Goal: Transaction & Acquisition: Purchase product/service

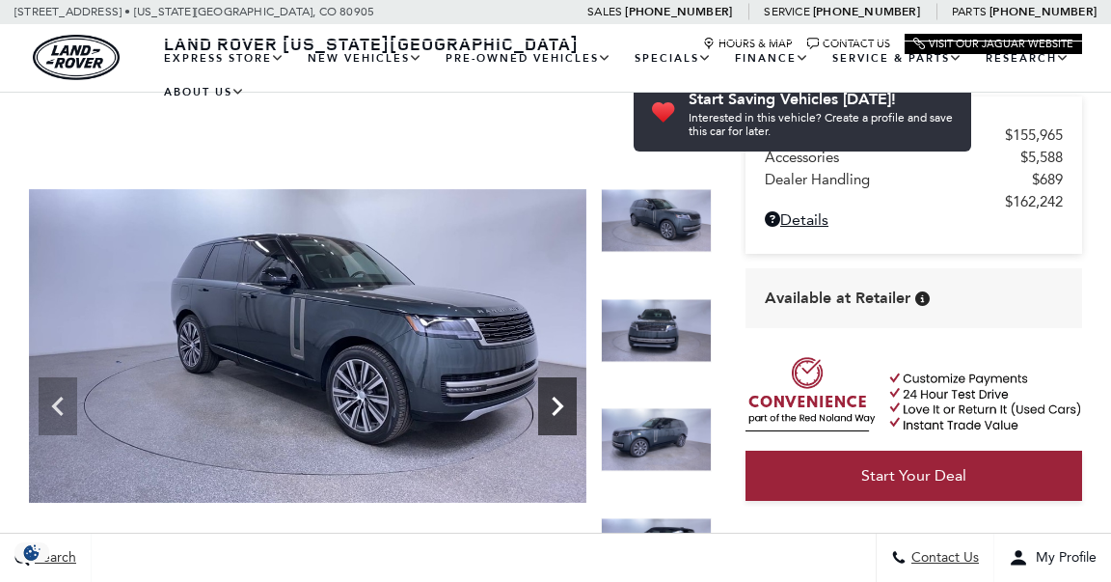
click at [563, 387] on icon "Next" at bounding box center [557, 406] width 39 height 39
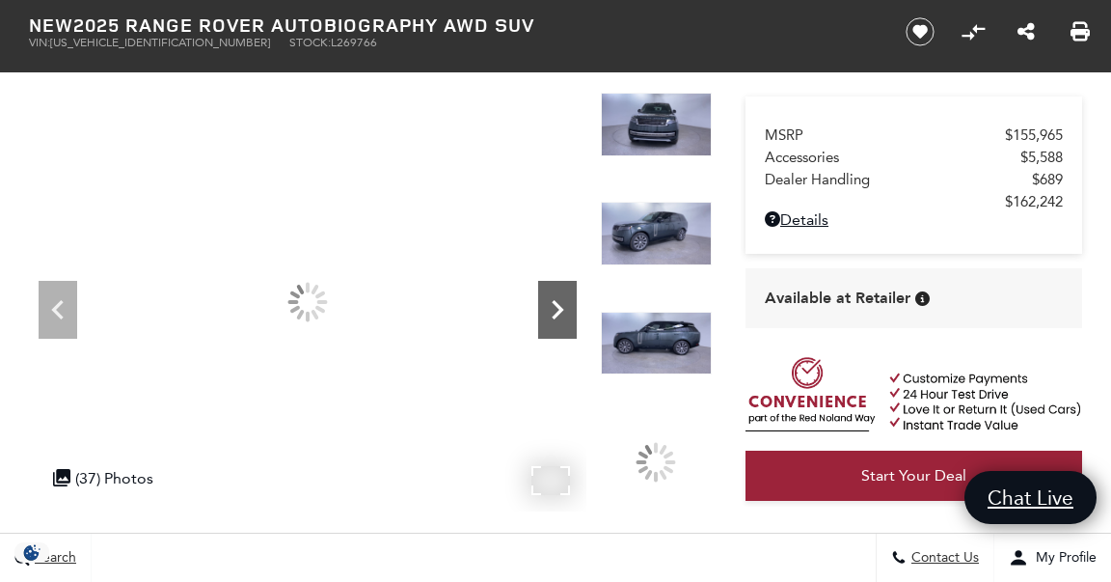
click at [563, 291] on icon "Next" at bounding box center [557, 309] width 39 height 39
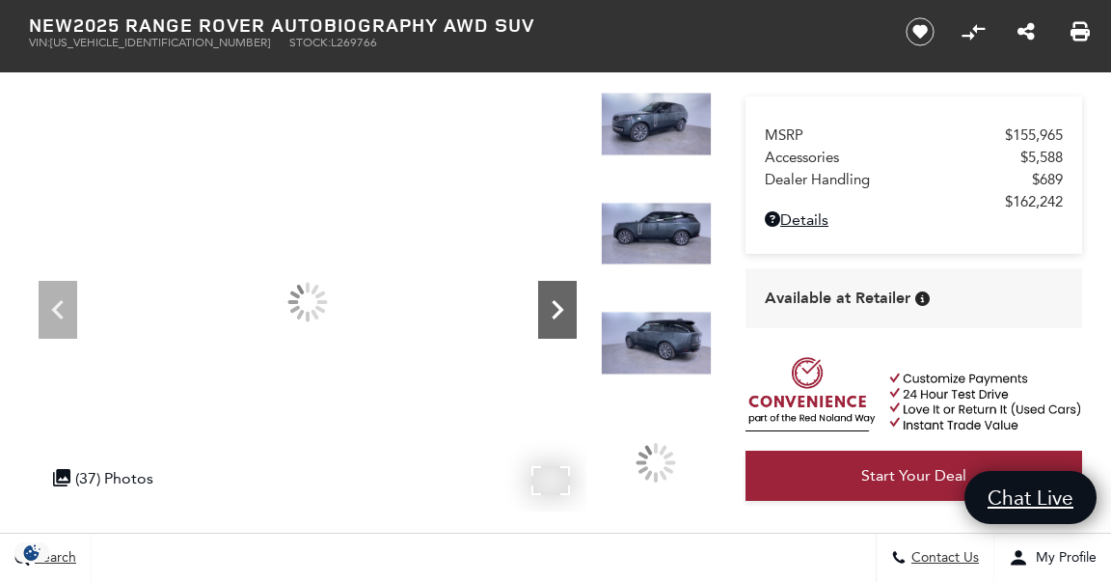
scroll to position [96, 0]
click at [563, 291] on icon "Next" at bounding box center [557, 309] width 39 height 39
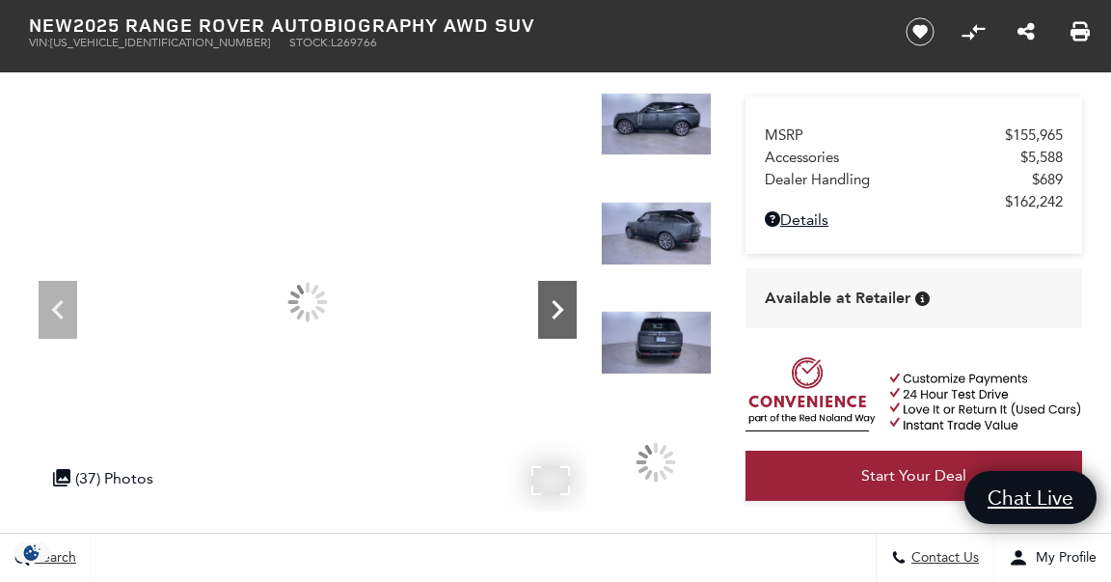
scroll to position [0, 0]
click at [563, 291] on icon "Next" at bounding box center [557, 309] width 39 height 39
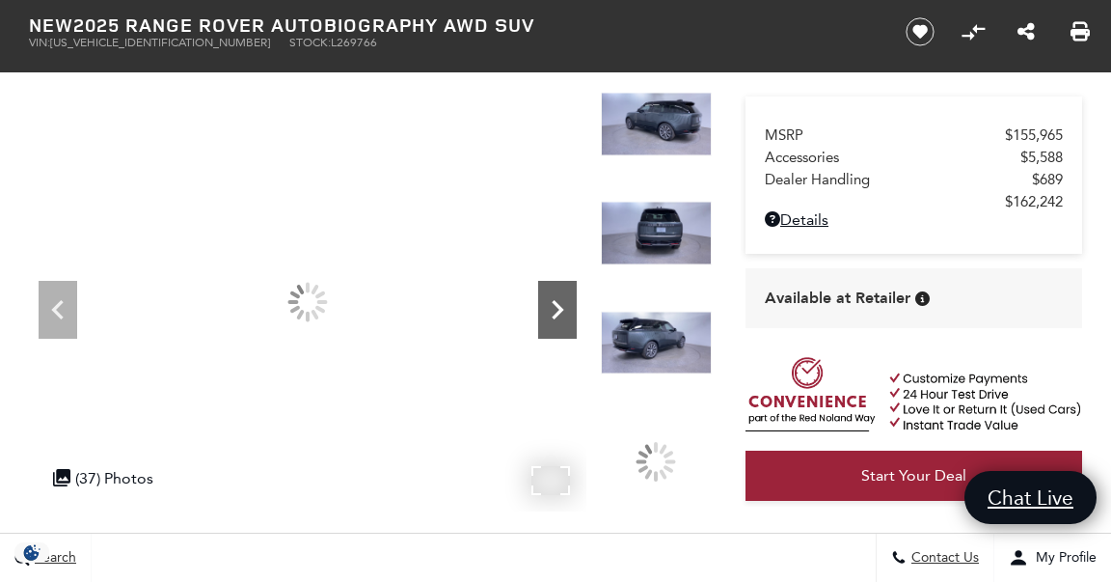
click at [563, 291] on icon "Next" at bounding box center [557, 309] width 39 height 39
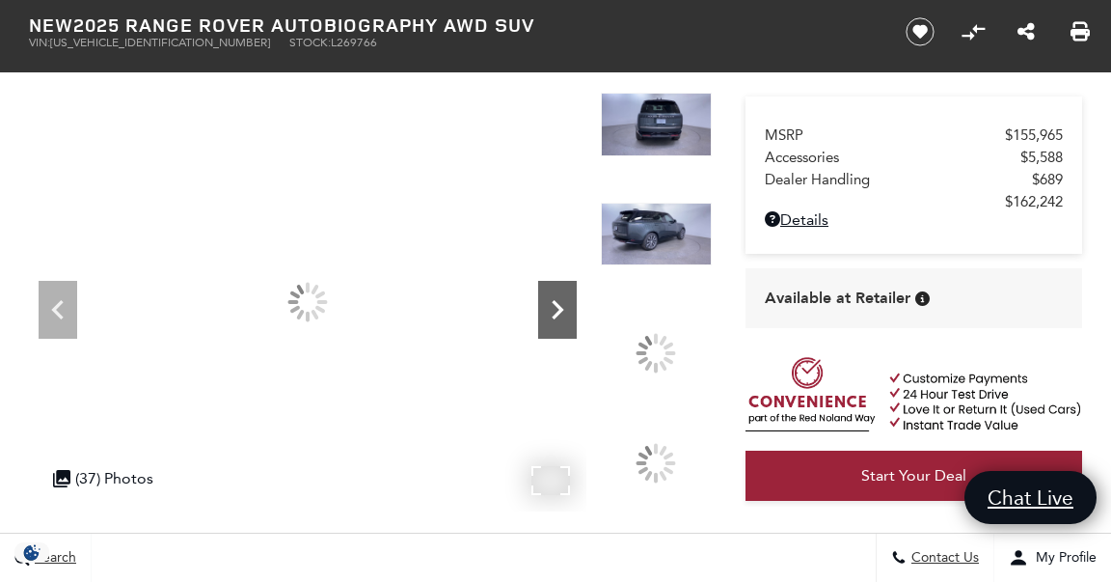
click at [563, 291] on icon "Next" at bounding box center [557, 309] width 39 height 39
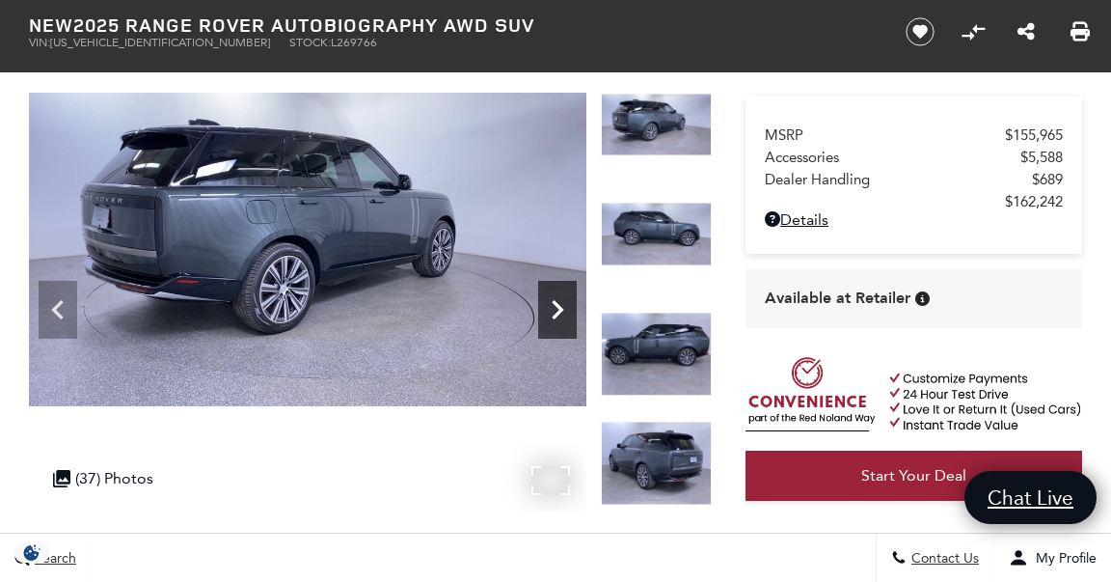
click at [563, 291] on icon "Next" at bounding box center [557, 309] width 39 height 39
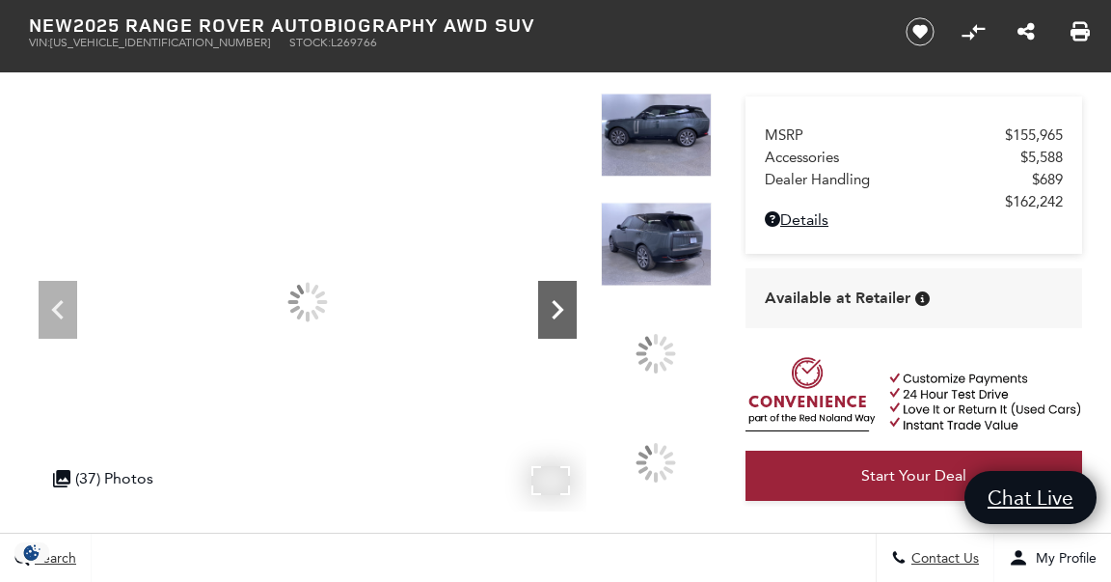
click at [563, 291] on icon "Next" at bounding box center [557, 309] width 39 height 39
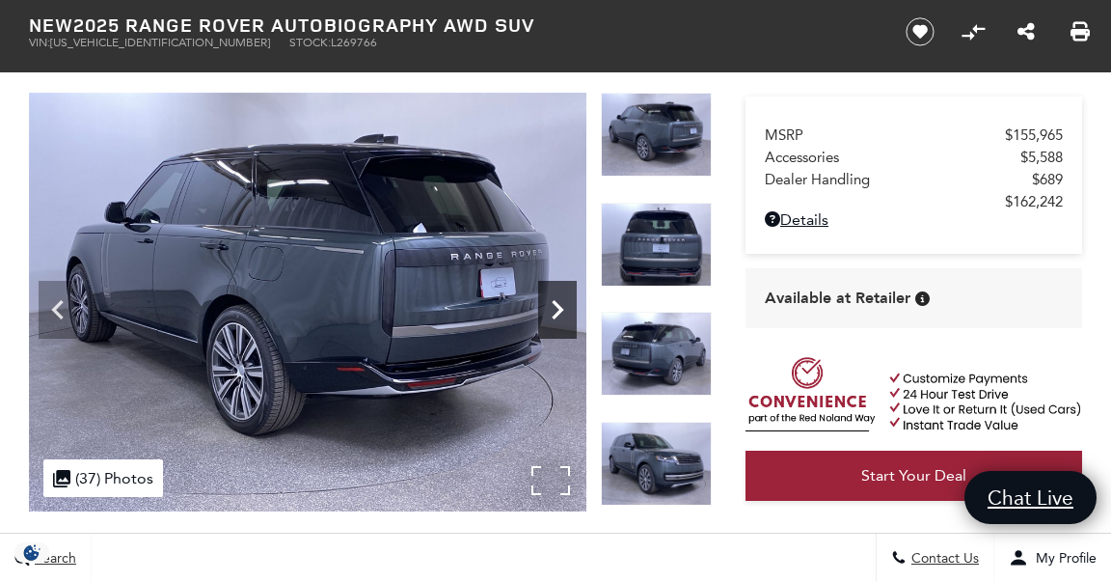
click at [563, 291] on icon "Next" at bounding box center [557, 309] width 39 height 39
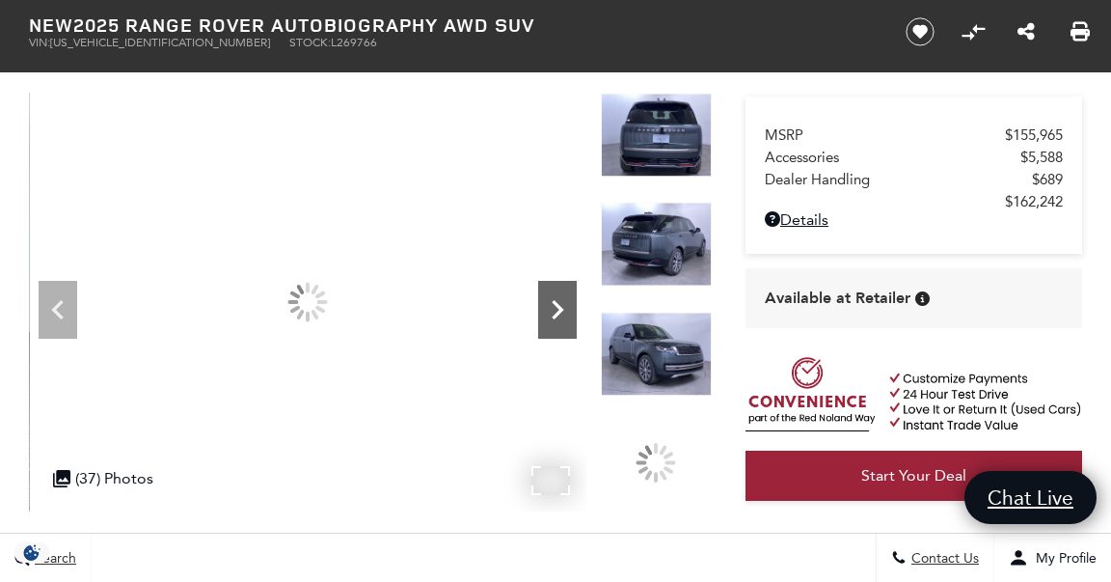
click at [563, 291] on icon "Next" at bounding box center [557, 309] width 39 height 39
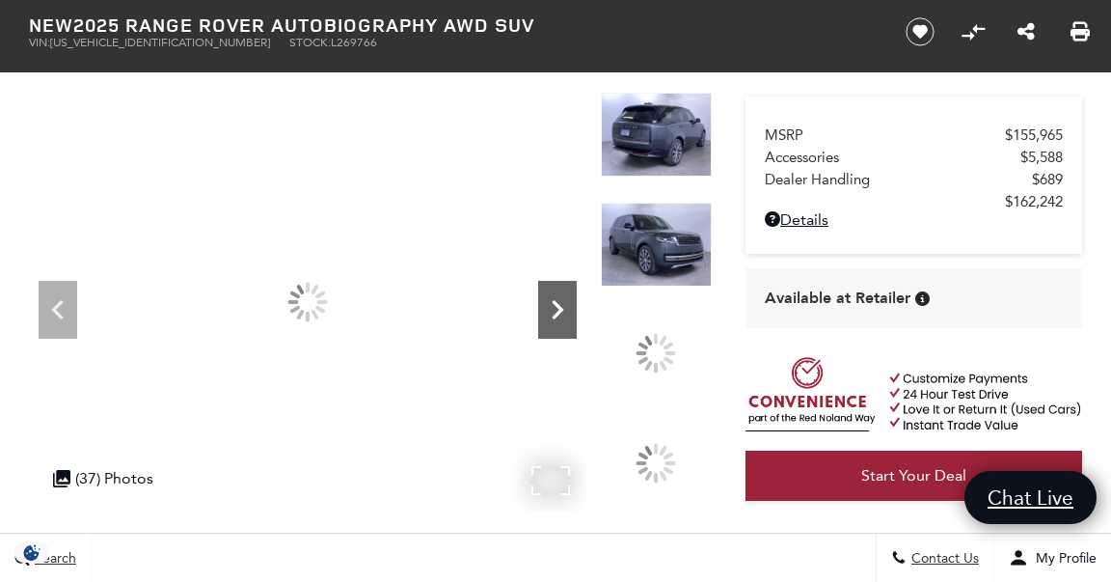
click at [563, 291] on icon "Next" at bounding box center [557, 309] width 39 height 39
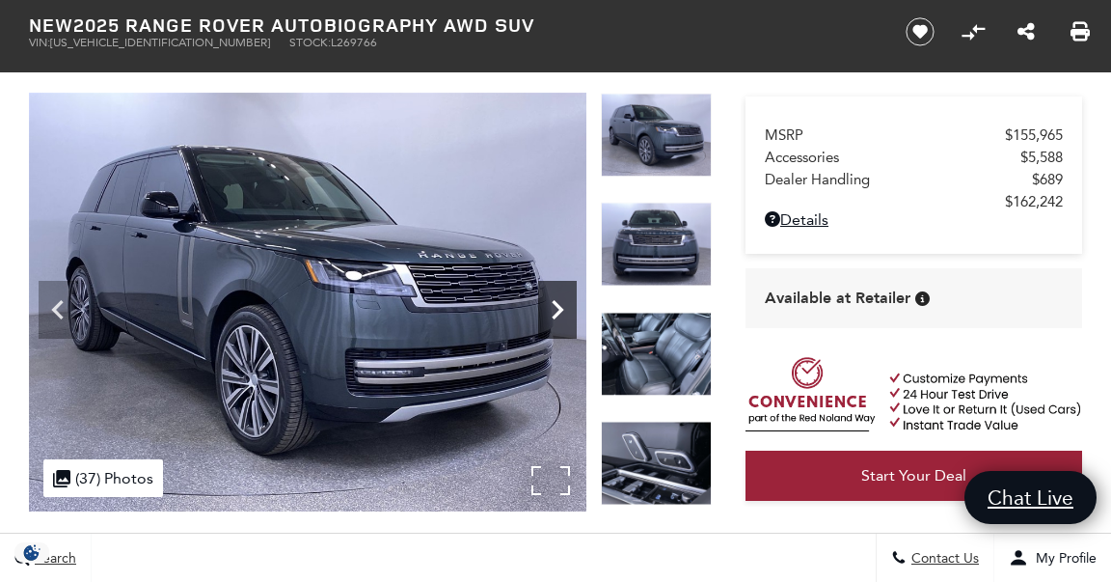
click at [563, 291] on icon "Next" at bounding box center [557, 309] width 39 height 39
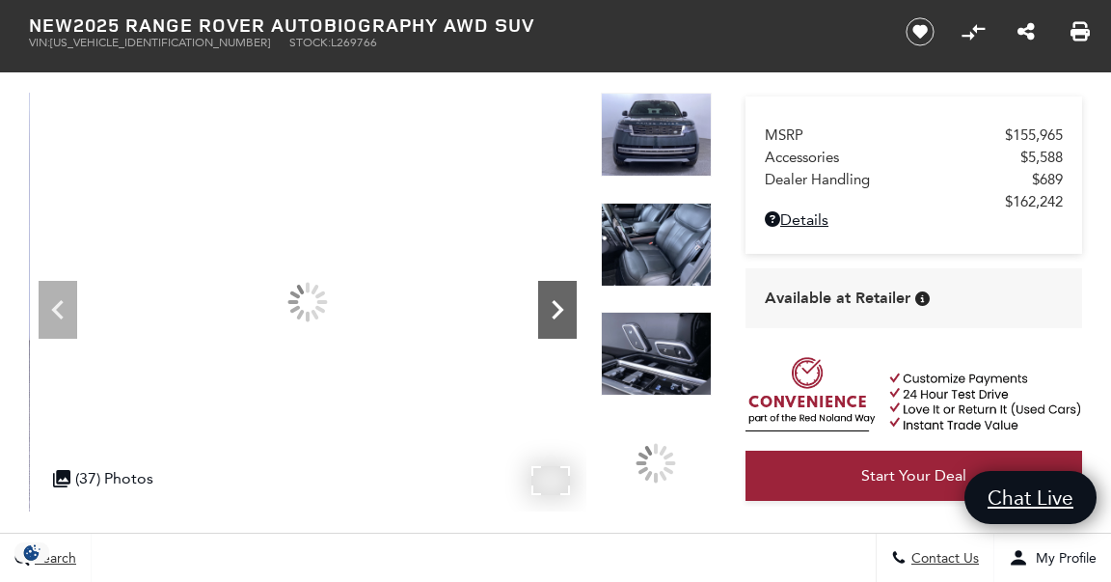
click at [563, 291] on icon "Next" at bounding box center [557, 309] width 39 height 39
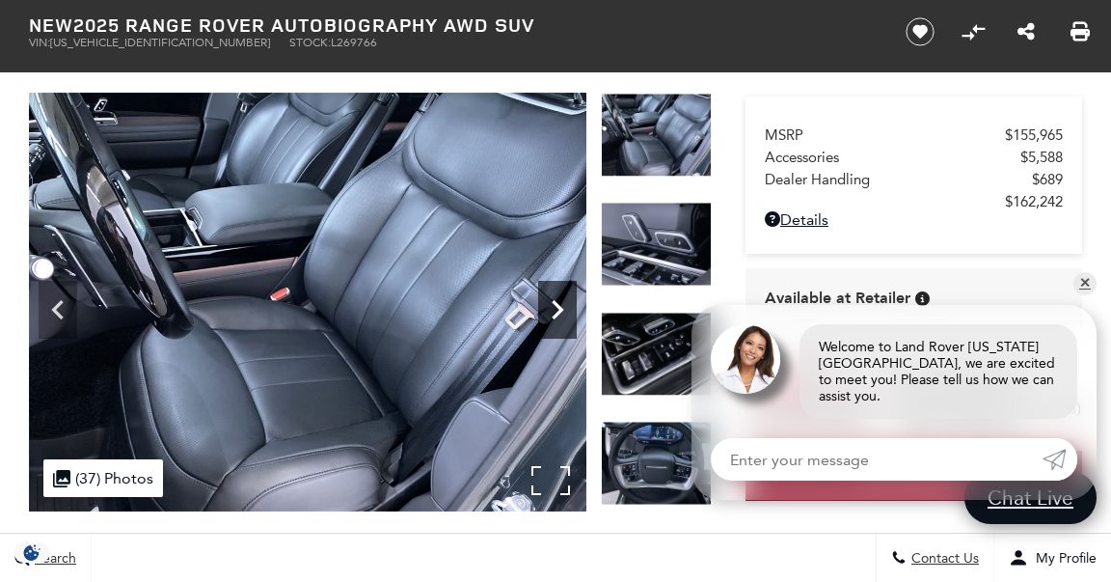
click at [563, 291] on icon "Next" at bounding box center [557, 309] width 39 height 39
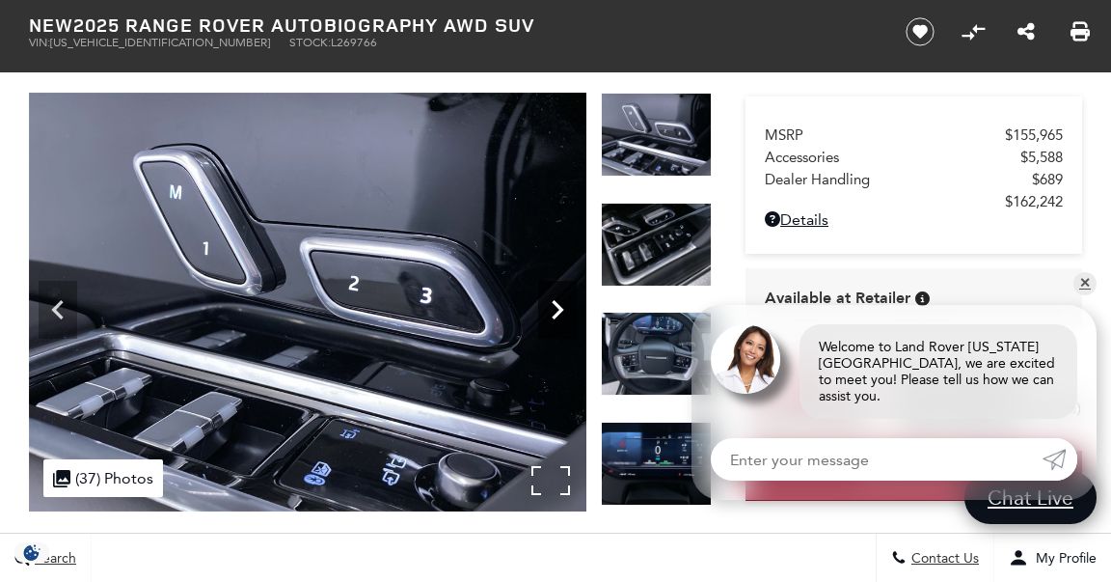
click at [563, 291] on icon "Next" at bounding box center [557, 309] width 39 height 39
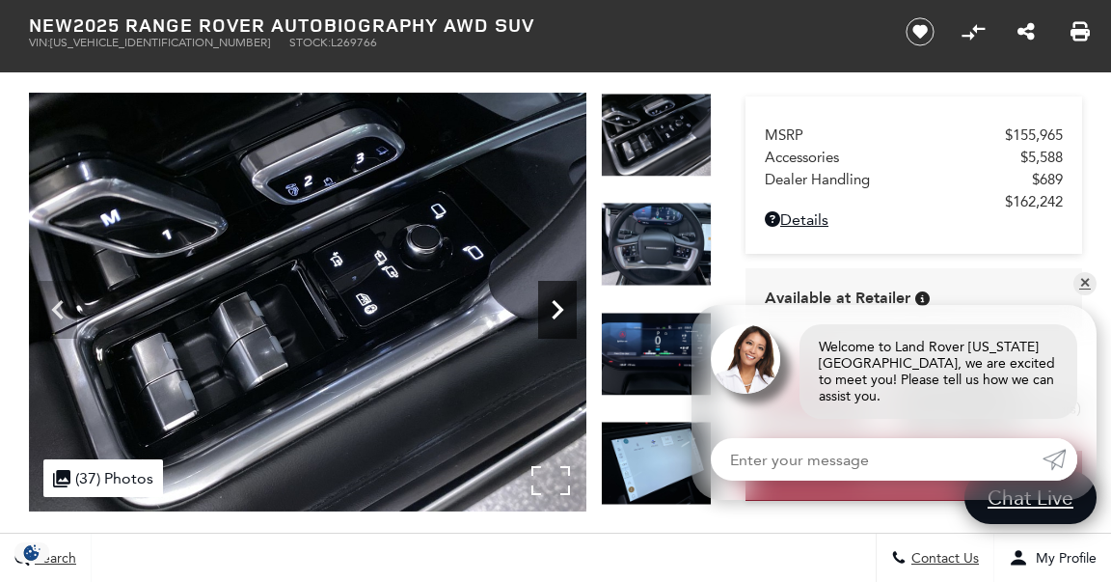
click at [563, 291] on icon "Next" at bounding box center [557, 309] width 39 height 39
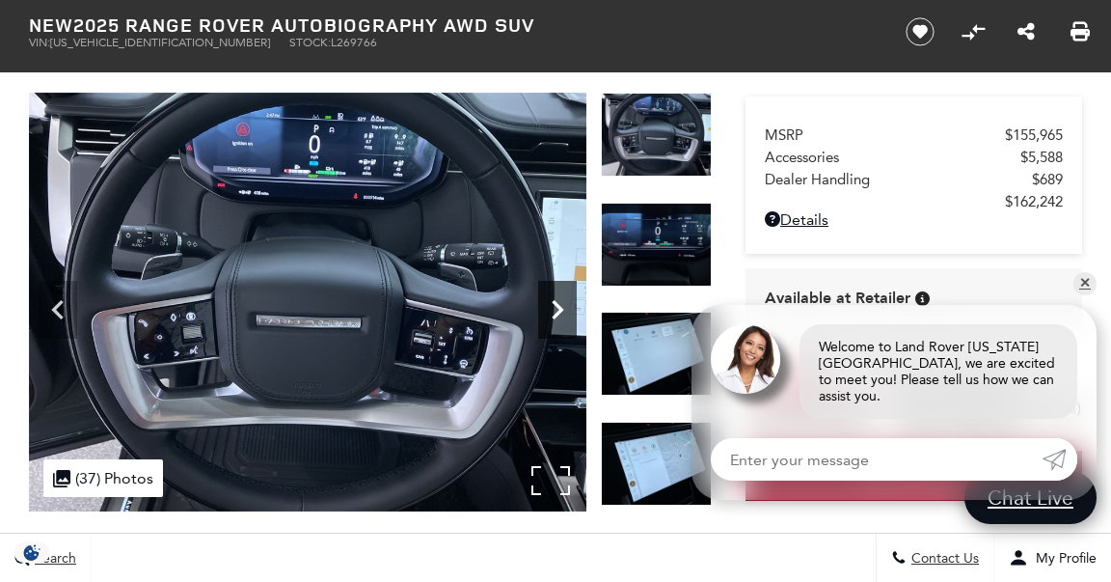
click at [563, 291] on icon "Next" at bounding box center [557, 309] width 39 height 39
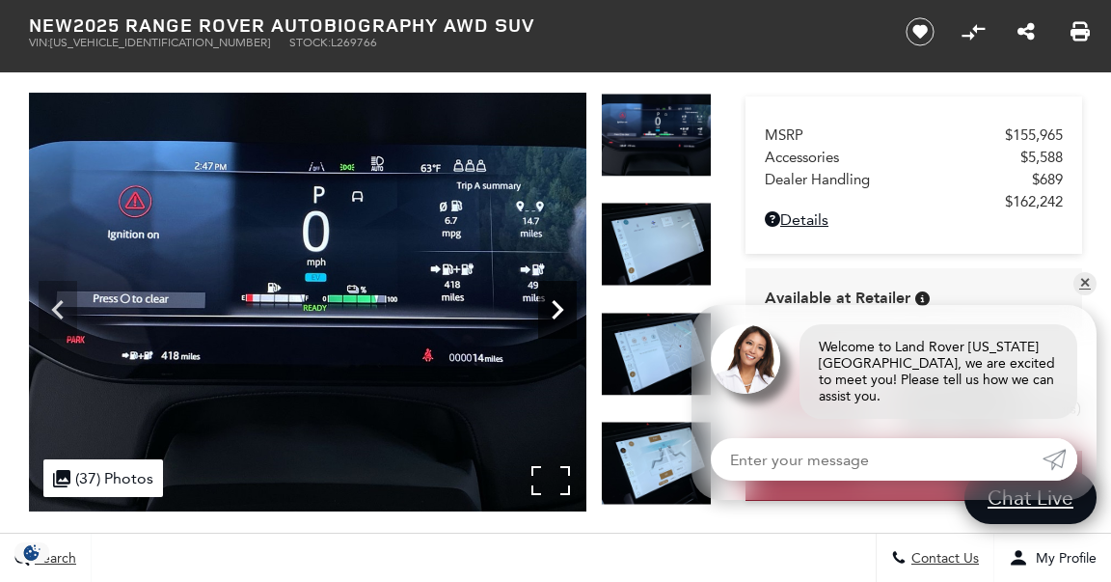
click at [563, 291] on icon "Next" at bounding box center [557, 309] width 39 height 39
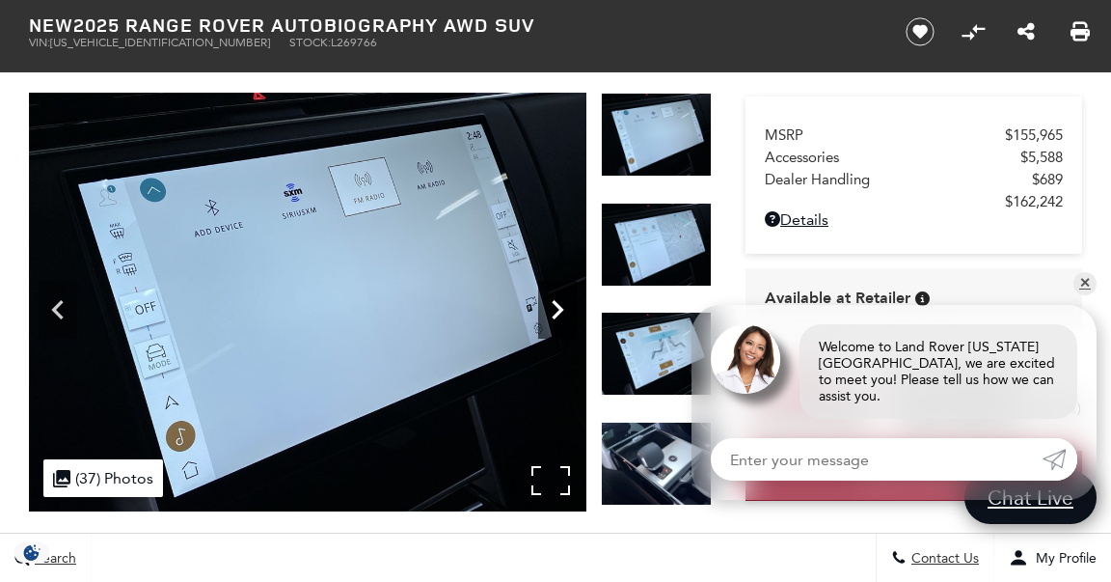
click at [563, 291] on icon "Next" at bounding box center [557, 309] width 39 height 39
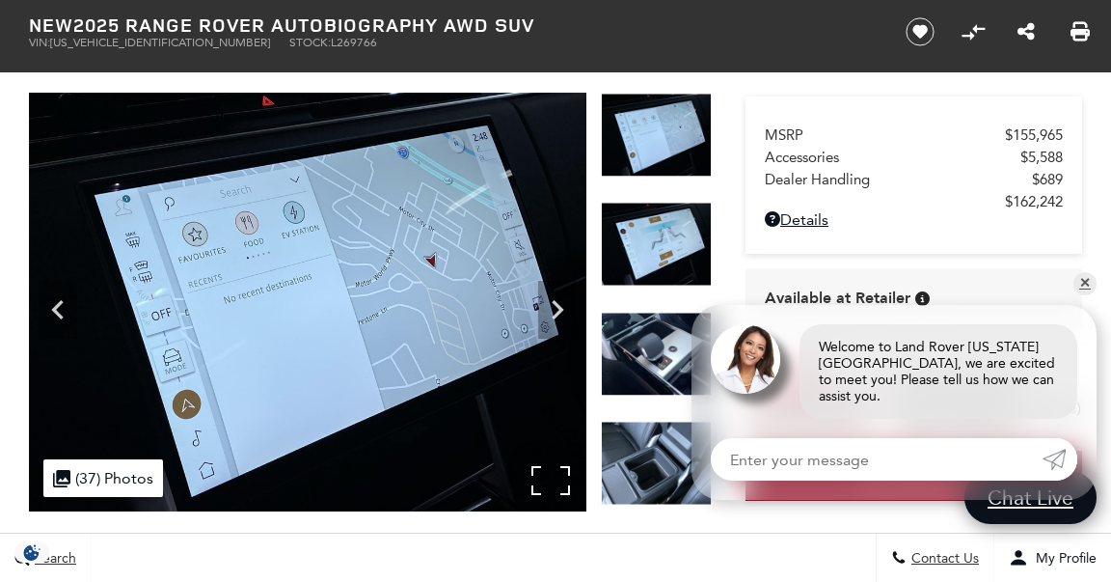
click at [557, 488] on img at bounding box center [308, 302] width 558 height 419
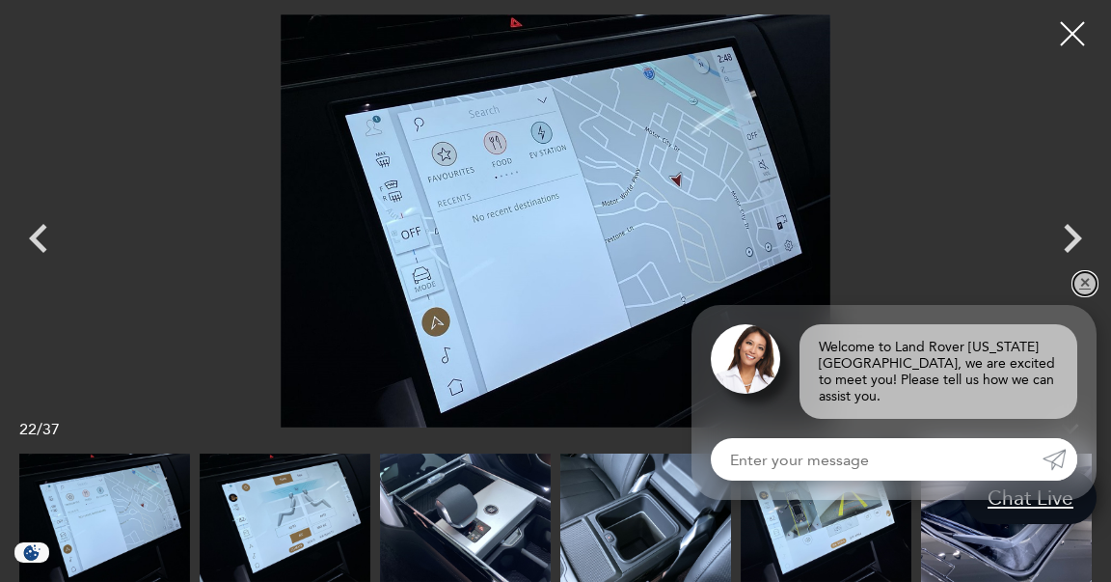
click at [1085, 295] on link "✕" at bounding box center [1084, 283] width 23 height 23
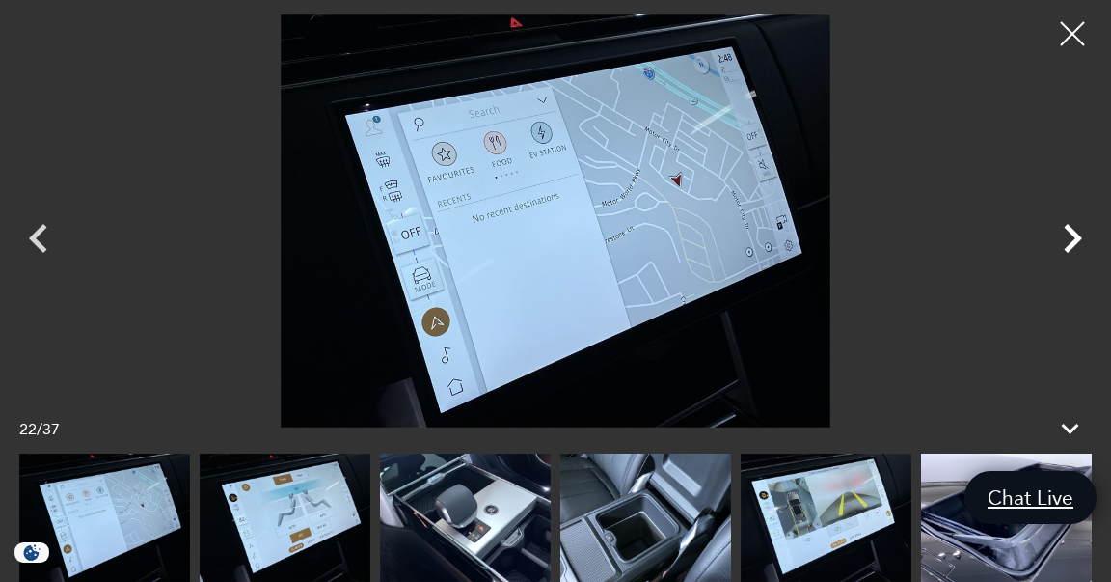
click at [1079, 238] on icon "Next" at bounding box center [1073, 238] width 18 height 29
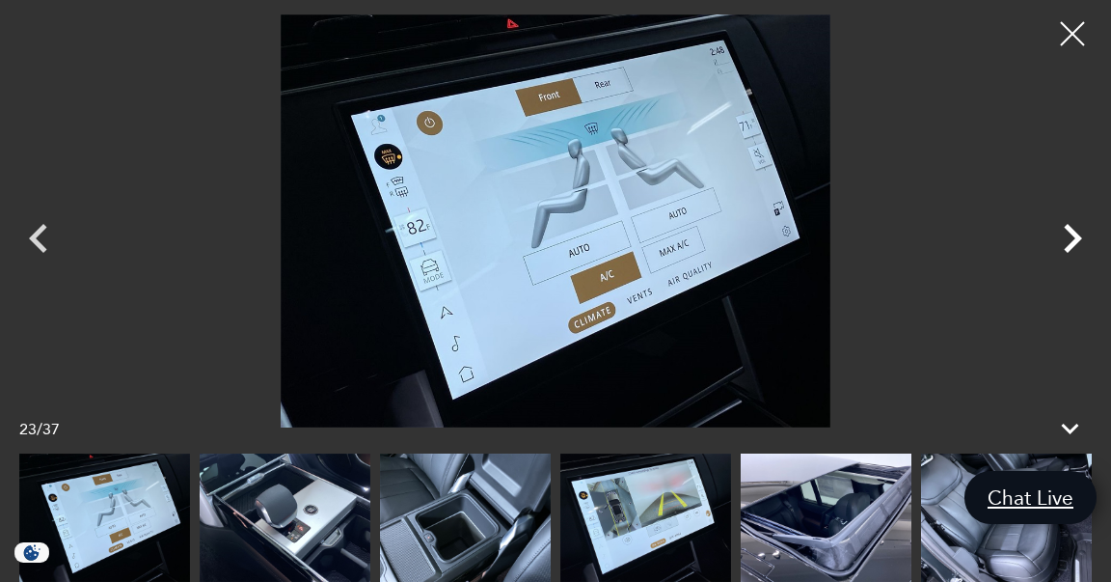
click at [1079, 238] on icon "Next" at bounding box center [1073, 238] width 18 height 29
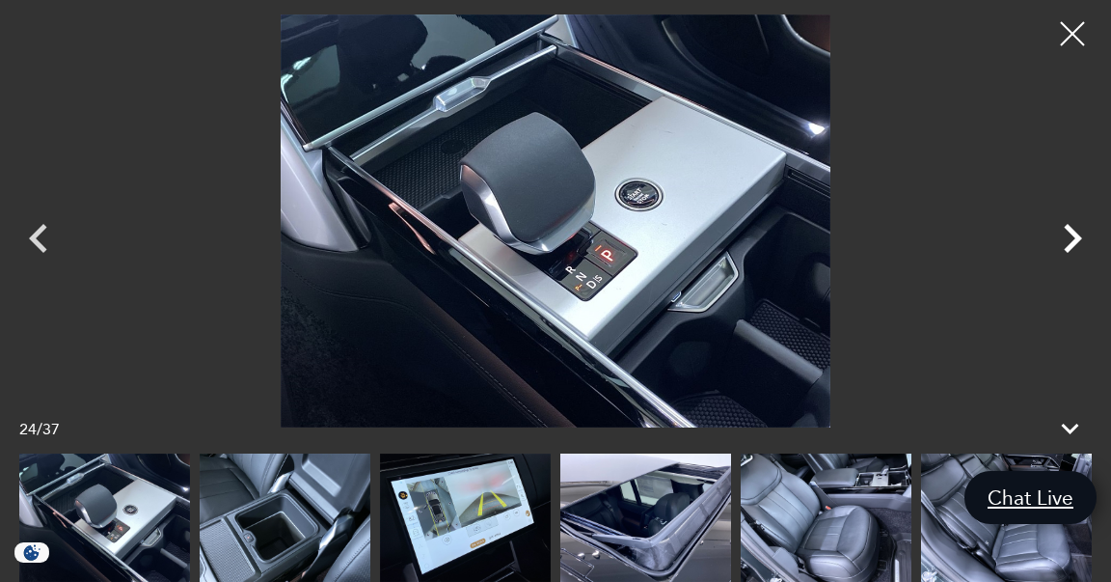
click at [1079, 238] on icon "Next" at bounding box center [1073, 238] width 18 height 29
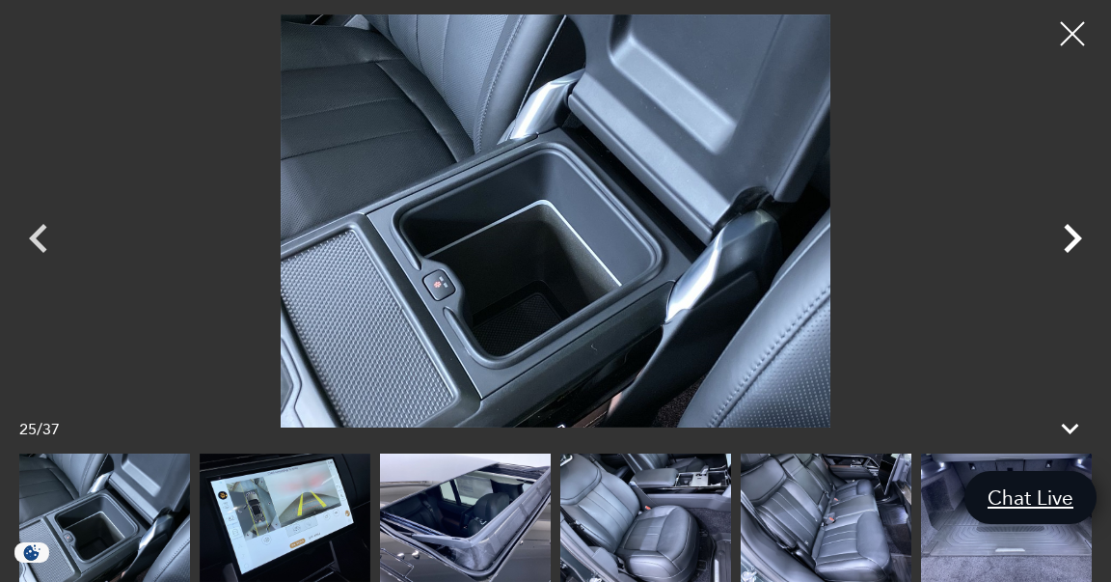
click at [1079, 238] on icon "Next" at bounding box center [1073, 238] width 18 height 29
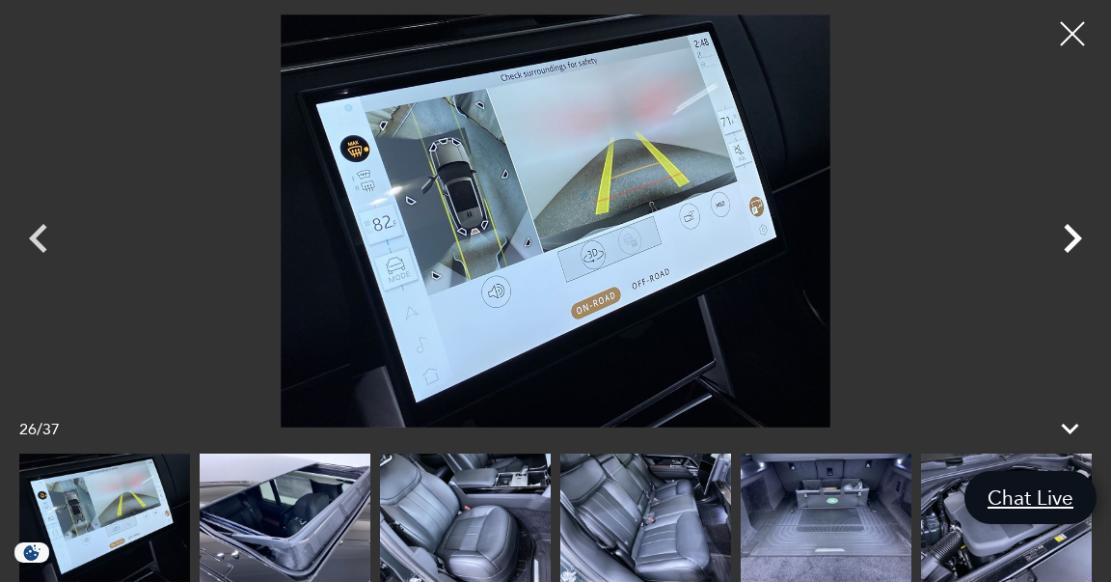
click at [1079, 238] on icon "Next" at bounding box center [1073, 238] width 18 height 29
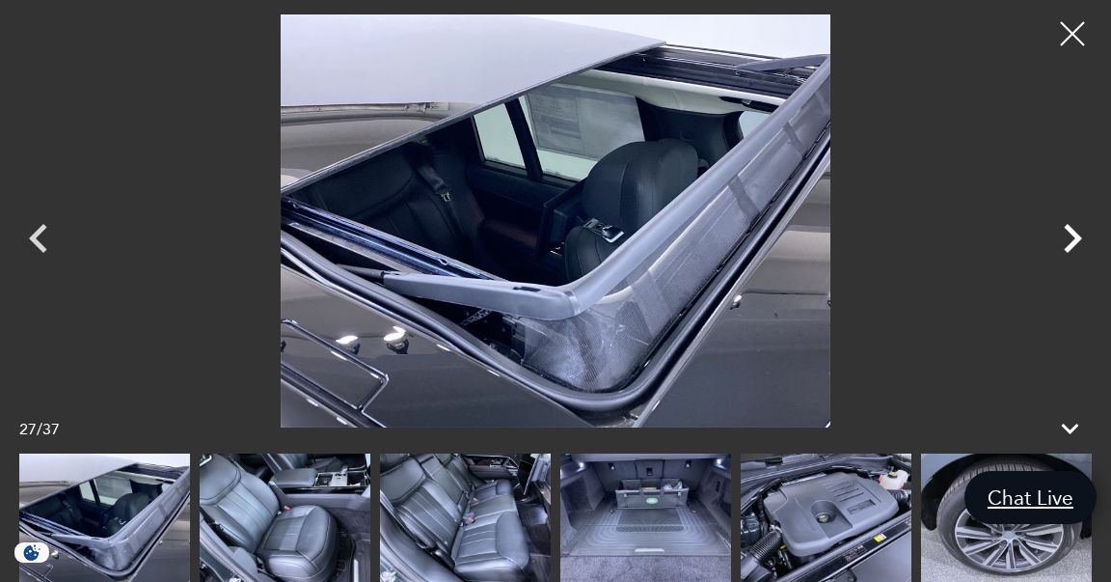
click at [1079, 238] on icon "Next" at bounding box center [1073, 238] width 18 height 29
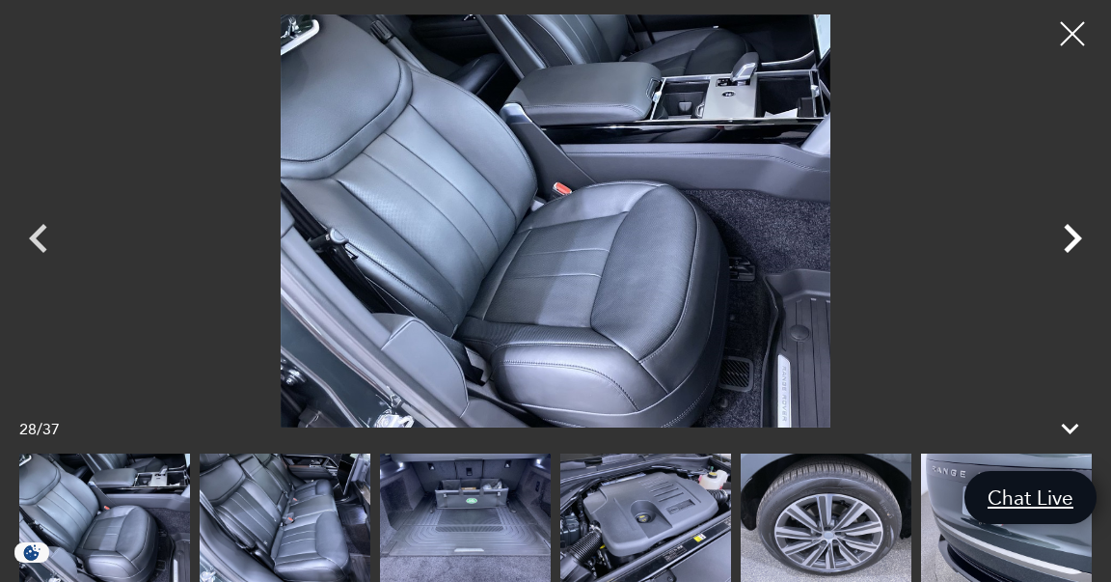
click at [1079, 238] on icon "Next" at bounding box center [1073, 238] width 18 height 29
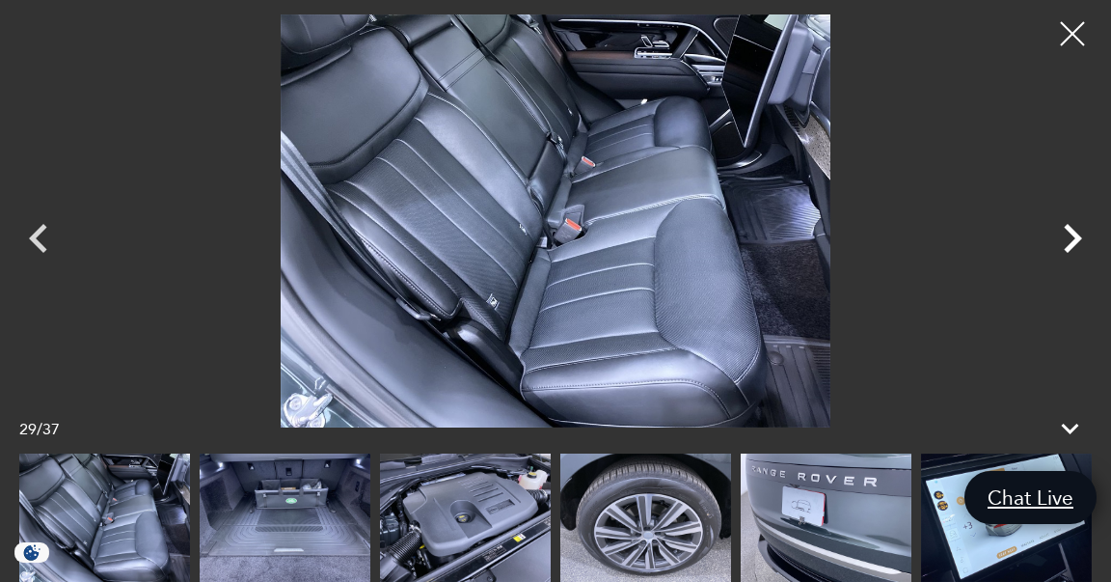
click at [1079, 238] on icon "Next" at bounding box center [1073, 238] width 18 height 29
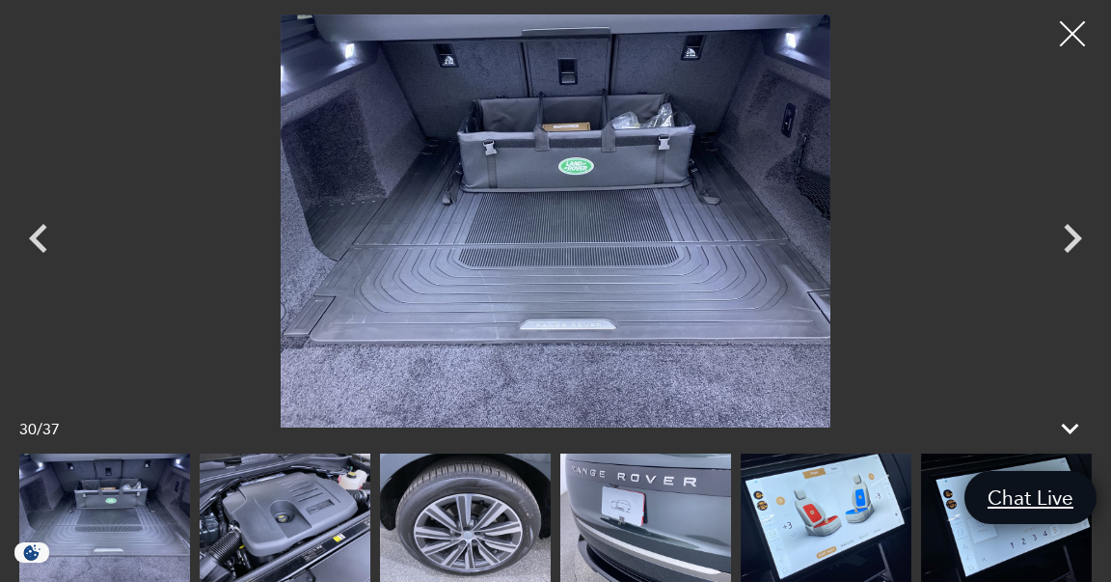
click at [1072, 35] on div at bounding box center [1072, 34] width 51 height 51
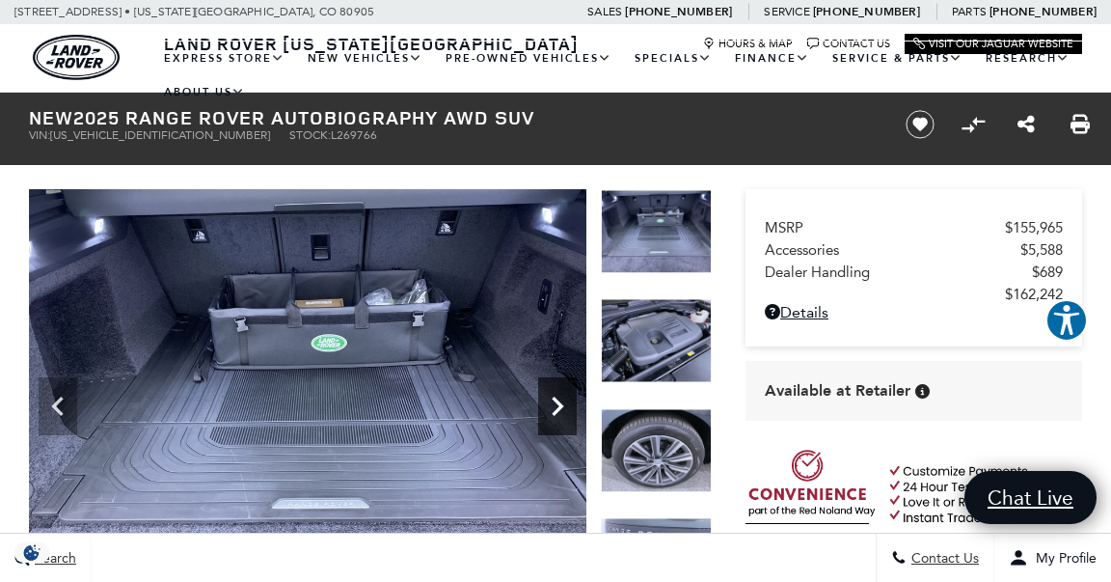
click at [551, 408] on icon "Next" at bounding box center [557, 406] width 39 height 39
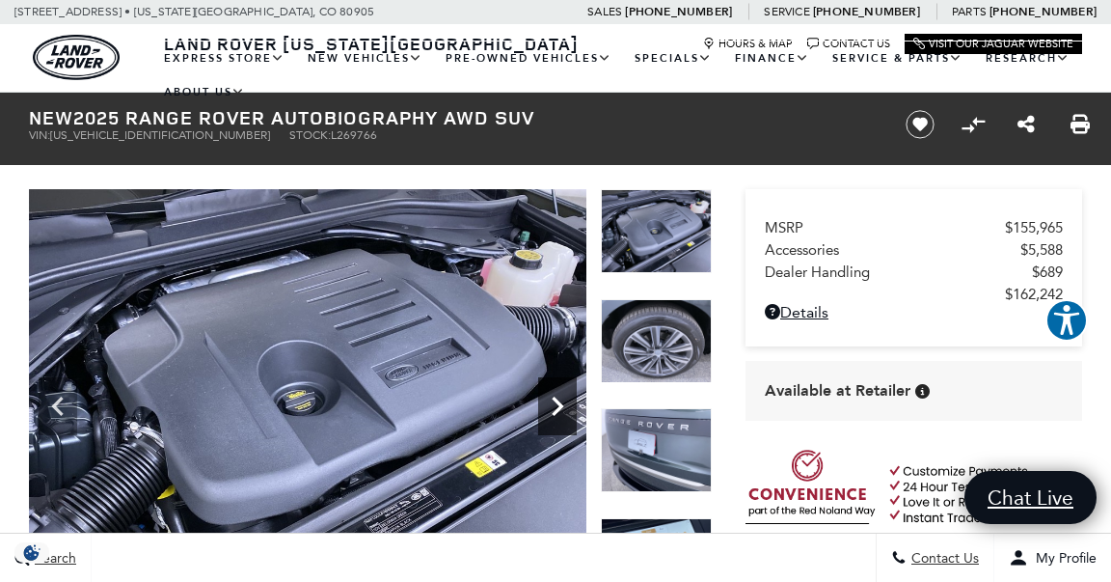
click at [551, 408] on icon "Next" at bounding box center [557, 406] width 39 height 39
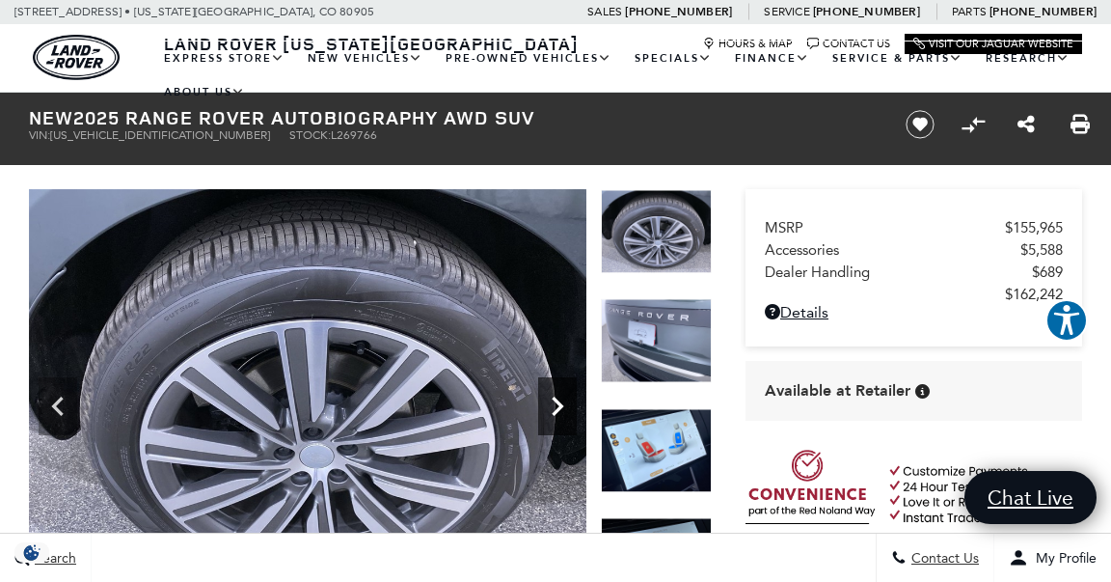
click at [551, 408] on icon "Next" at bounding box center [557, 406] width 39 height 39
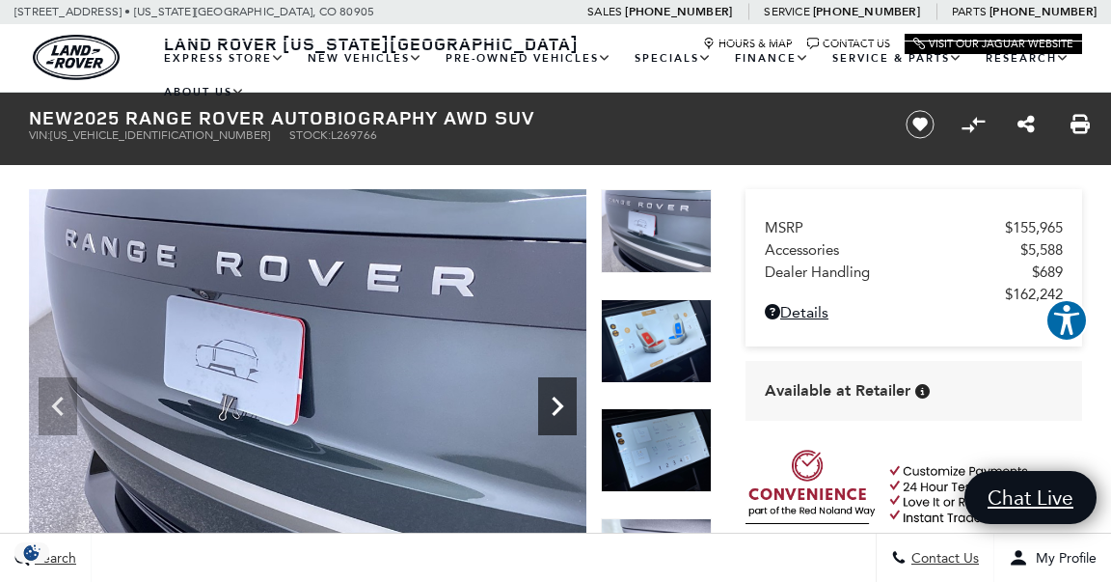
click at [551, 408] on icon "Next" at bounding box center [557, 406] width 39 height 39
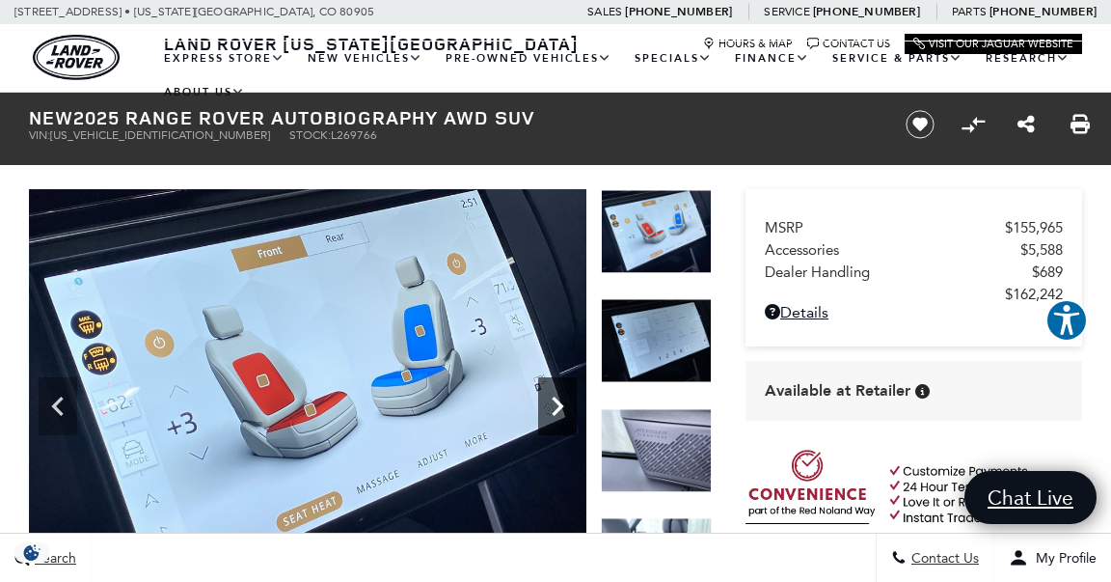
click at [551, 408] on icon "Next" at bounding box center [557, 406] width 39 height 39
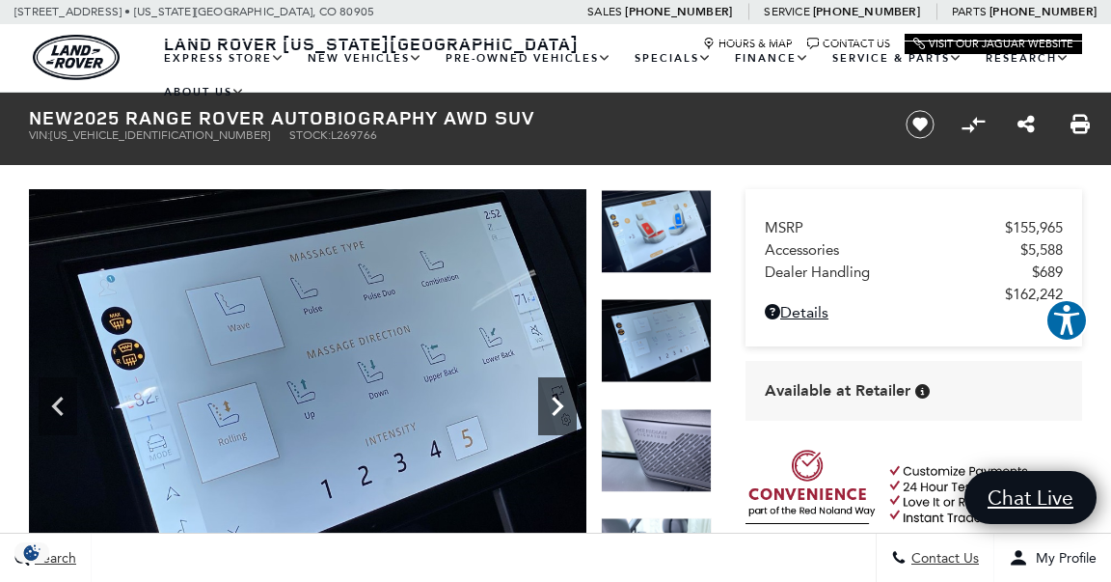
click at [551, 408] on icon "Next" at bounding box center [557, 406] width 39 height 39
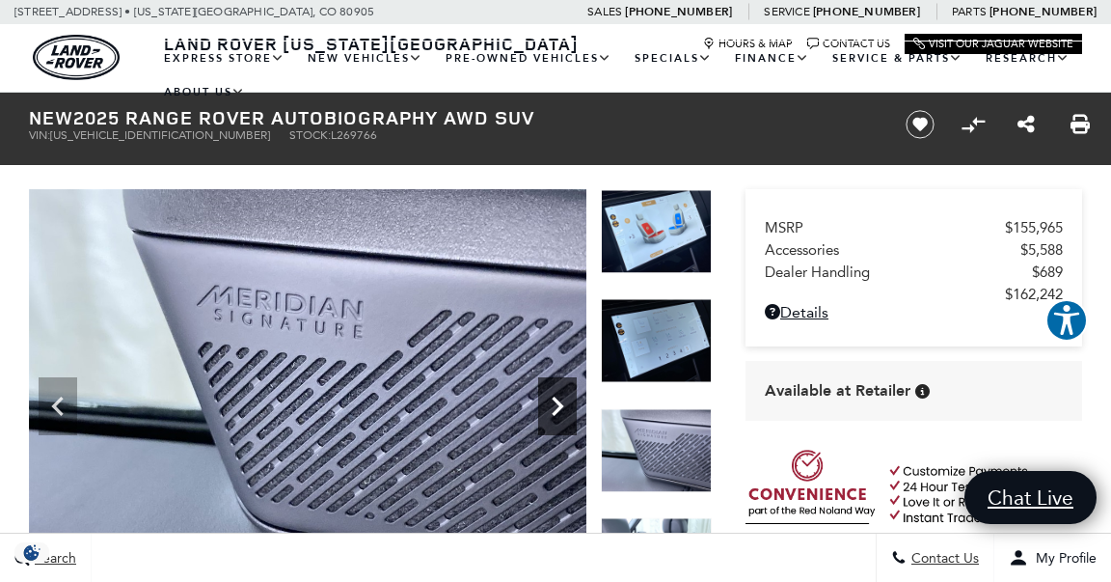
click at [551, 408] on icon "Next" at bounding box center [557, 406] width 39 height 39
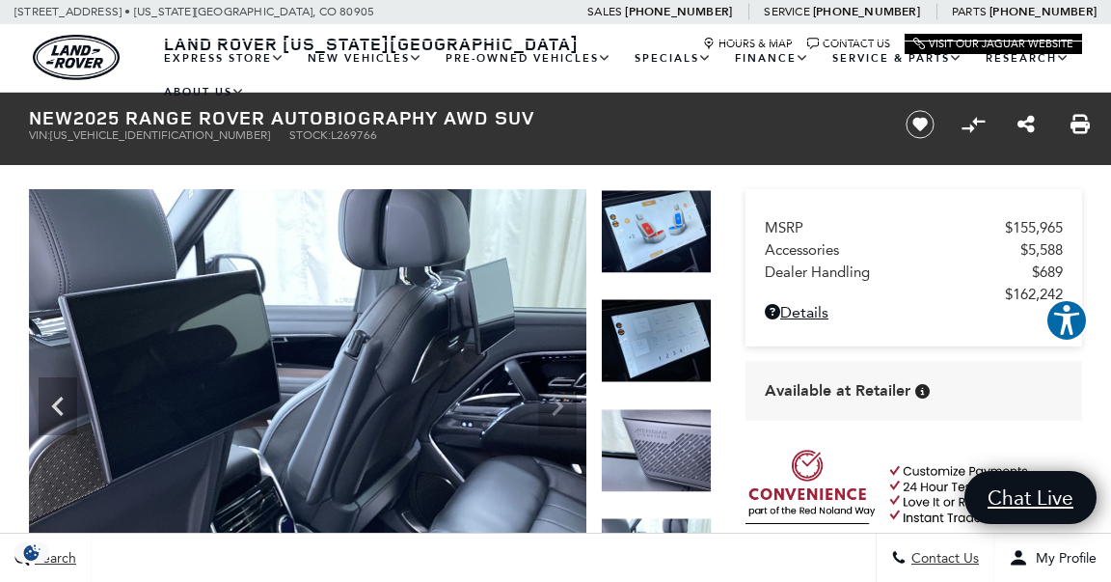
click at [551, 408] on img at bounding box center [308, 398] width 558 height 419
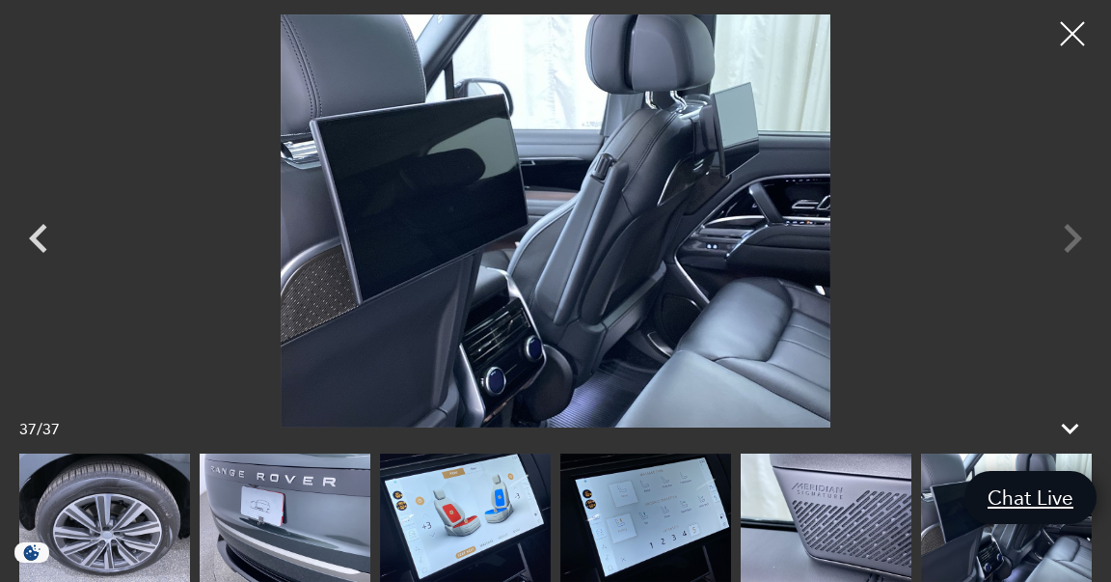
click at [551, 408] on div "37 / 37" at bounding box center [555, 428] width 1111 height 50
click at [1064, 43] on div at bounding box center [1072, 34] width 51 height 51
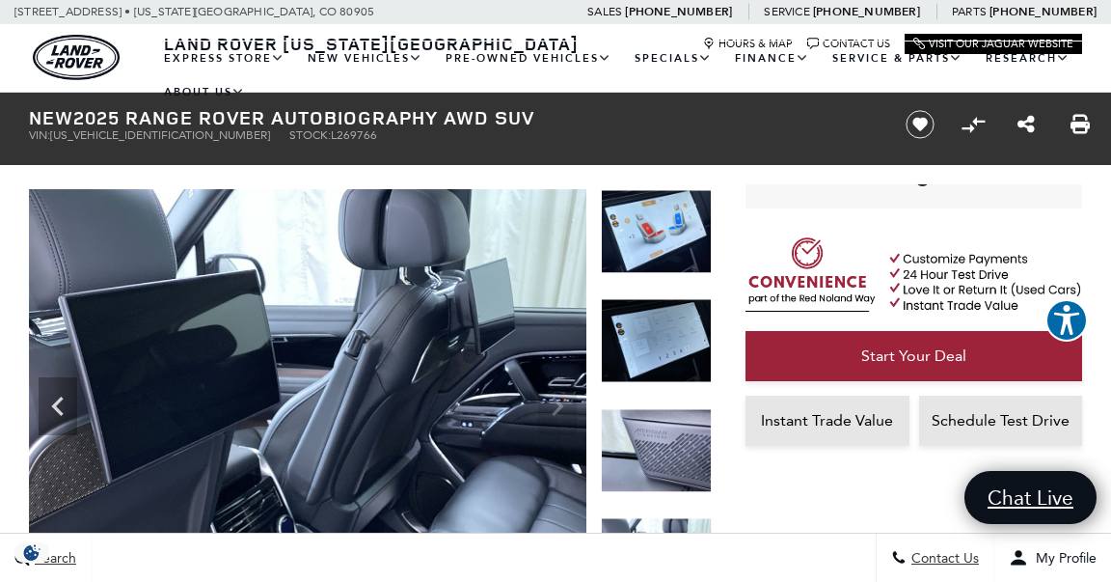
scroll to position [214, 0]
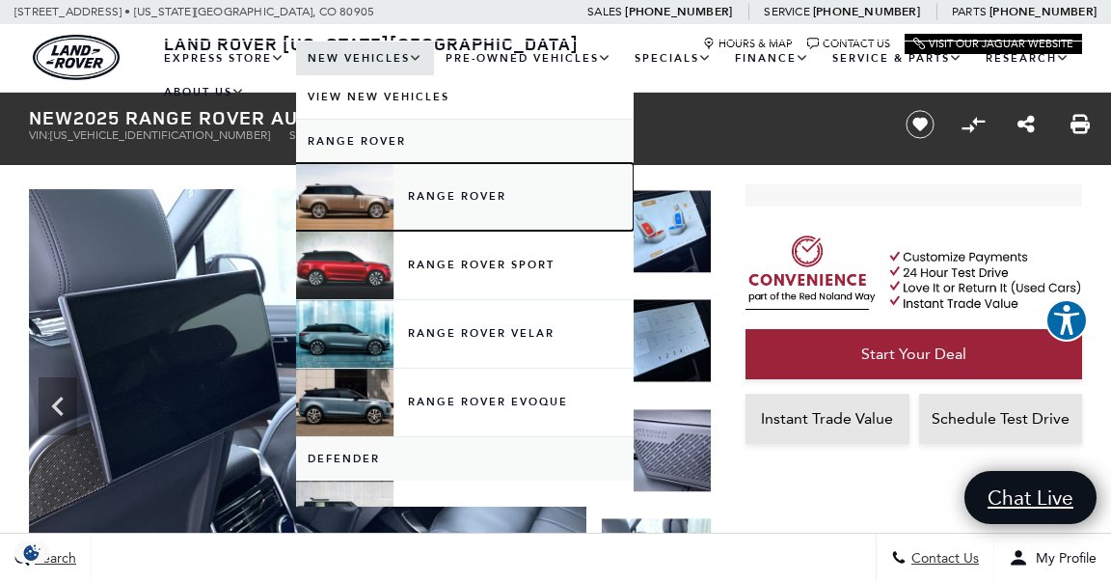
click at [401, 189] on link "Range Rover" at bounding box center [465, 197] width 338 height 68
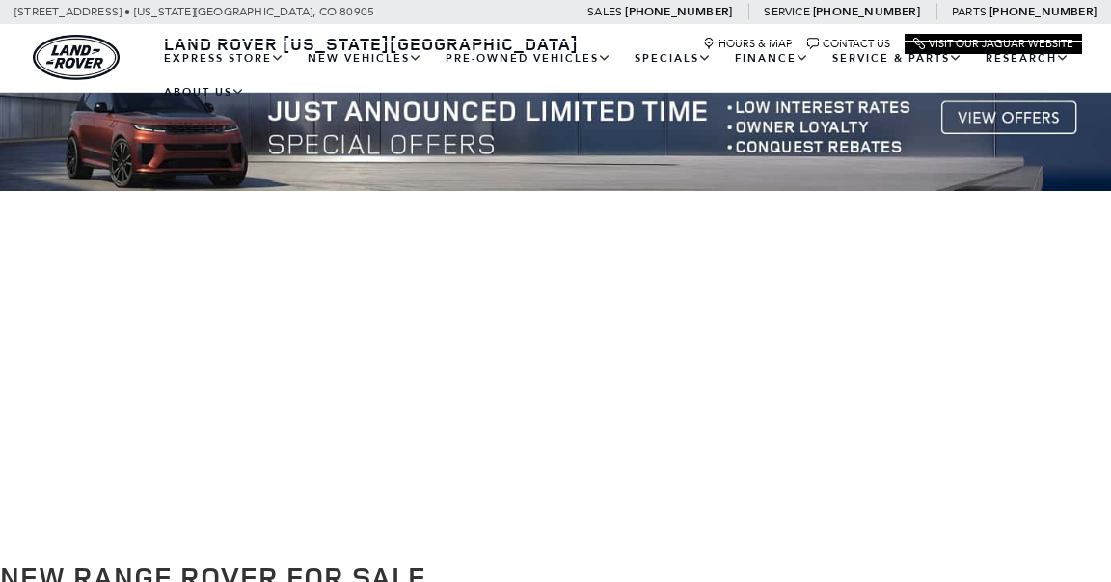
scroll to position [171, 0]
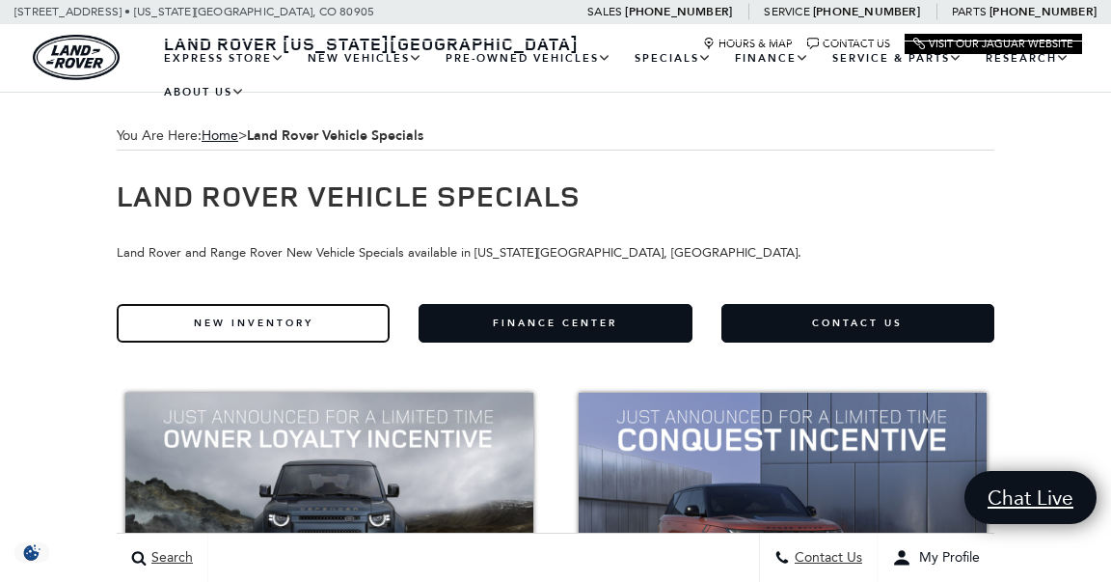
click at [175, 324] on link "New Inventory" at bounding box center [253, 323] width 273 height 39
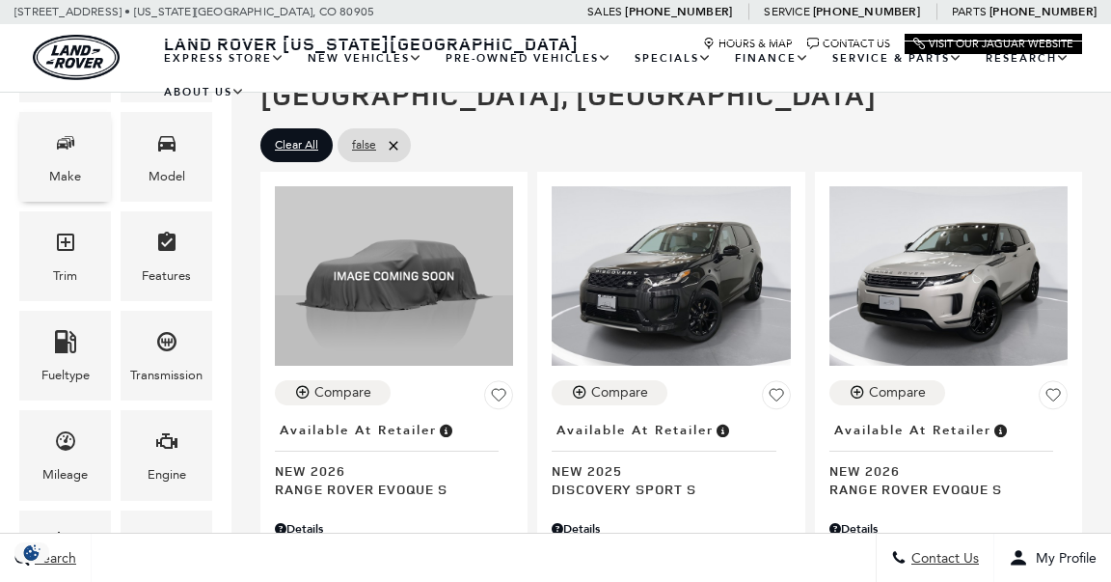
scroll to position [291, 0]
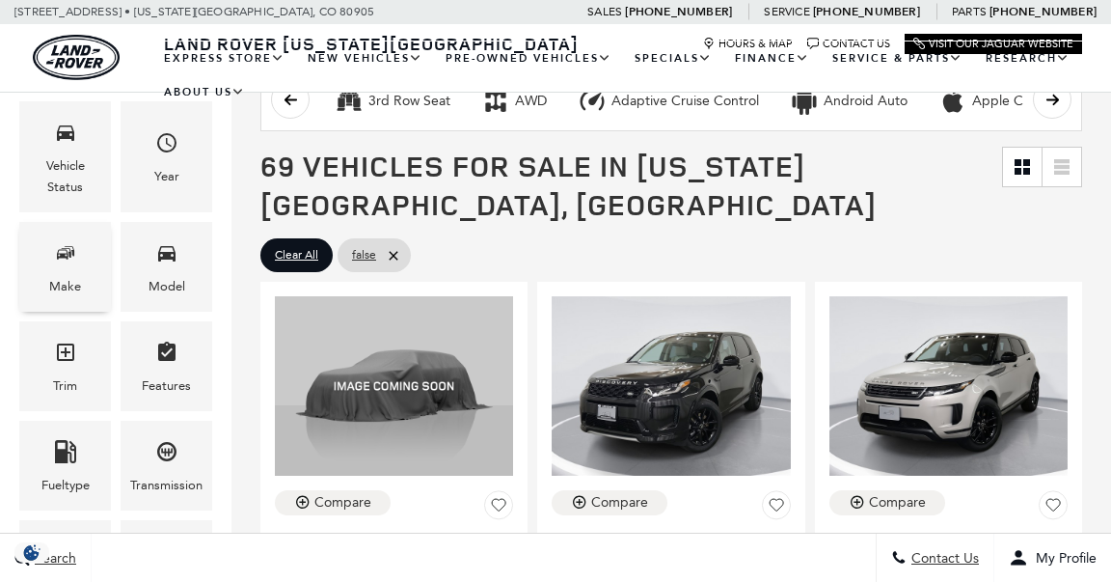
click at [93, 173] on div "Vehicle Status" at bounding box center [65, 176] width 63 height 42
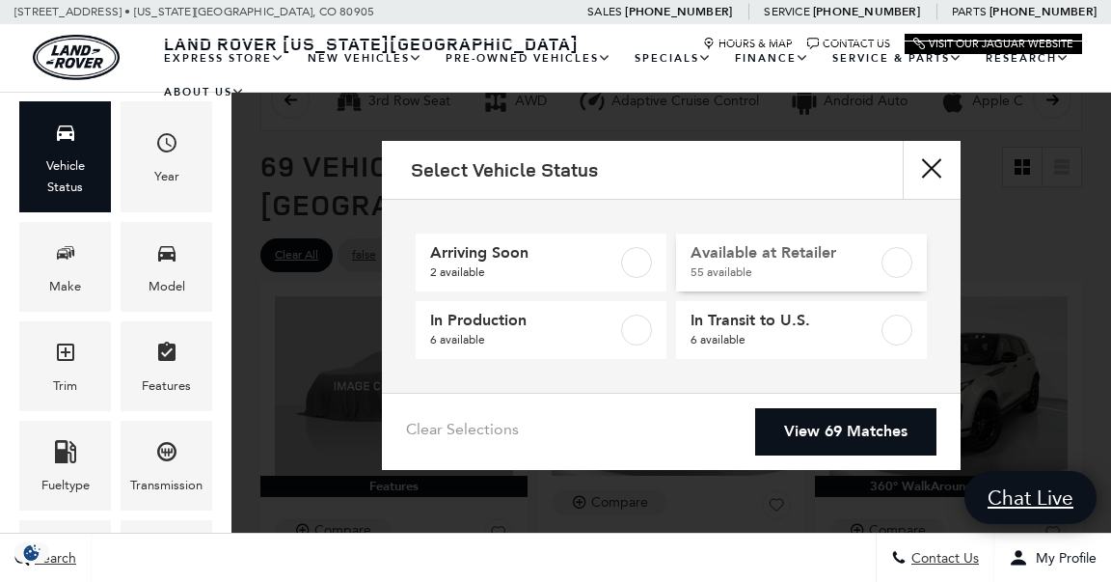
scroll to position [0, 0]
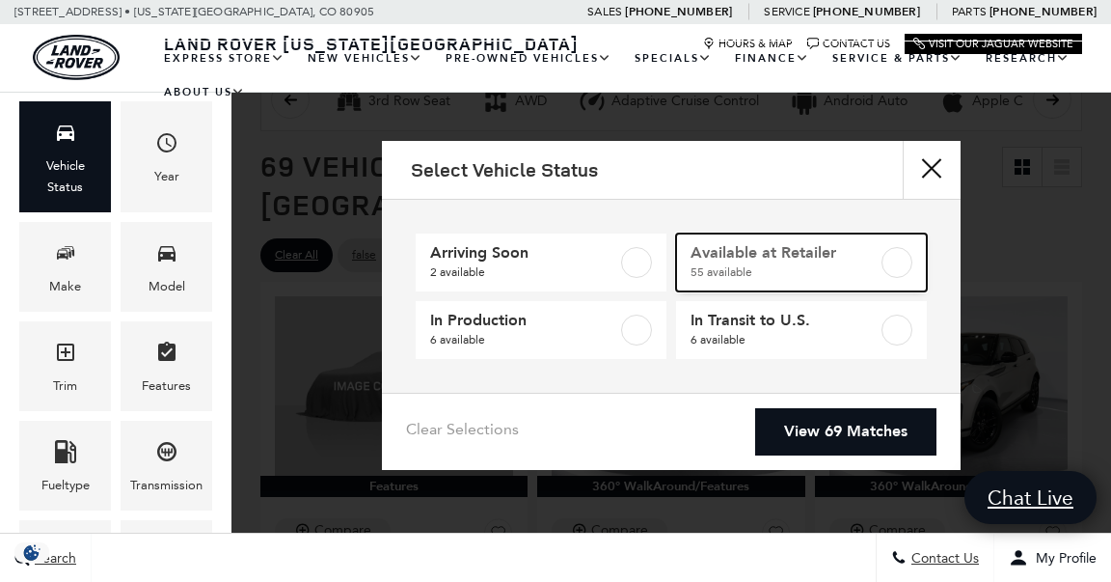
click at [897, 263] on label at bounding box center [896, 262] width 31 height 31
checkbox input "true"
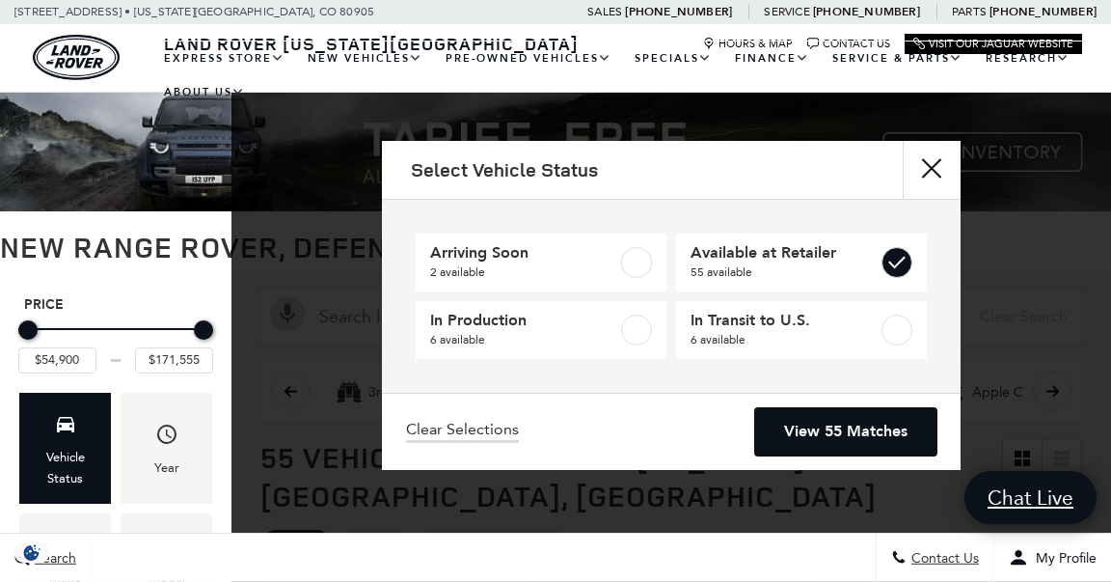
click at [801, 437] on link "View 55 Matches" at bounding box center [845, 431] width 181 height 47
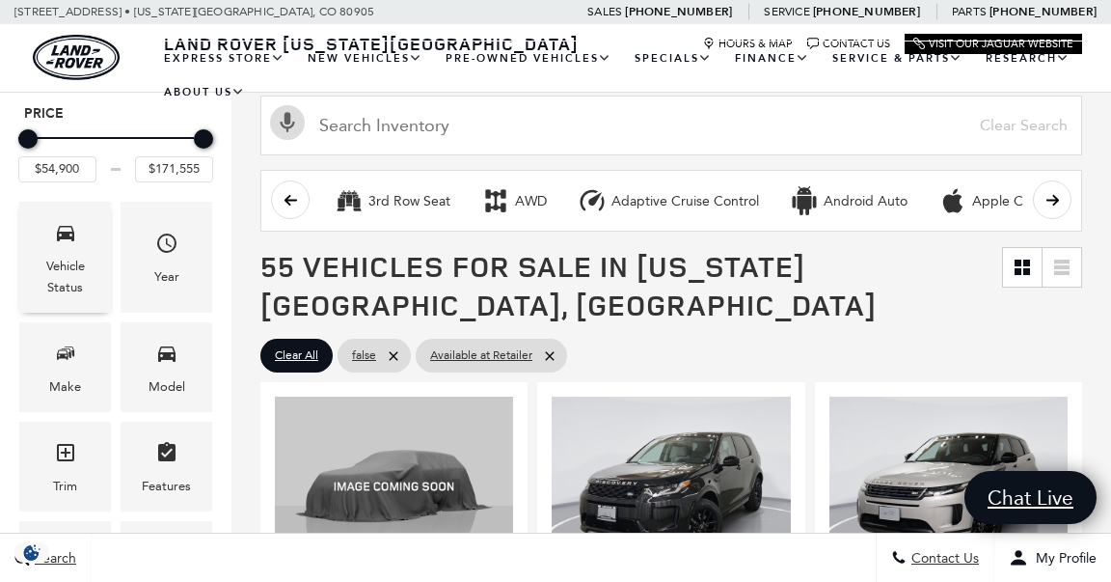
scroll to position [199, 0]
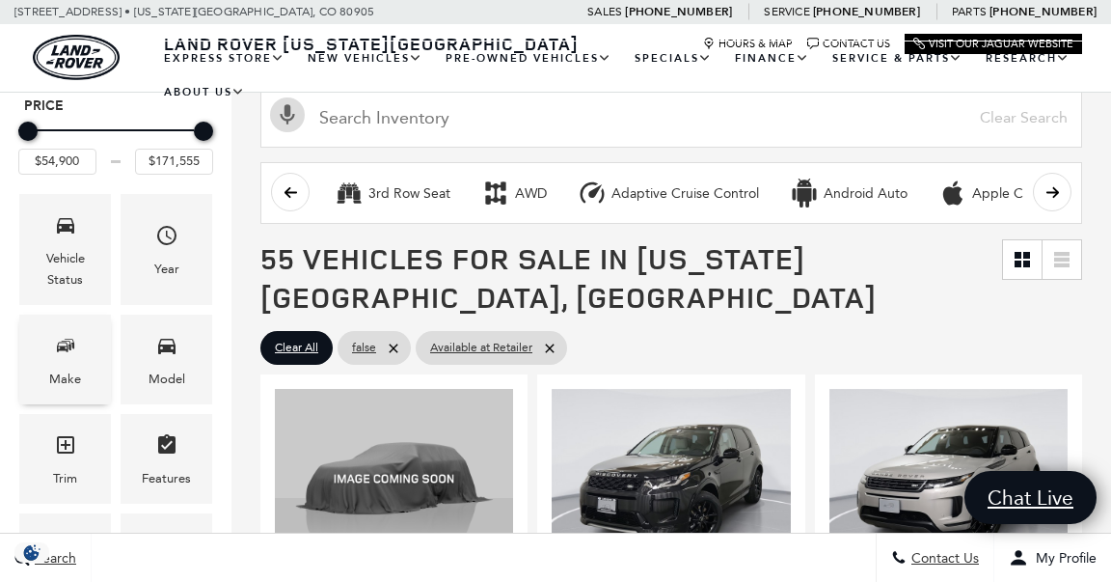
click at [58, 360] on span "Make" at bounding box center [65, 349] width 23 height 40
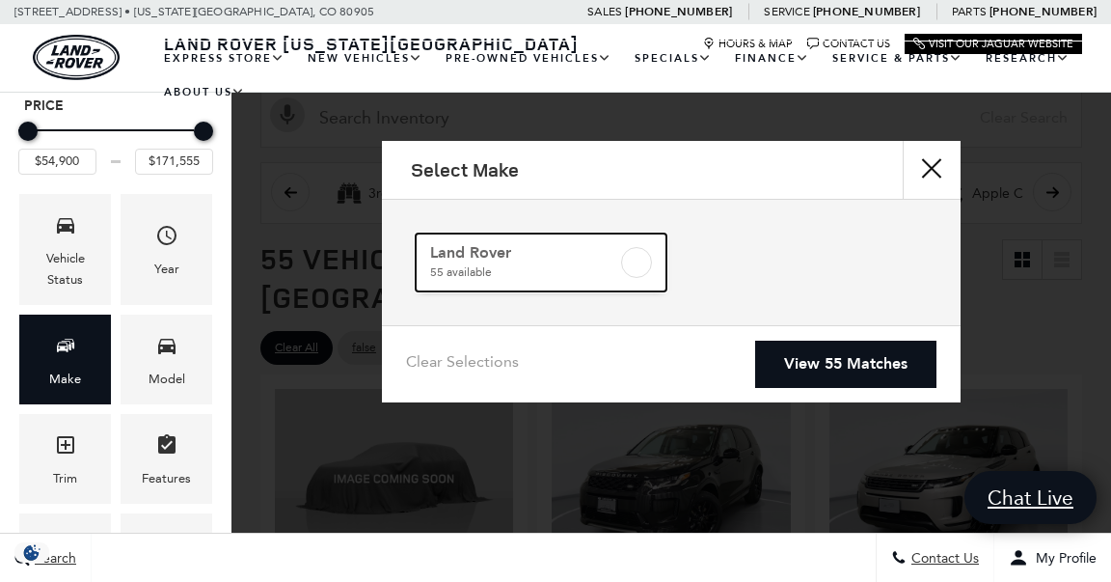
click at [633, 263] on label at bounding box center [636, 262] width 31 height 31
checkbox input "true"
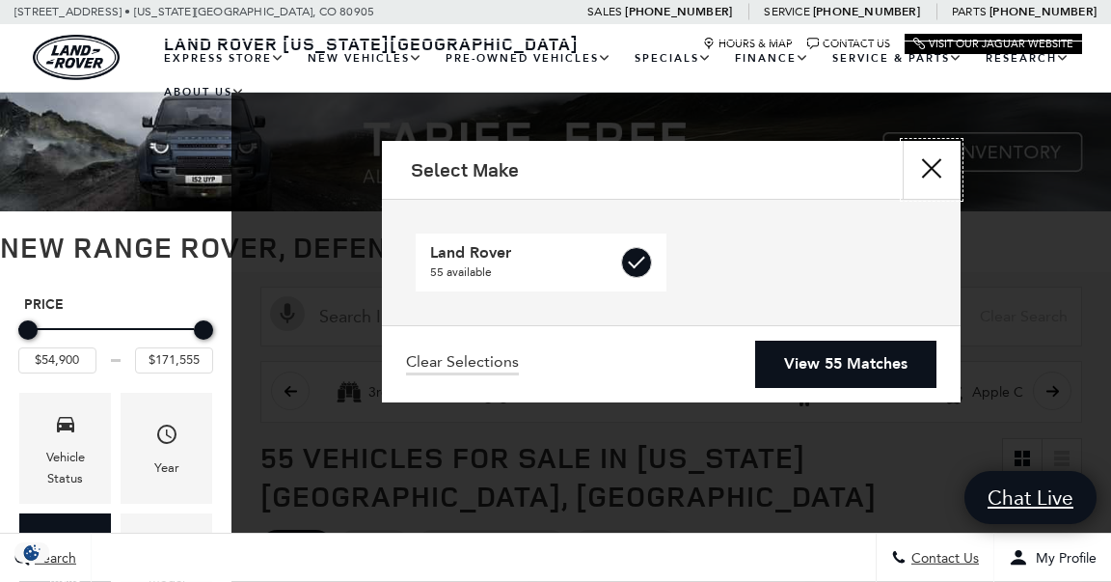
click at [943, 169] on button "close" at bounding box center [932, 170] width 58 height 58
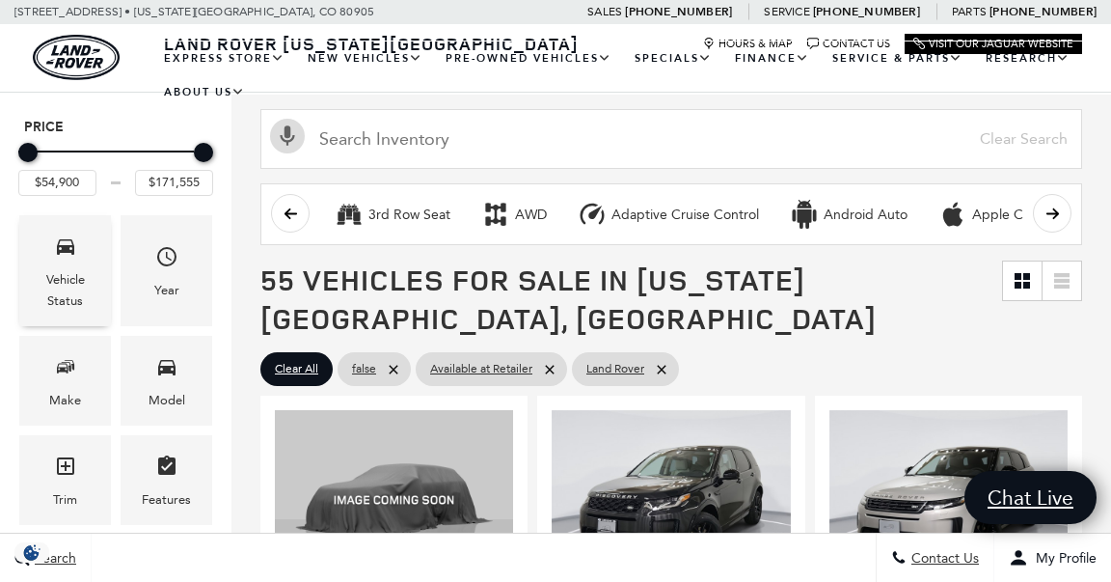
scroll to position [239, 0]
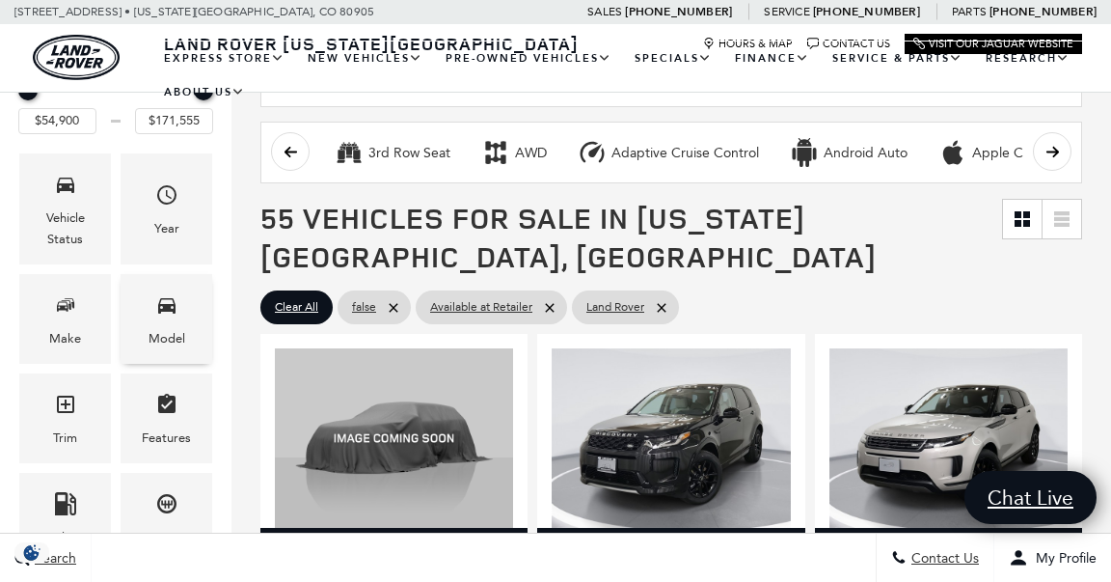
click at [189, 314] on div "Model" at bounding box center [167, 319] width 92 height 90
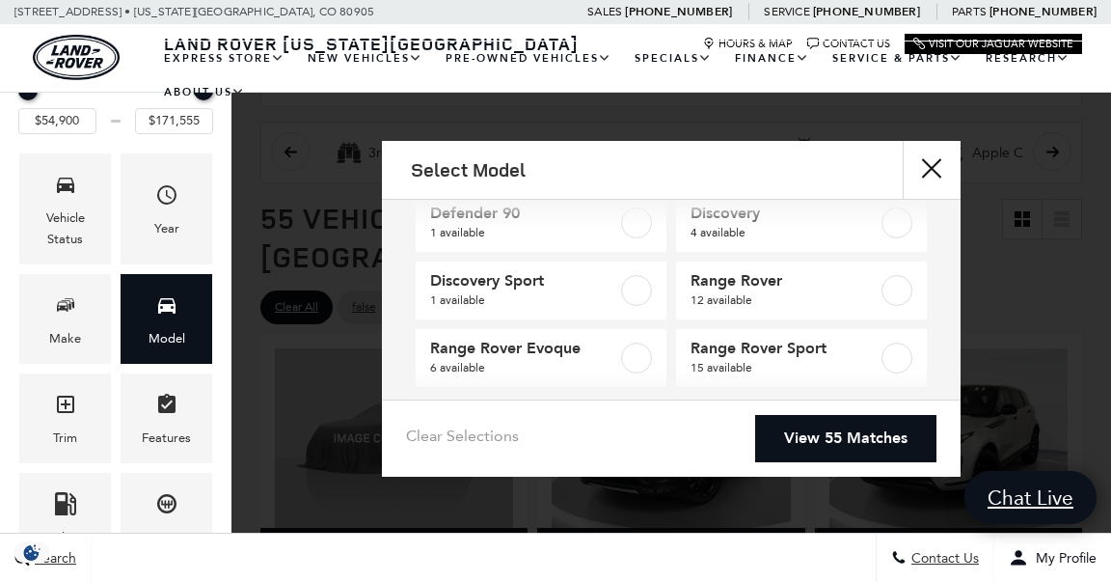
scroll to position [104, 0]
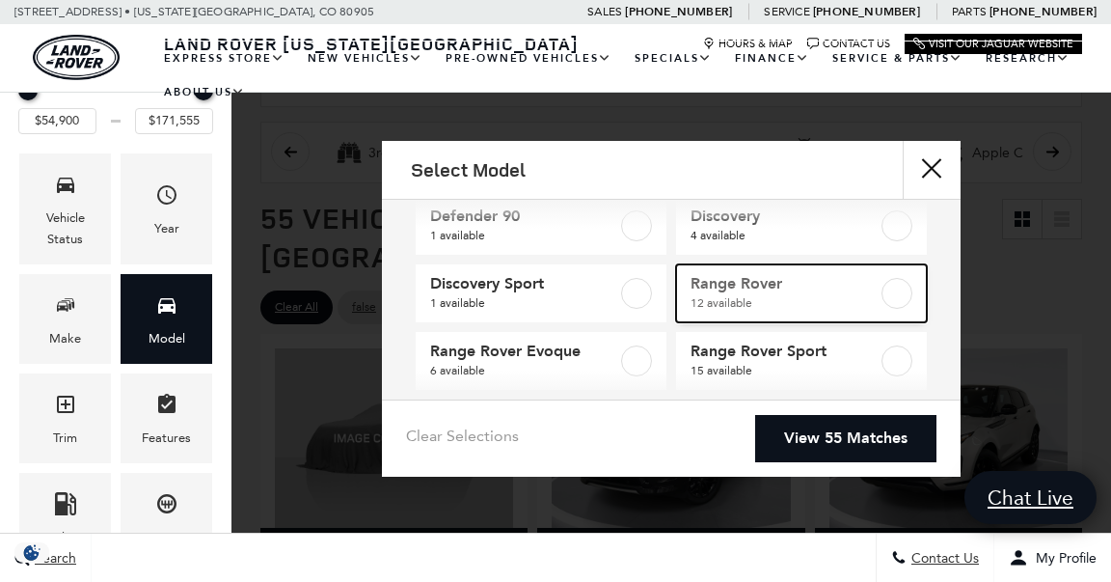
click at [897, 293] on label at bounding box center [896, 293] width 31 height 31
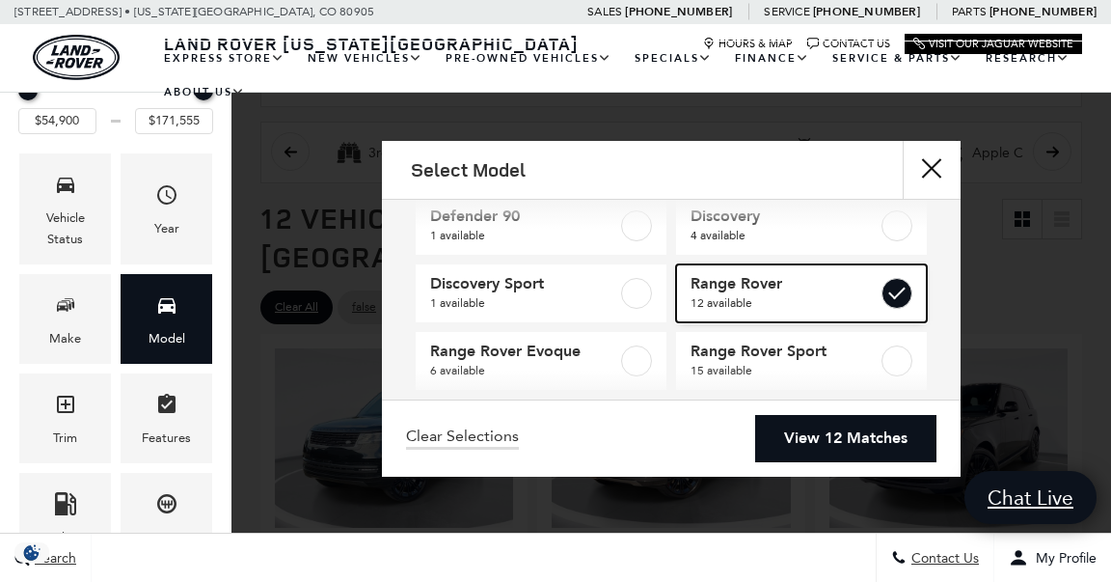
type input "$123,385"
type input "$160,345"
checkbox input "true"
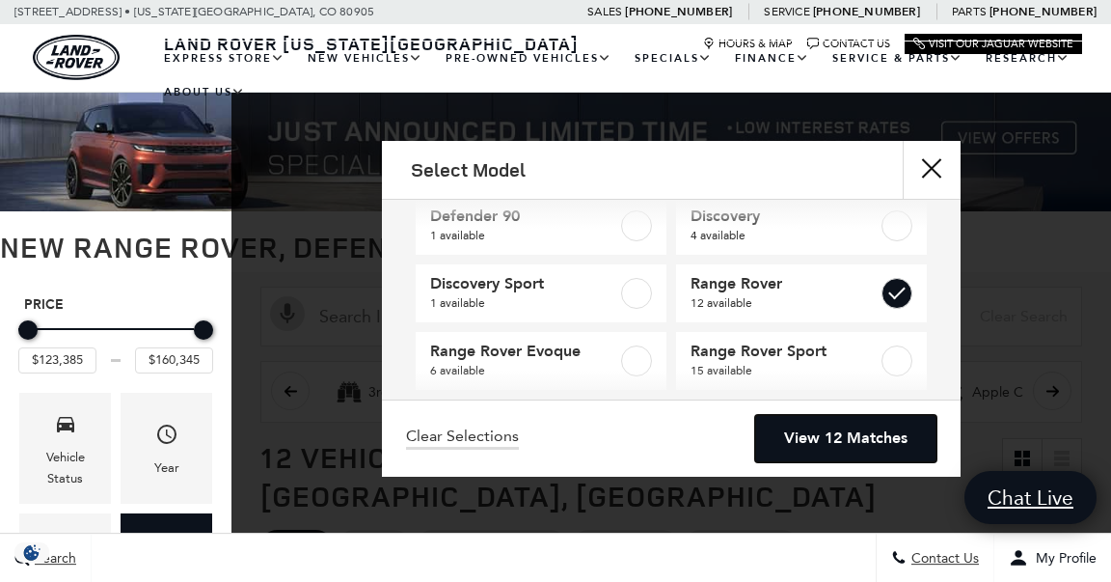
click at [857, 430] on link "View 12 Matches" at bounding box center [845, 438] width 181 height 47
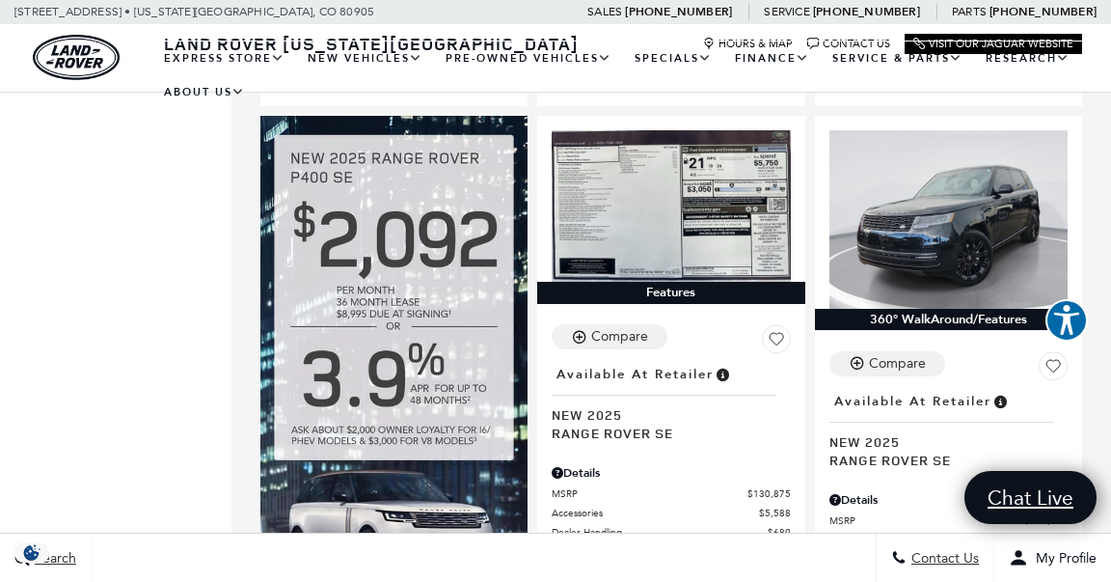
scroll to position [1212, 0]
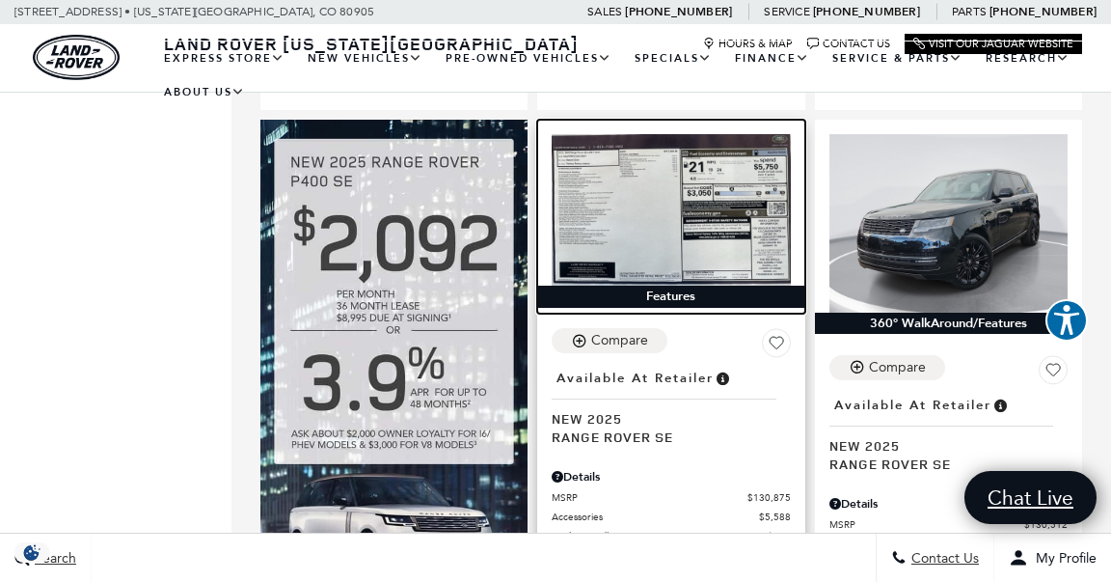
click at [672, 155] on img at bounding box center [671, 210] width 238 height 152
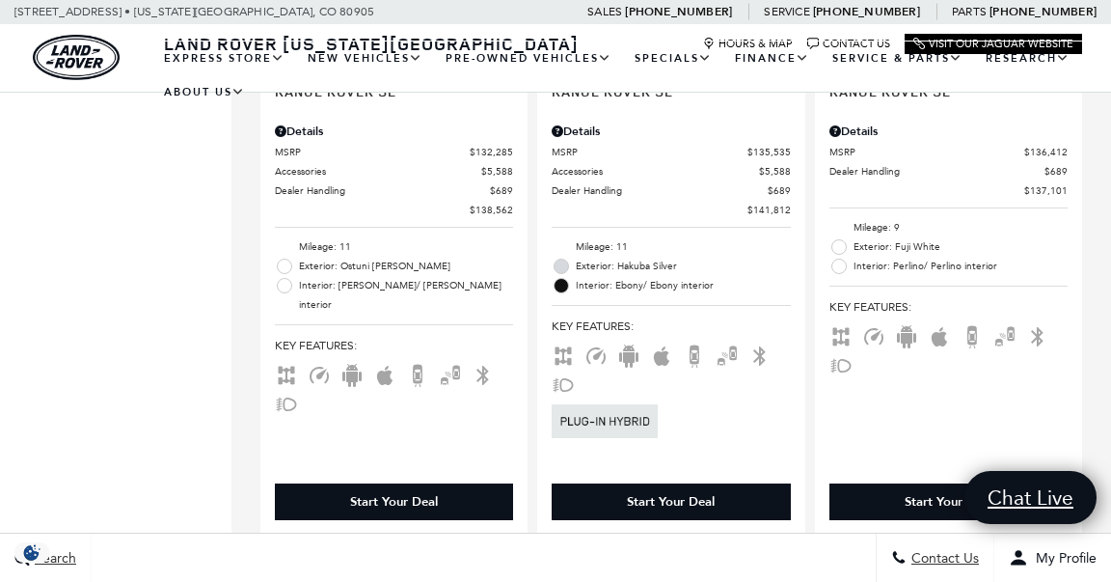
scroll to position [2328, 0]
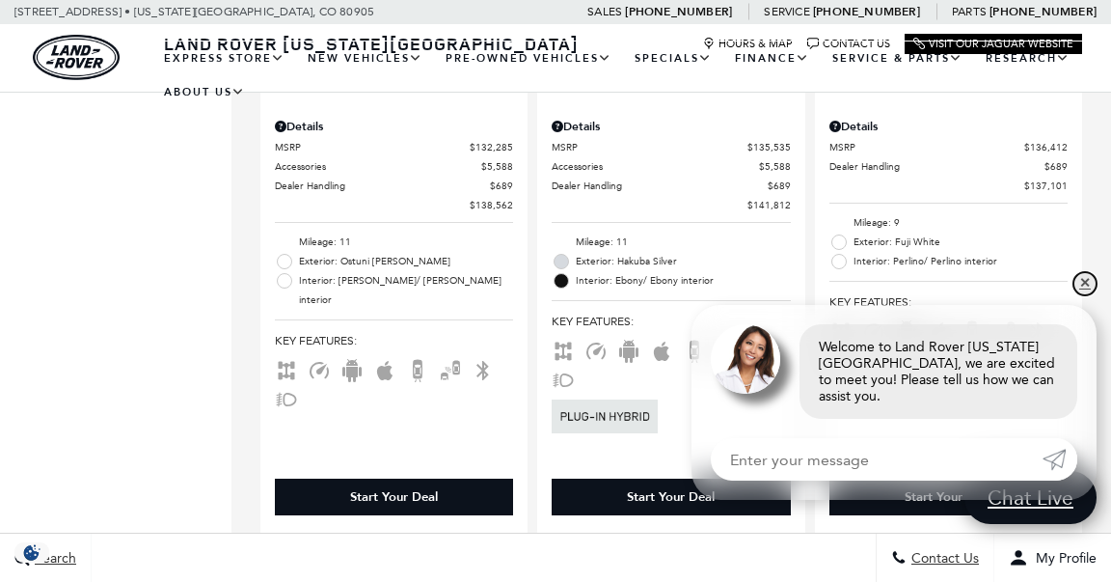
click at [1079, 295] on link "✕" at bounding box center [1084, 283] width 23 height 23
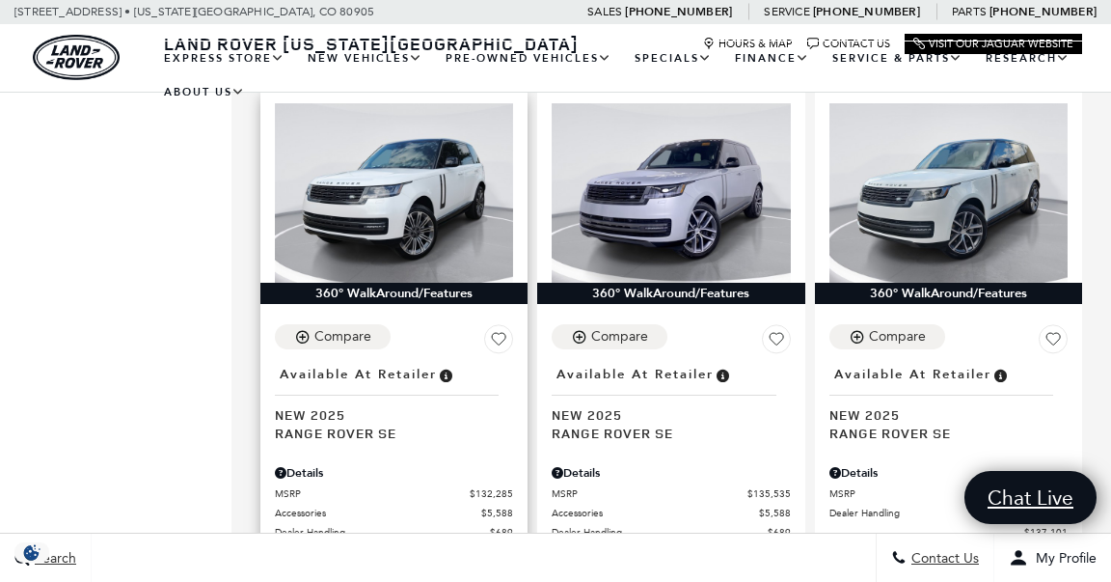
scroll to position [1983, 0]
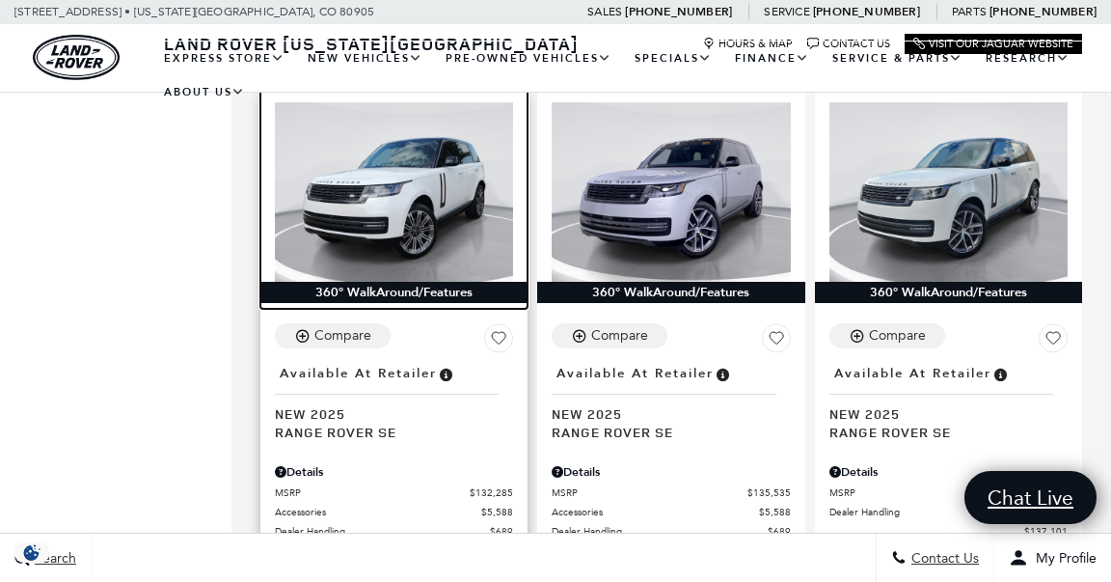
click at [424, 179] on img at bounding box center [394, 191] width 238 height 178
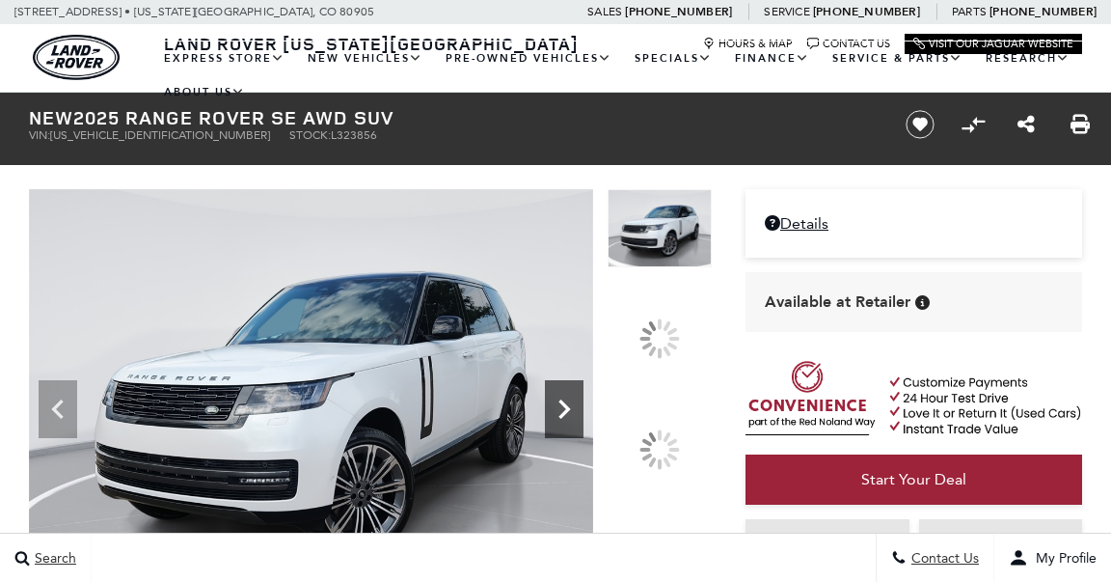
click at [583, 380] on div at bounding box center [564, 409] width 39 height 58
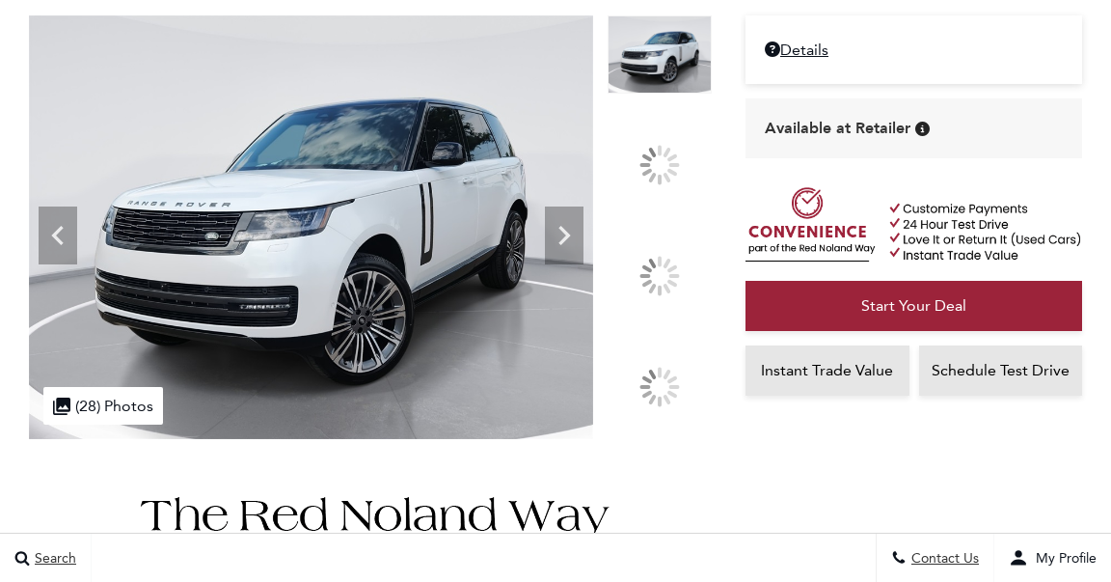
scroll to position [174, 0]
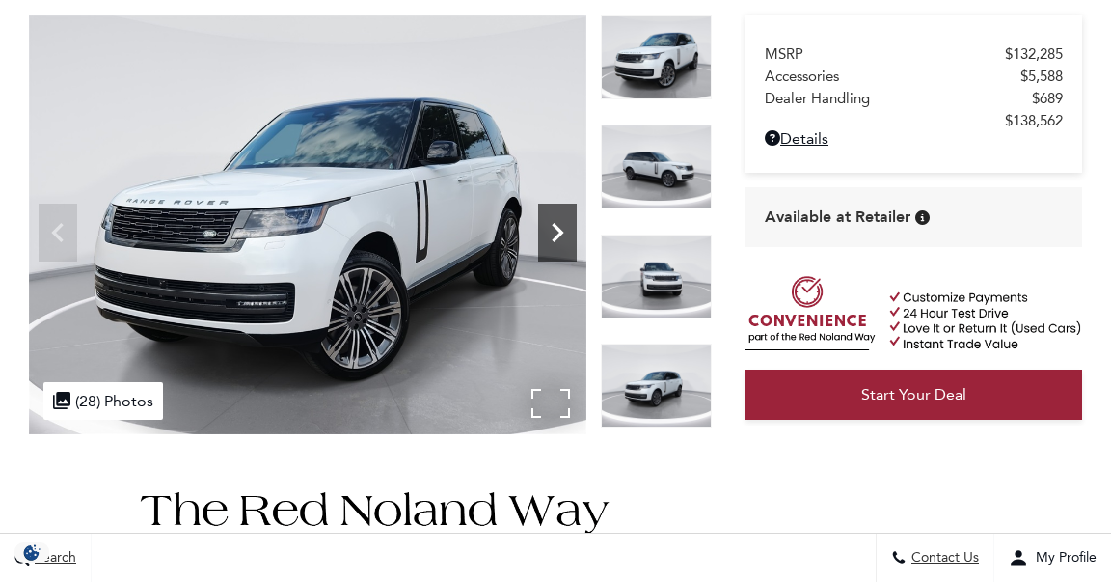
scroll to position [0, 0]
click at [557, 221] on icon "Next" at bounding box center [557, 232] width 39 height 39
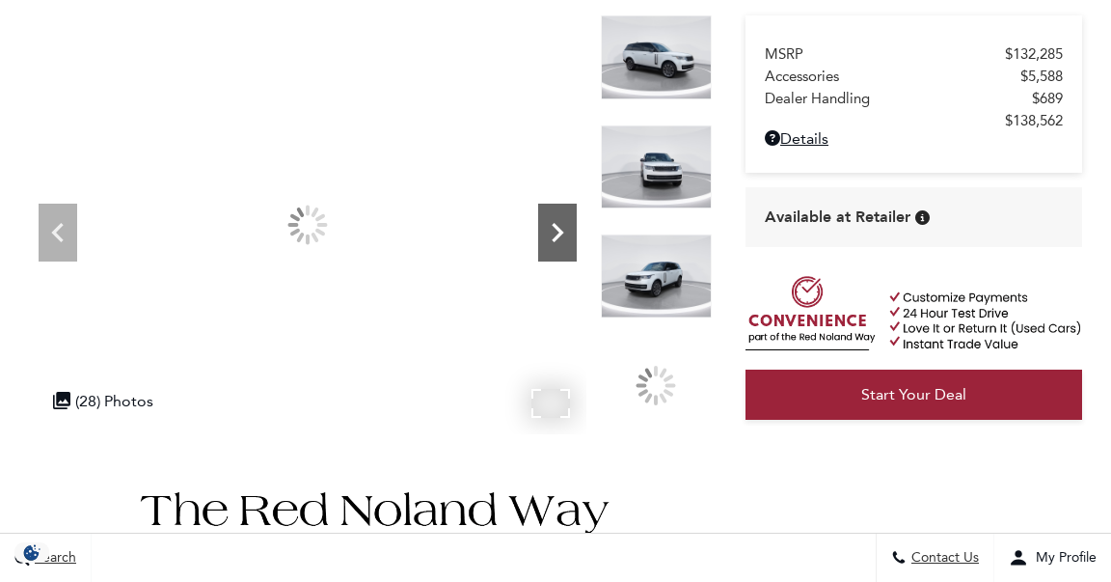
click at [557, 221] on icon "Next" at bounding box center [557, 232] width 39 height 39
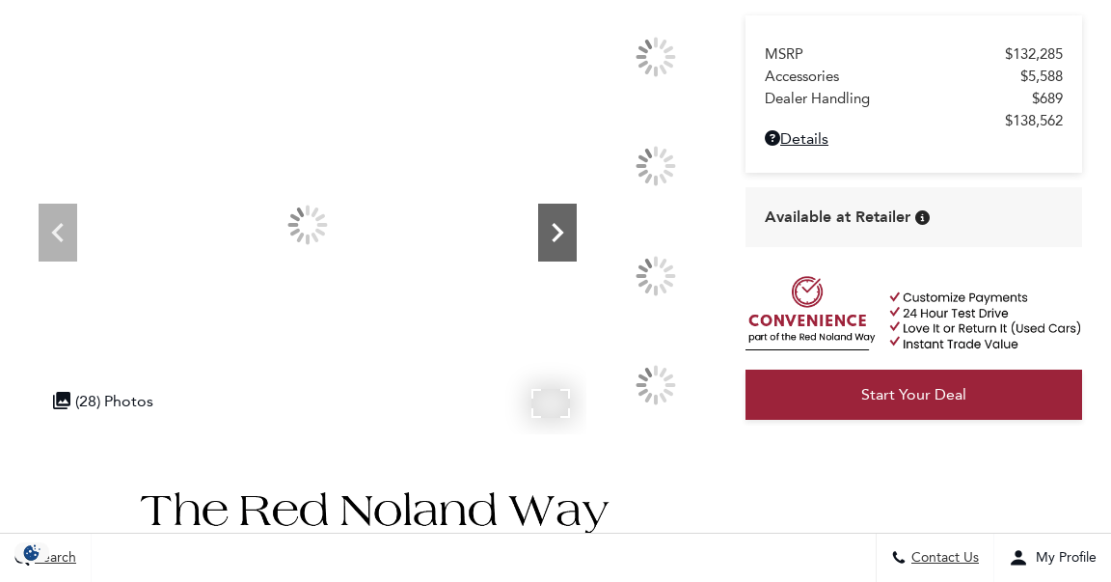
click at [557, 221] on icon "Next" at bounding box center [557, 232] width 39 height 39
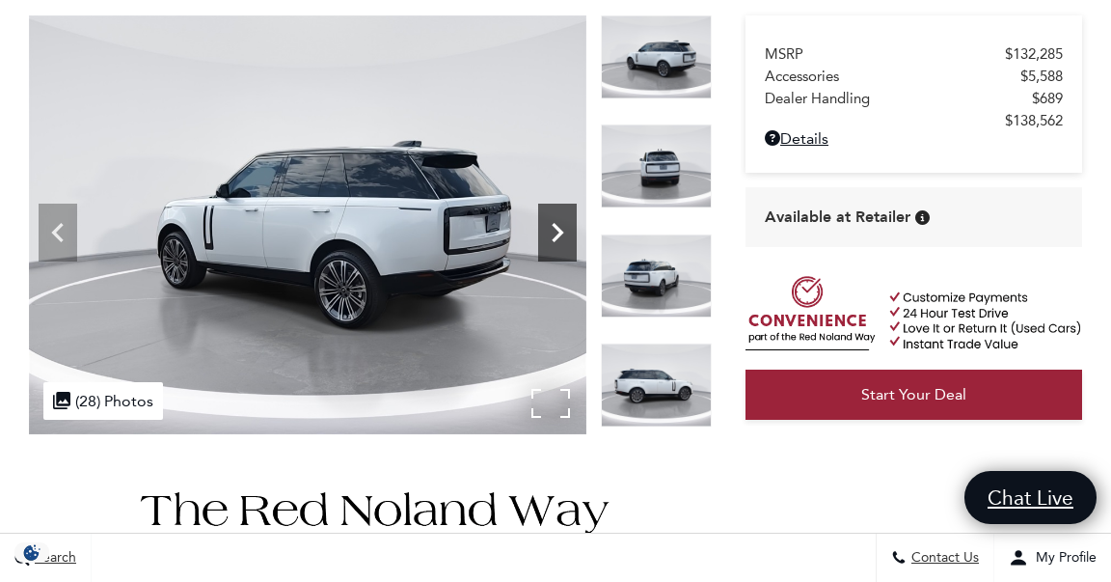
click at [557, 221] on icon "Next" at bounding box center [557, 232] width 39 height 39
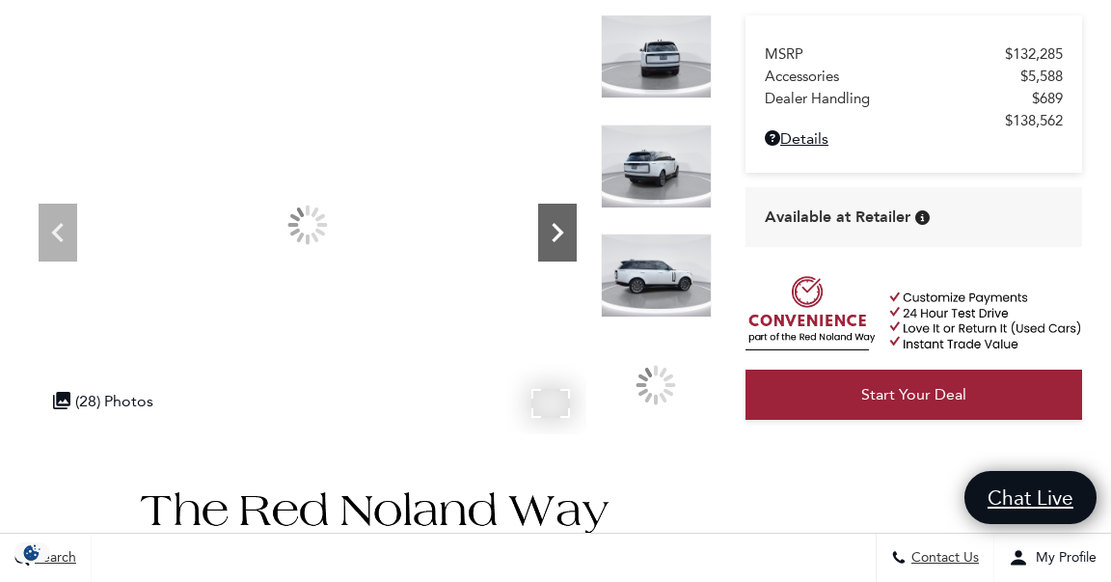
click at [557, 221] on icon "Next" at bounding box center [557, 232] width 39 height 39
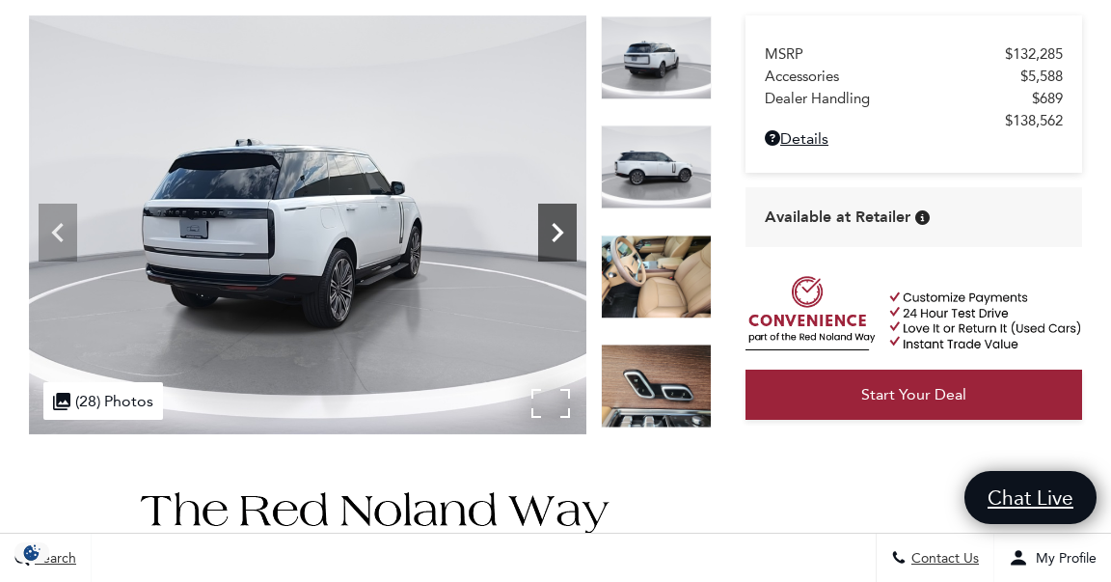
click at [557, 221] on icon "Next" at bounding box center [557, 232] width 39 height 39
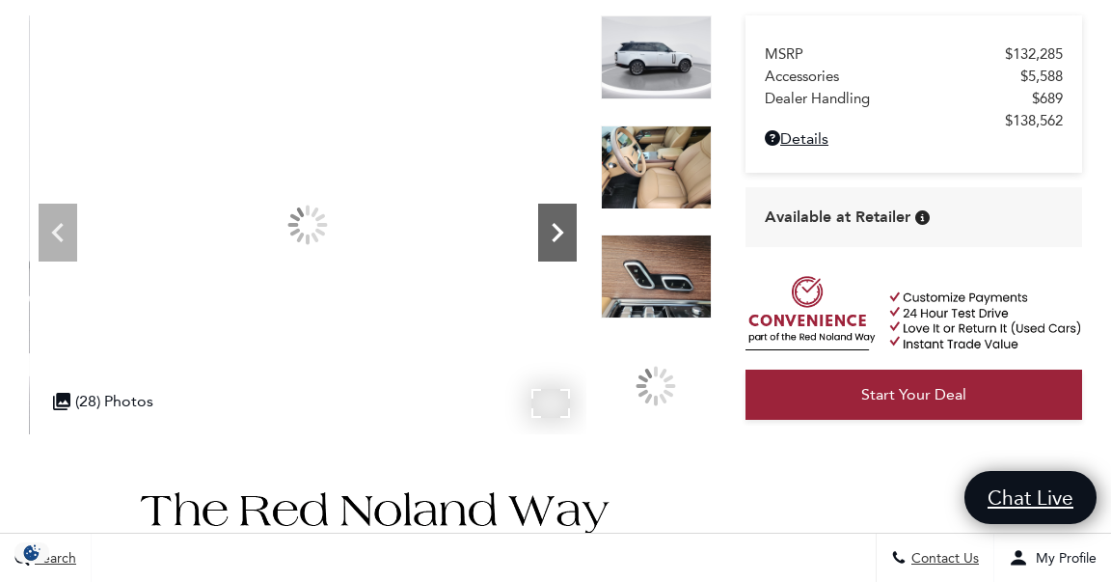
click at [557, 221] on icon "Next" at bounding box center [557, 232] width 39 height 39
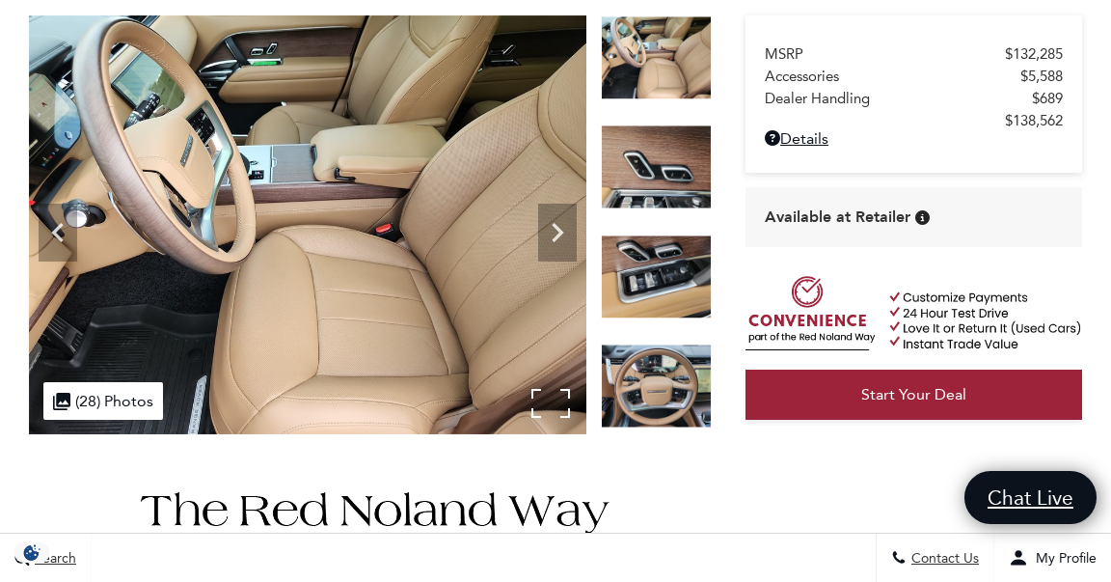
click at [553, 404] on img at bounding box center [308, 224] width 558 height 419
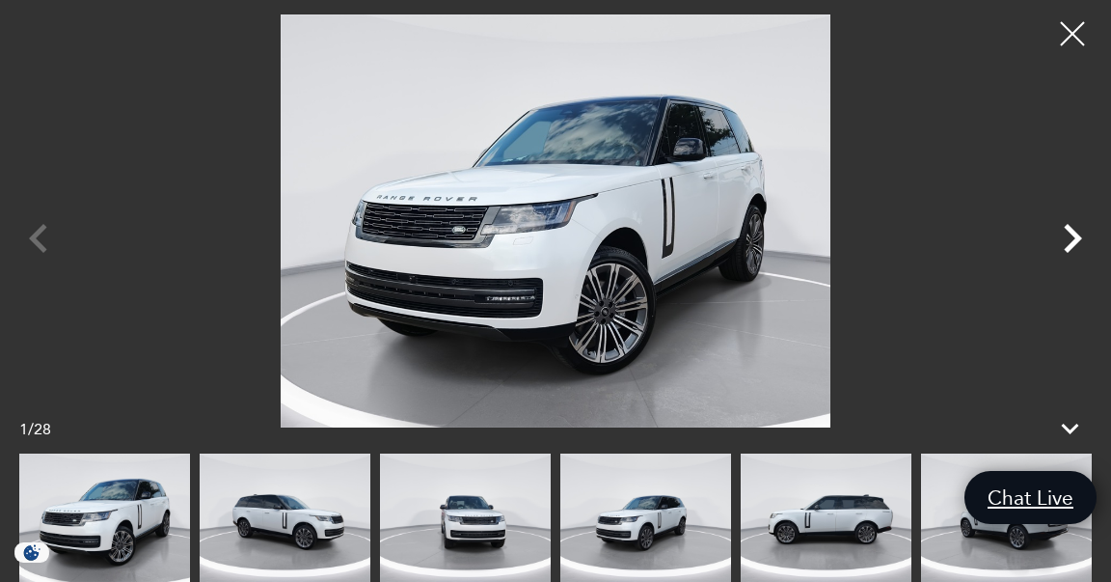
click at [1073, 236] on icon "Next" at bounding box center [1073, 238] width 18 height 29
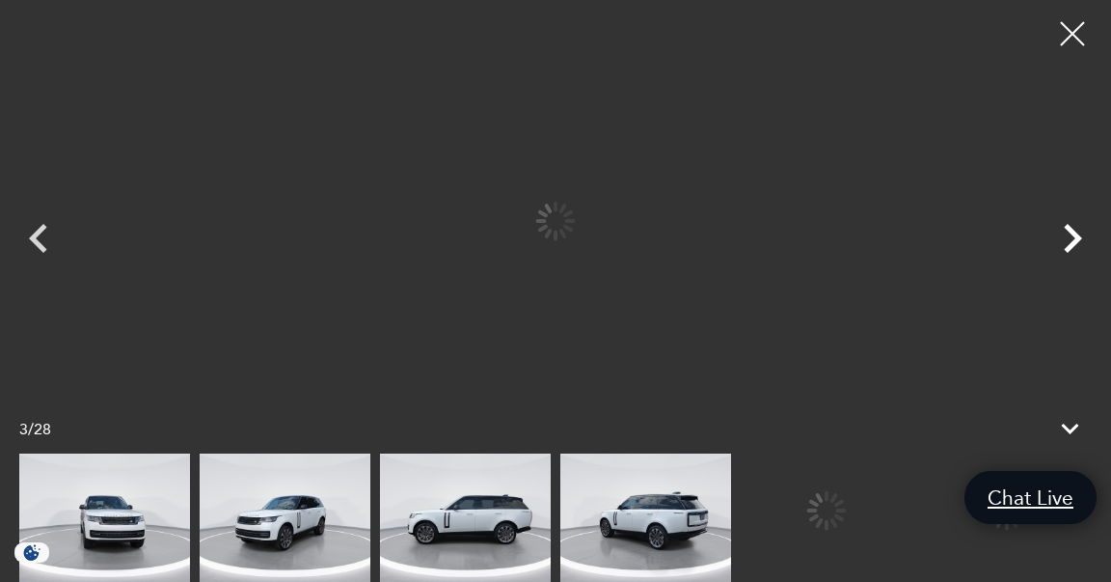
click at [1073, 236] on icon "Next" at bounding box center [1073, 238] width 18 height 29
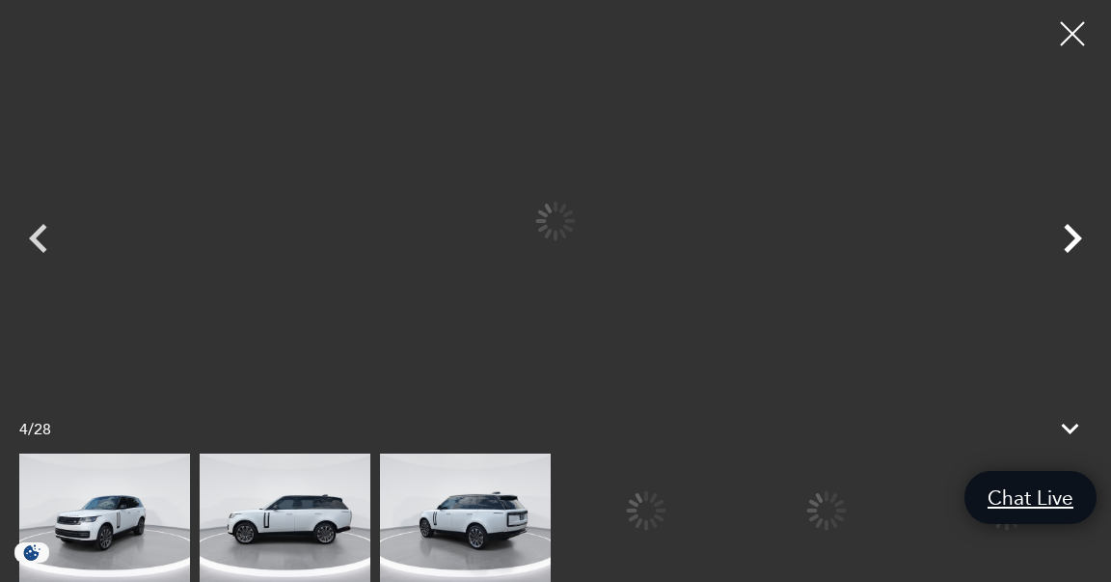
click at [1073, 236] on icon "Next" at bounding box center [1073, 238] width 18 height 29
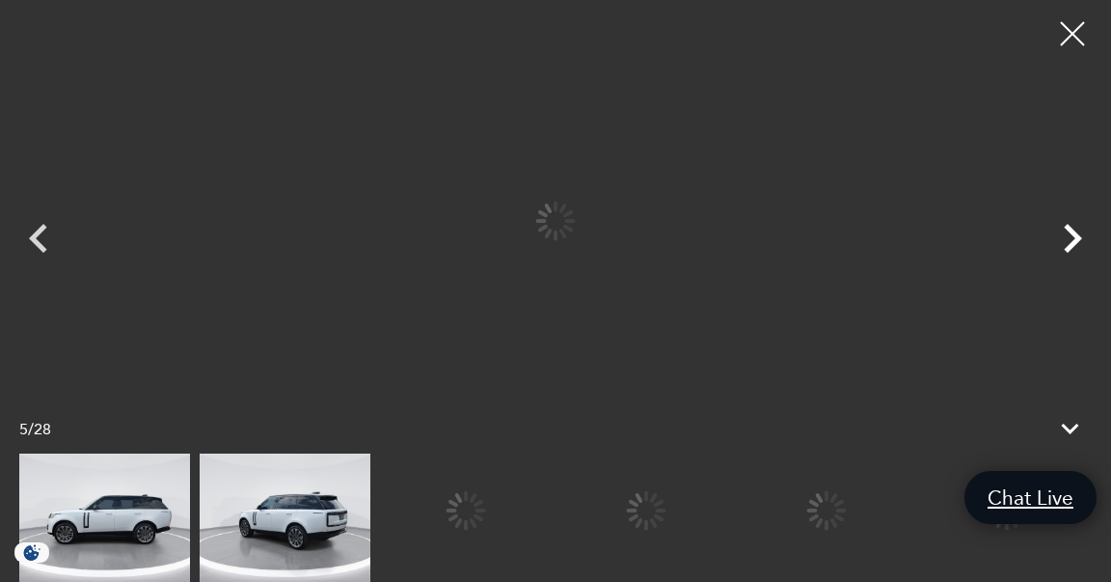
click at [1073, 236] on icon "Next" at bounding box center [1073, 238] width 18 height 29
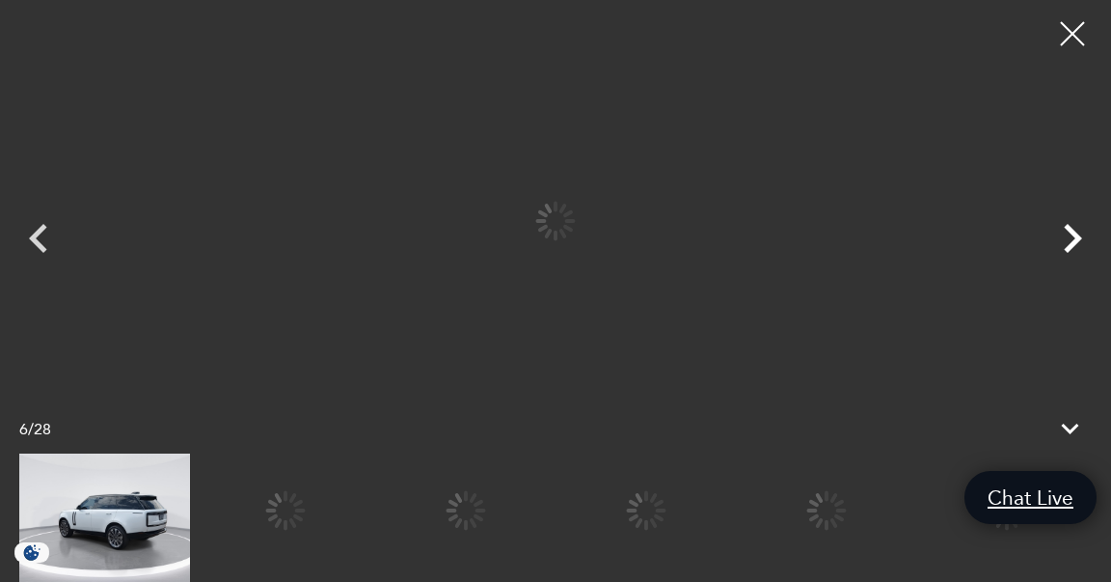
click at [1073, 236] on icon "Next" at bounding box center [1073, 238] width 18 height 29
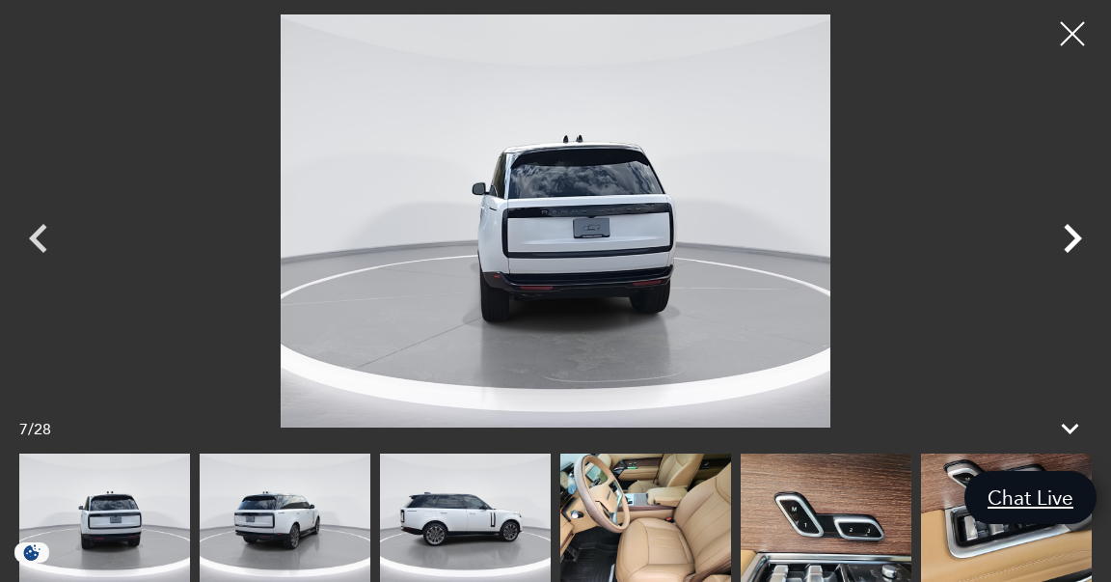
click at [1073, 236] on icon "Next" at bounding box center [1073, 238] width 18 height 29
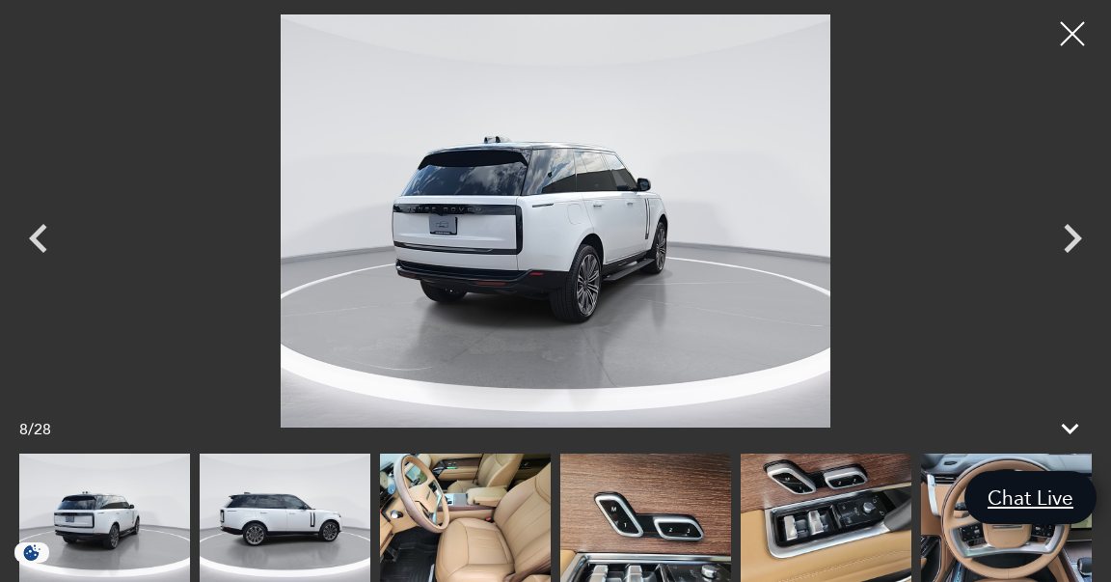
click at [475, 474] on img at bounding box center [465, 517] width 171 height 128
click at [1074, 239] on icon "Next" at bounding box center [1073, 238] width 18 height 29
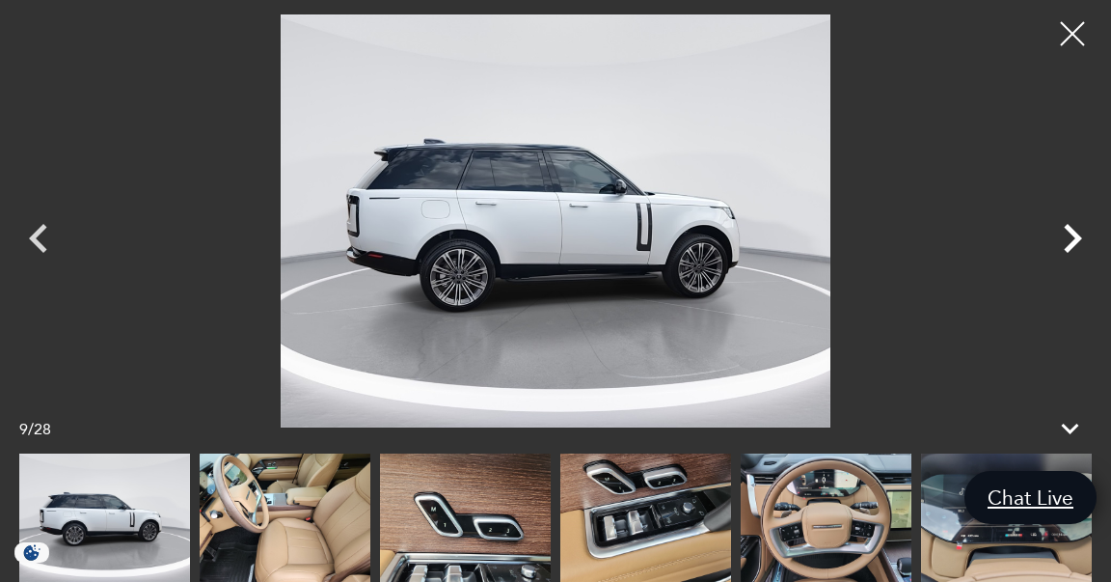
click at [1074, 239] on icon "Next" at bounding box center [1073, 238] width 18 height 29
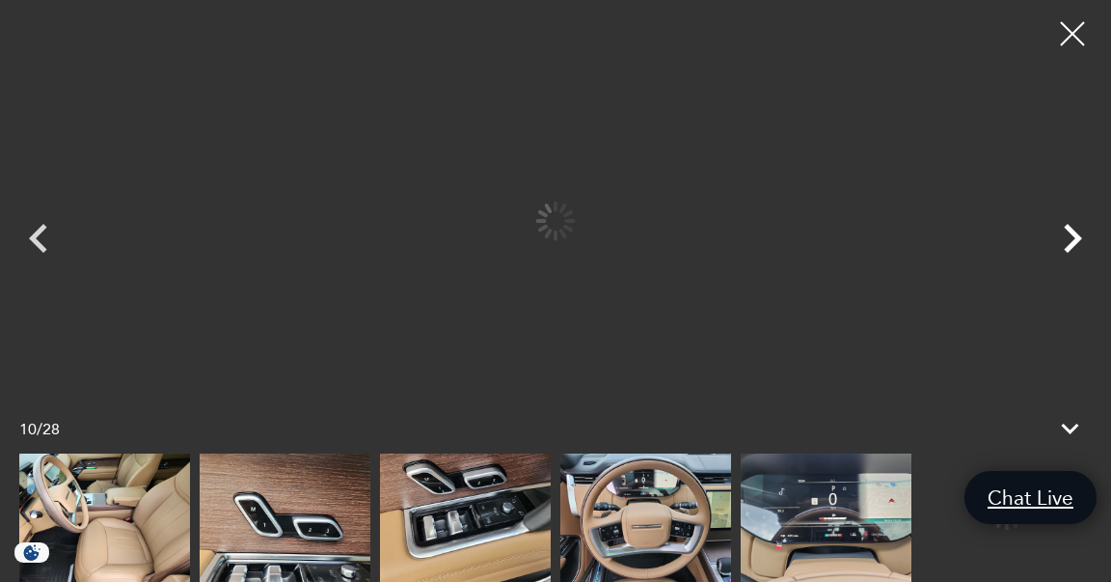
click at [1074, 239] on icon "Next" at bounding box center [1073, 238] width 18 height 29
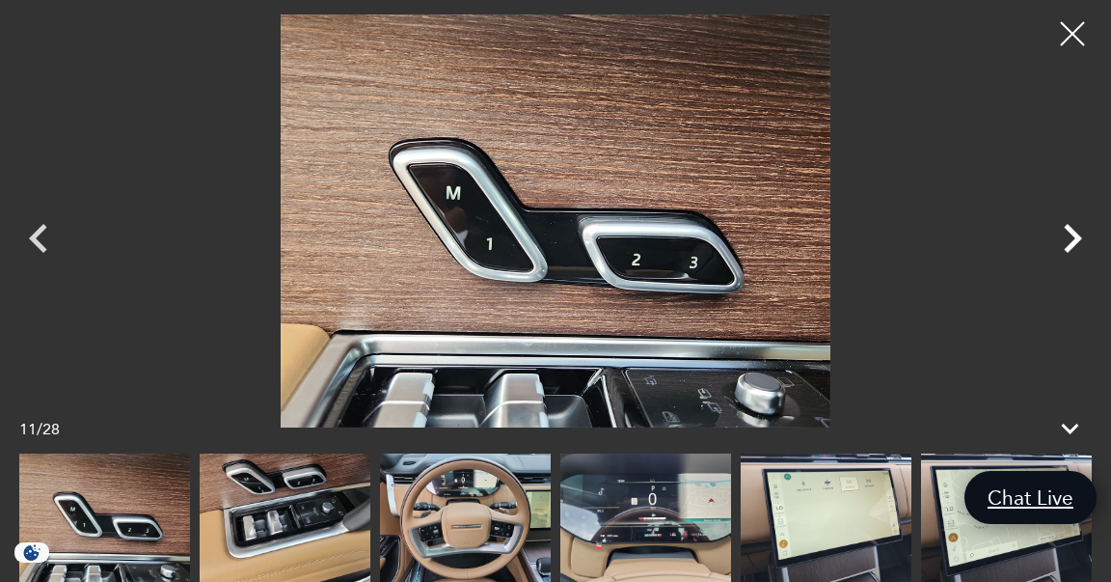
click at [1074, 239] on icon "Next" at bounding box center [1073, 238] width 18 height 29
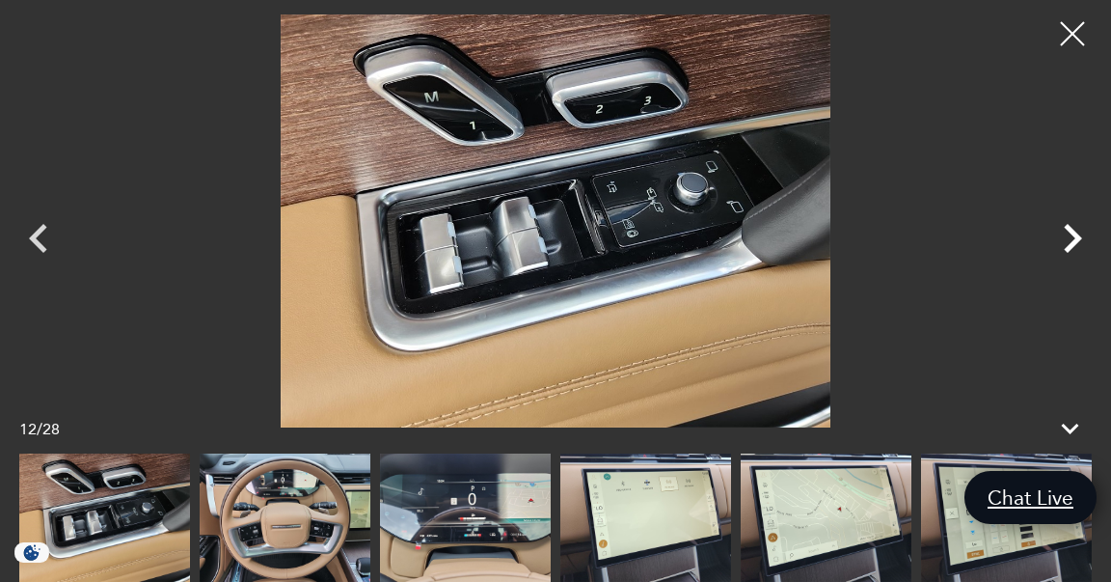
click at [1074, 239] on icon "Next" at bounding box center [1073, 238] width 18 height 29
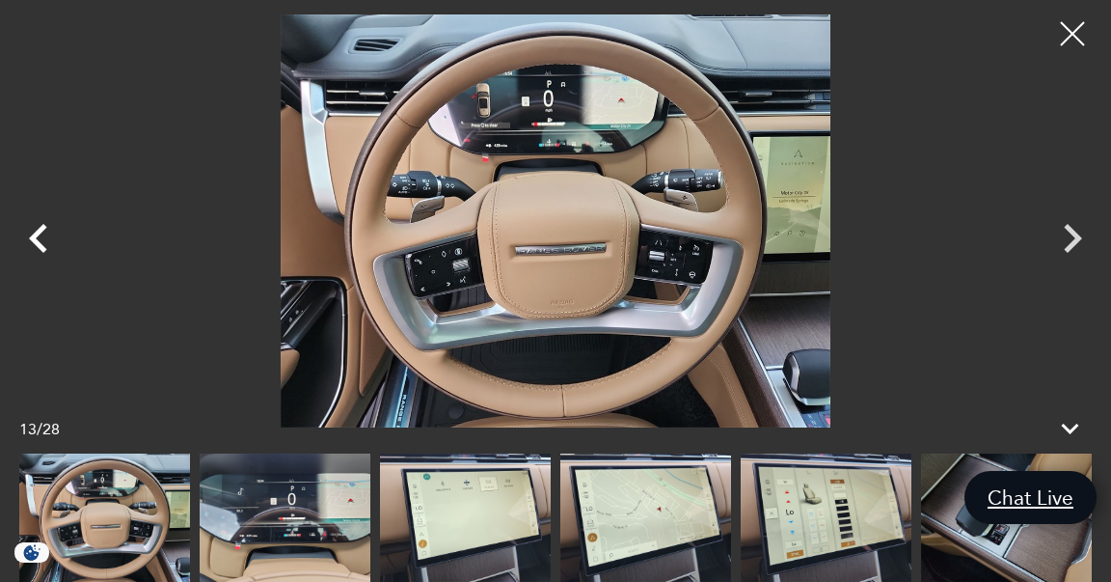
click at [45, 251] on icon "Previous" at bounding box center [39, 238] width 58 height 58
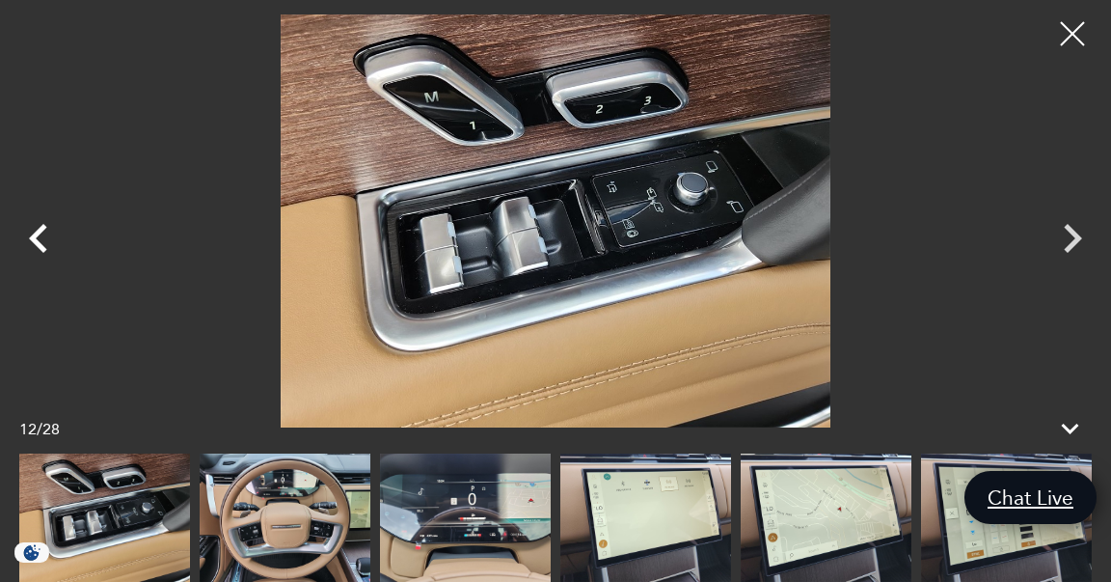
click at [45, 251] on icon "Previous" at bounding box center [39, 238] width 58 height 58
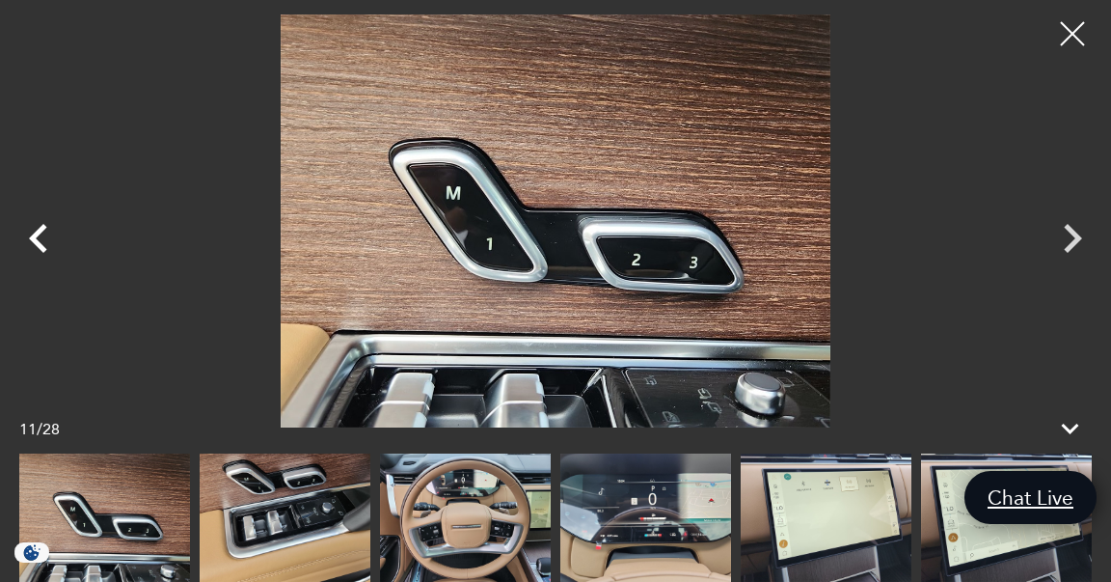
click at [45, 251] on icon "Previous" at bounding box center [39, 238] width 58 height 58
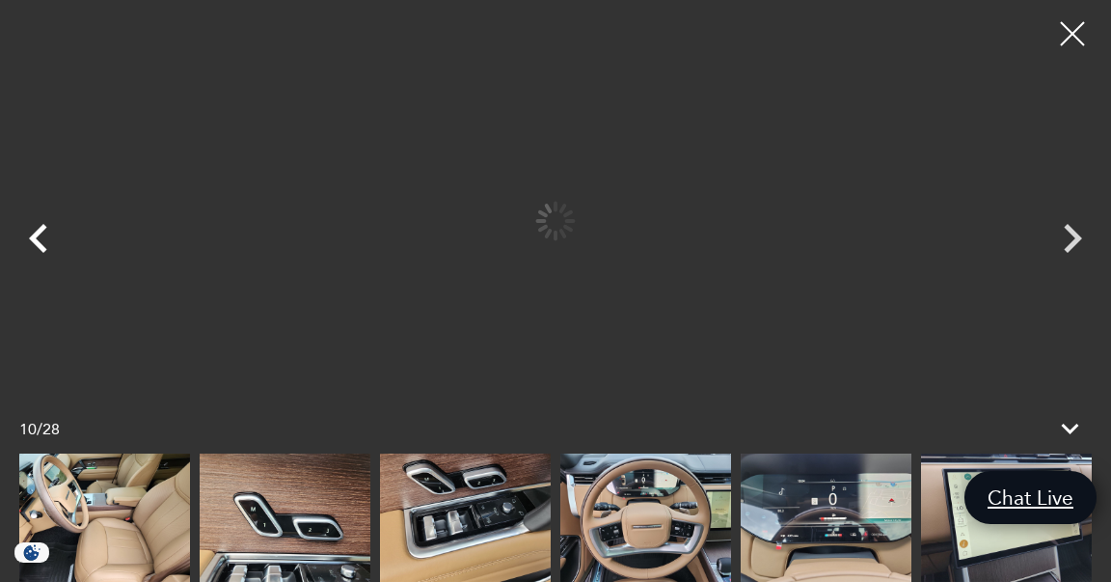
click at [45, 251] on icon "Previous" at bounding box center [39, 238] width 58 height 58
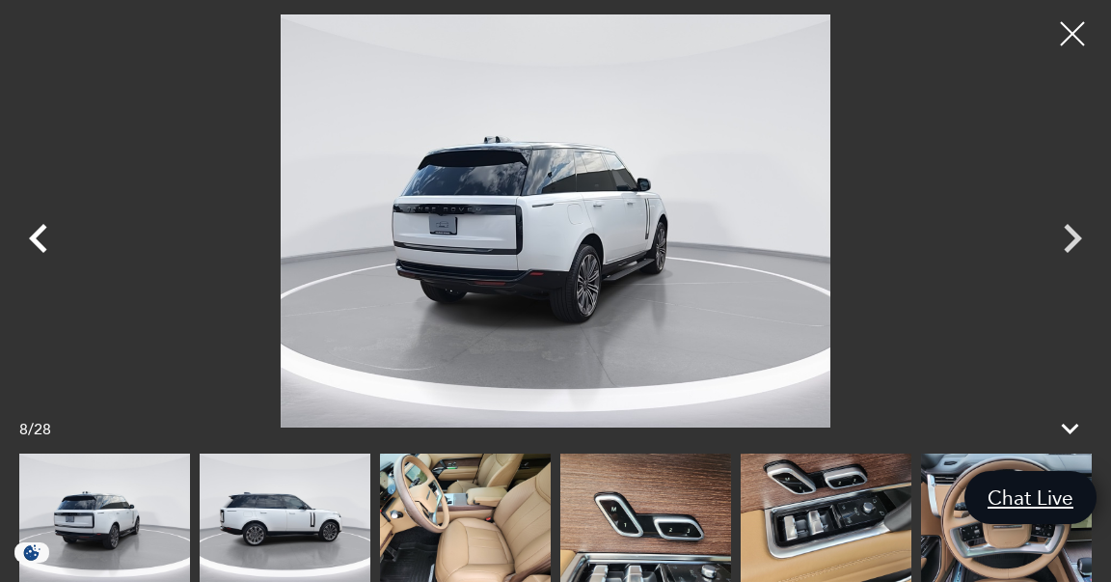
click at [45, 251] on icon "Previous" at bounding box center [39, 238] width 58 height 58
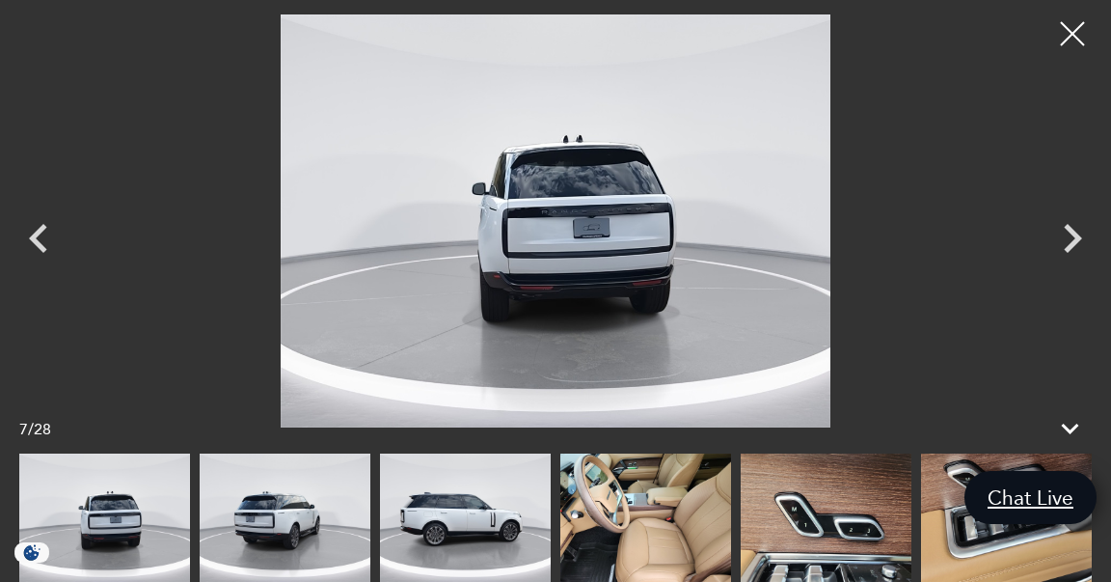
click at [713, 535] on img at bounding box center [645, 517] width 171 height 128
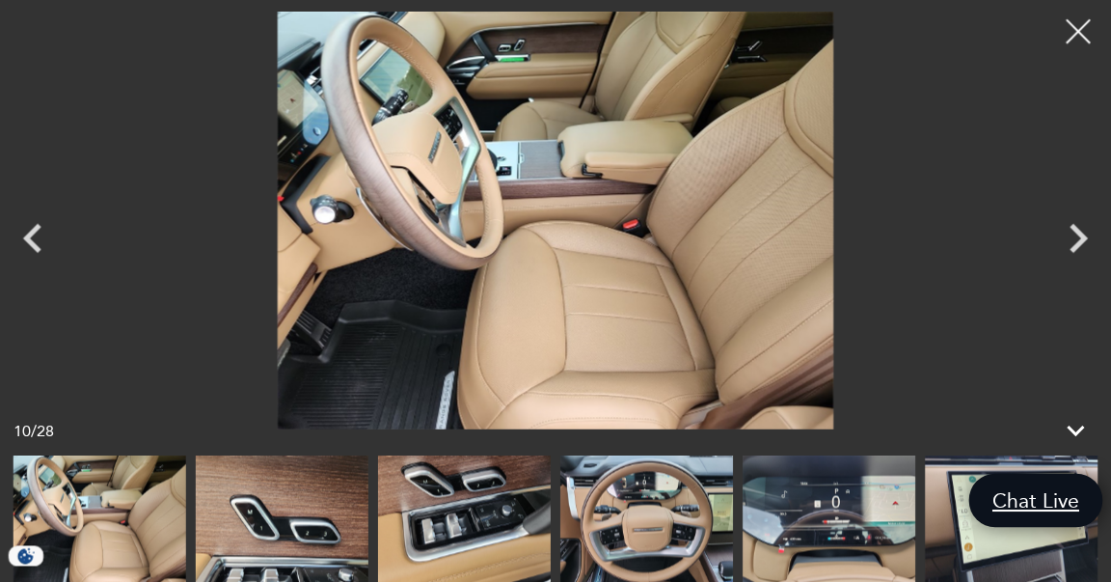
scroll to position [174, 0]
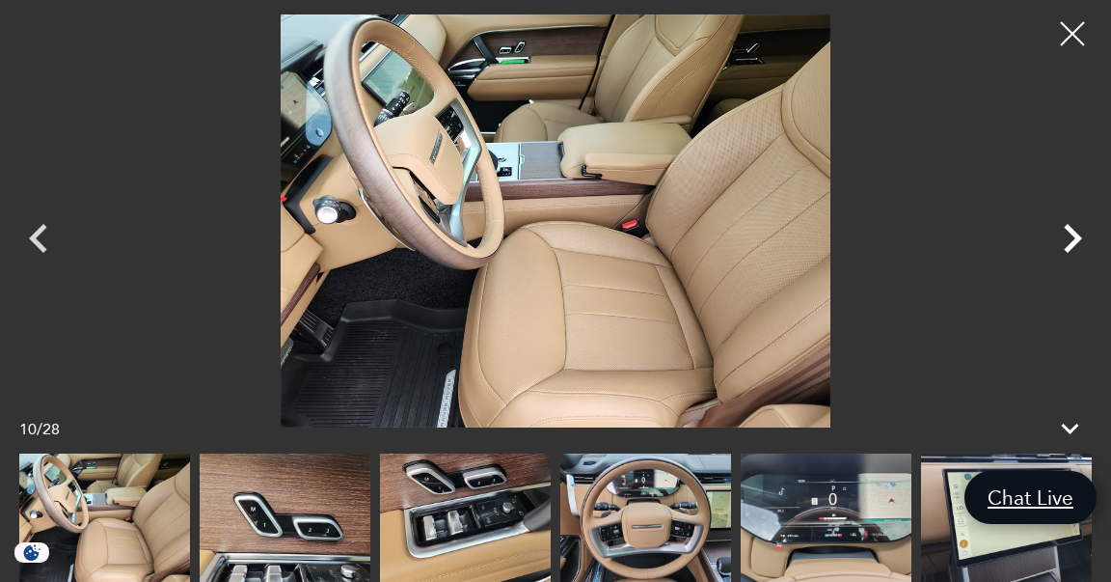
click at [1073, 240] on icon "Next" at bounding box center [1073, 238] width 18 height 29
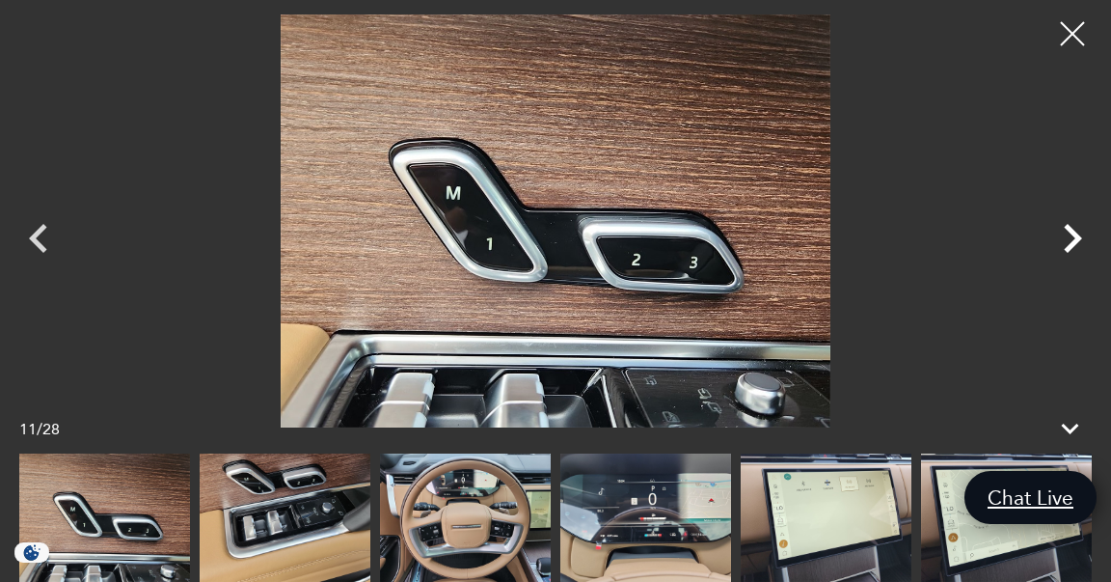
click at [1073, 240] on icon "Next" at bounding box center [1073, 238] width 18 height 29
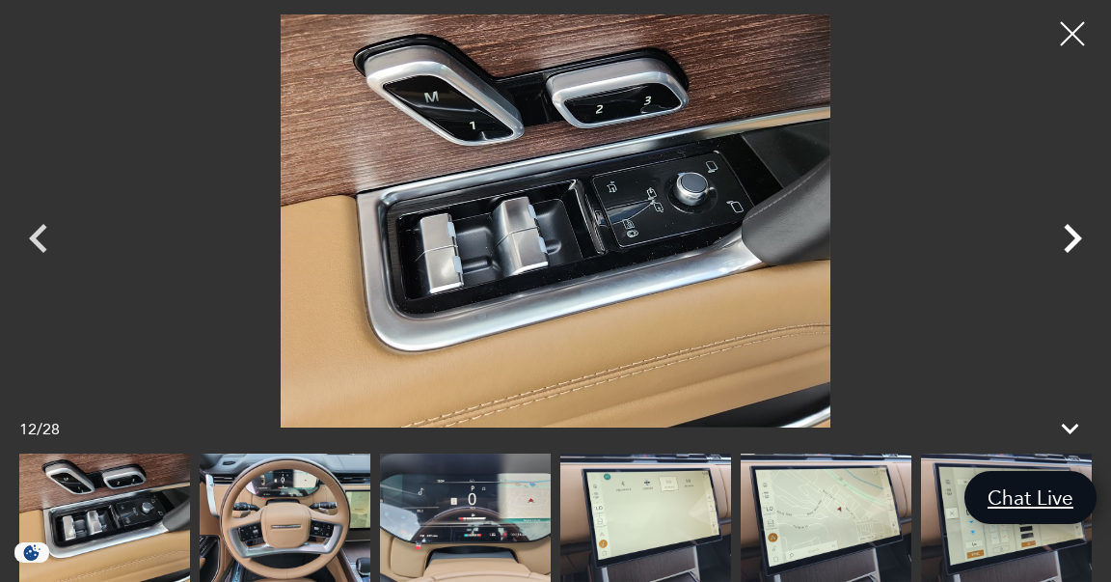
click at [1073, 240] on icon "Next" at bounding box center [1073, 238] width 18 height 29
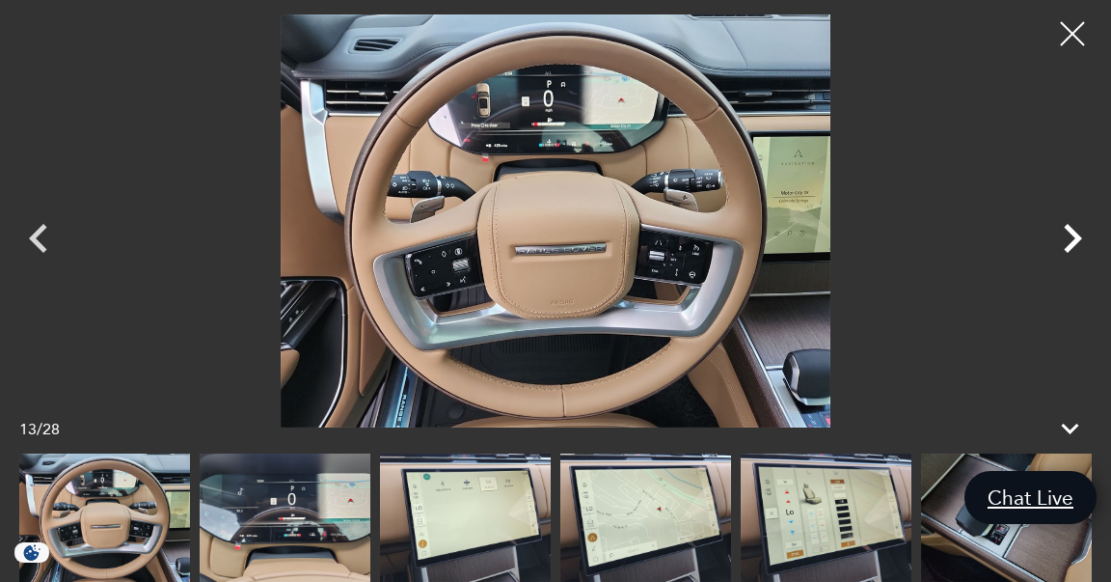
click at [1073, 240] on icon "Next" at bounding box center [1073, 238] width 18 height 29
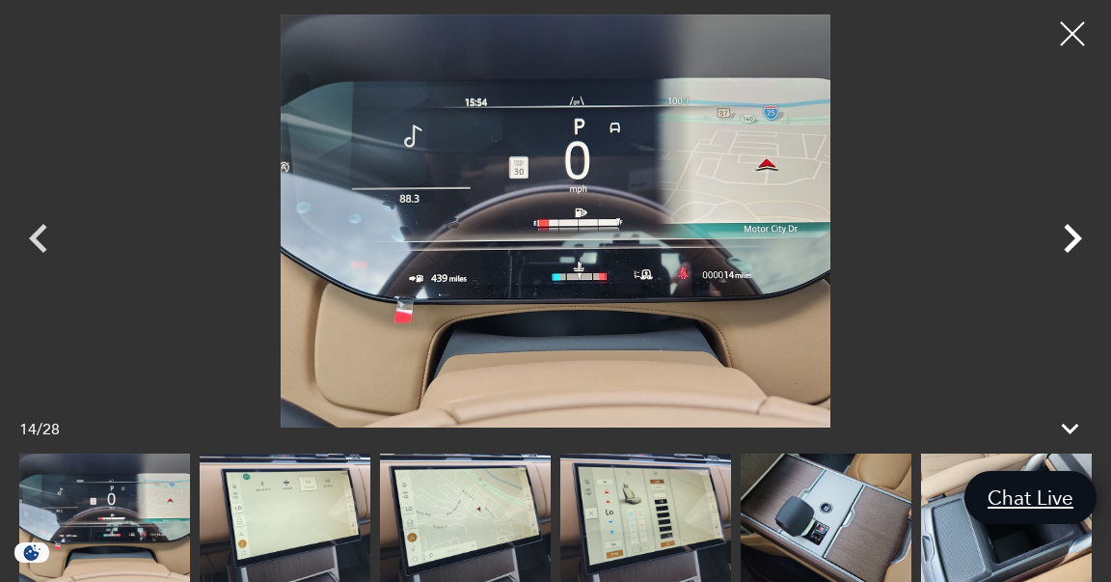
click at [1073, 240] on icon "Next" at bounding box center [1073, 238] width 18 height 29
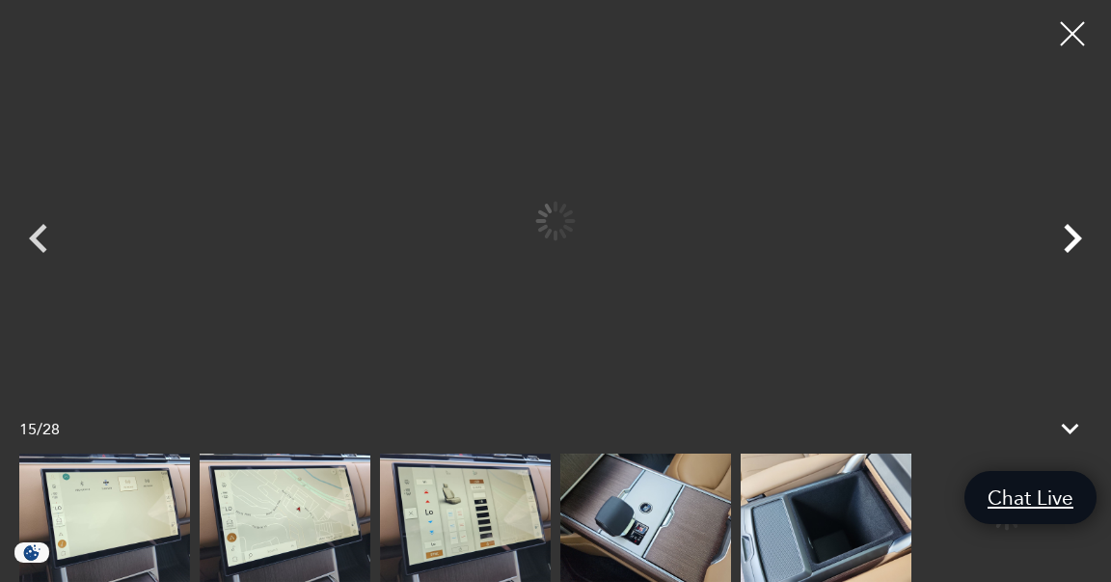
click at [1073, 240] on icon "Next" at bounding box center [1073, 238] width 18 height 29
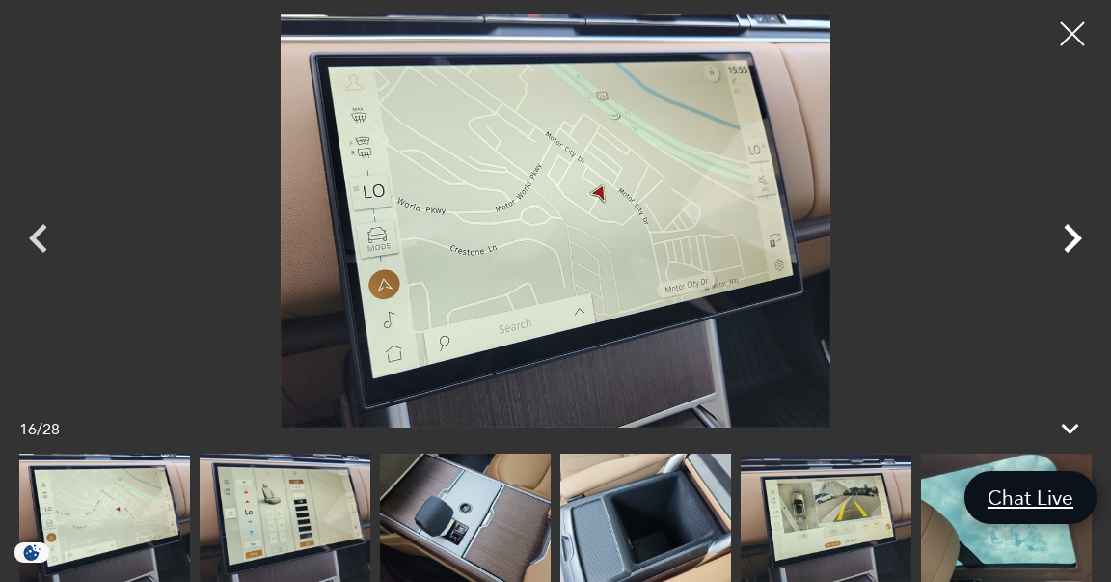
click at [1073, 240] on icon "Next" at bounding box center [1073, 238] width 18 height 29
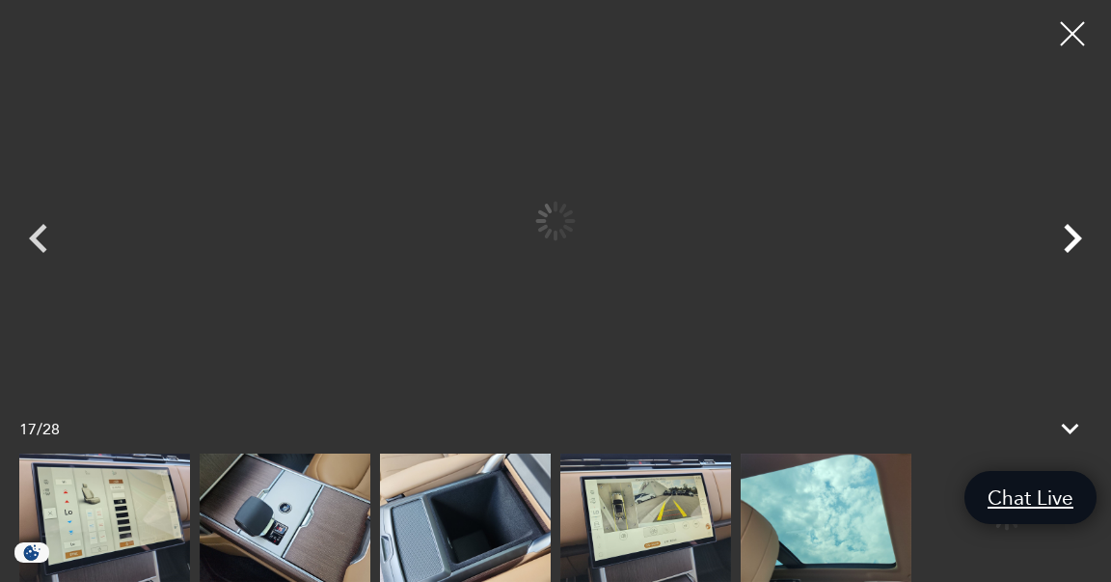
click at [1073, 240] on icon "Next" at bounding box center [1073, 238] width 18 height 29
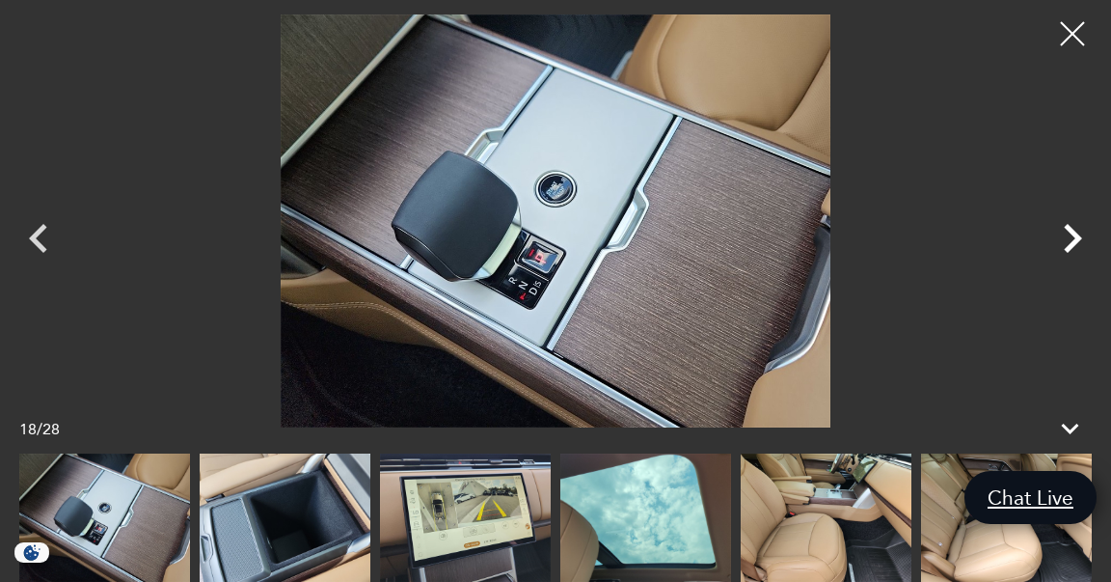
click at [1073, 240] on icon "Next" at bounding box center [1073, 238] width 18 height 29
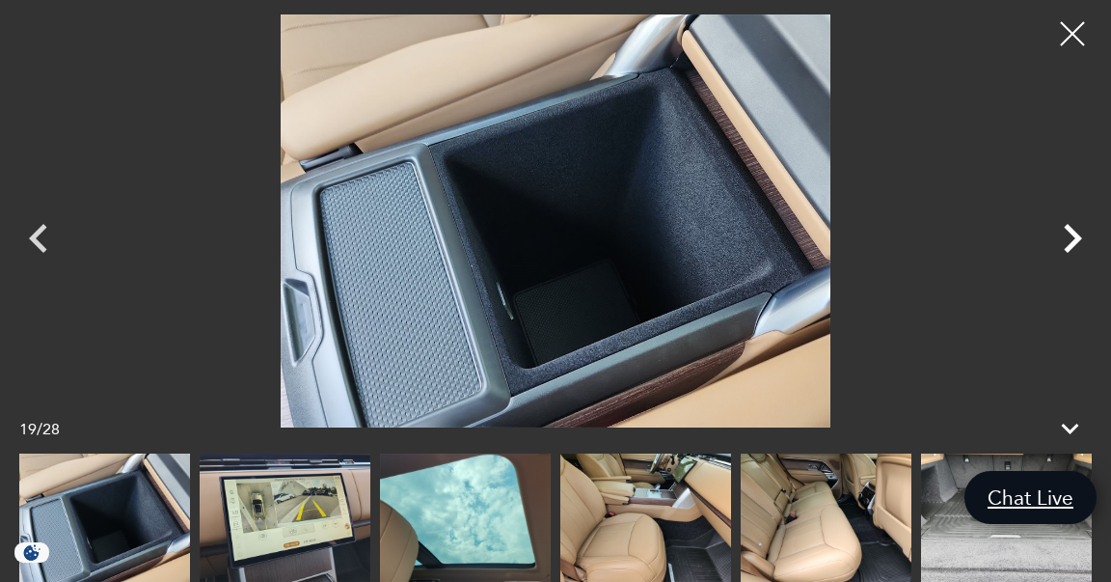
click at [1073, 240] on icon "Next" at bounding box center [1073, 238] width 18 height 29
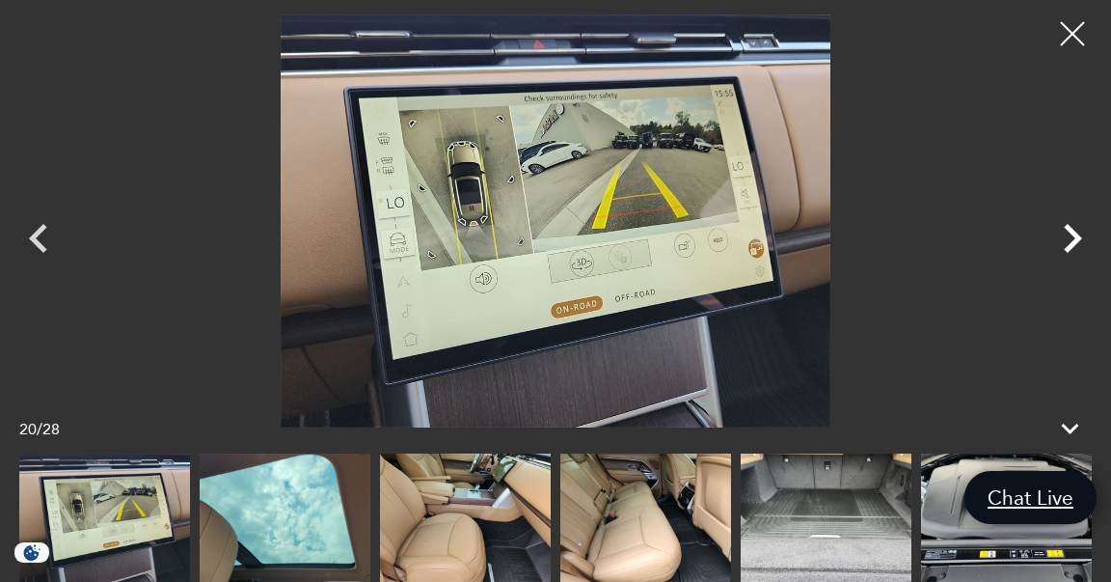
click at [1073, 240] on icon "Next" at bounding box center [1073, 238] width 18 height 29
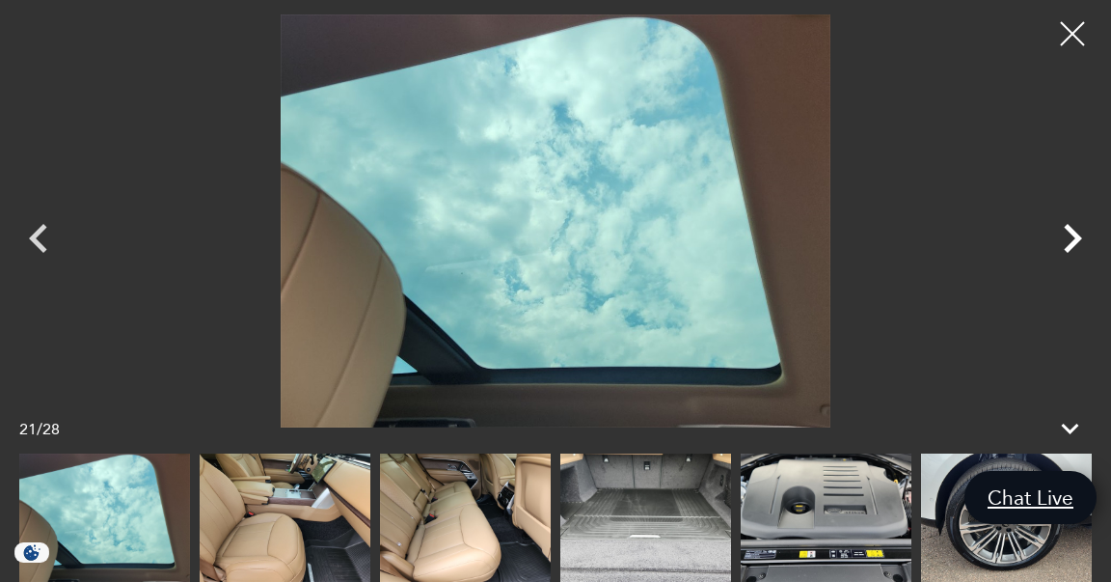
click at [1073, 240] on icon "Next" at bounding box center [1073, 238] width 18 height 29
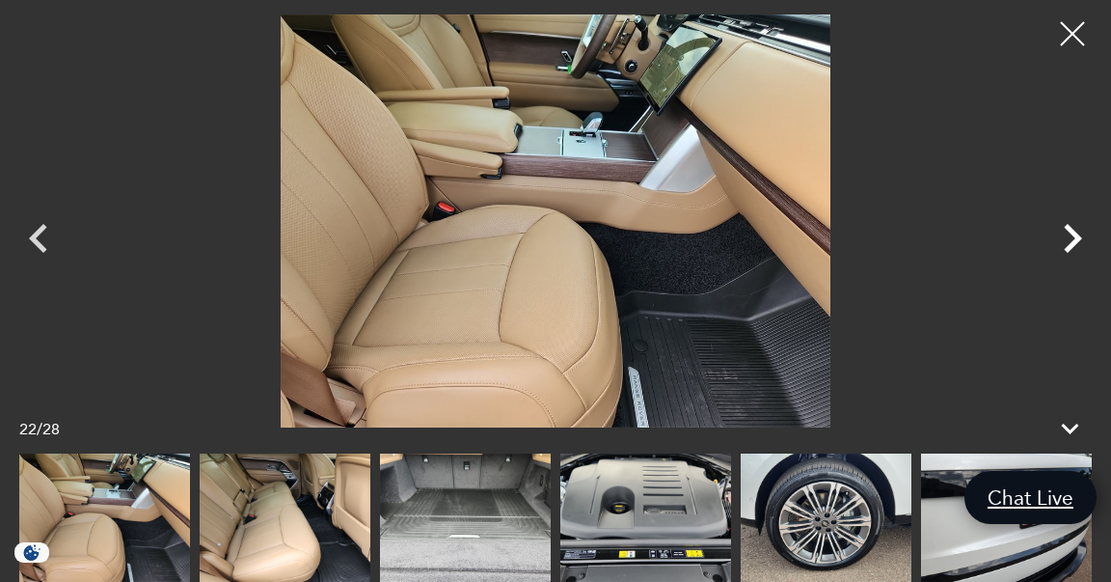
click at [1073, 240] on icon "Next" at bounding box center [1073, 238] width 18 height 29
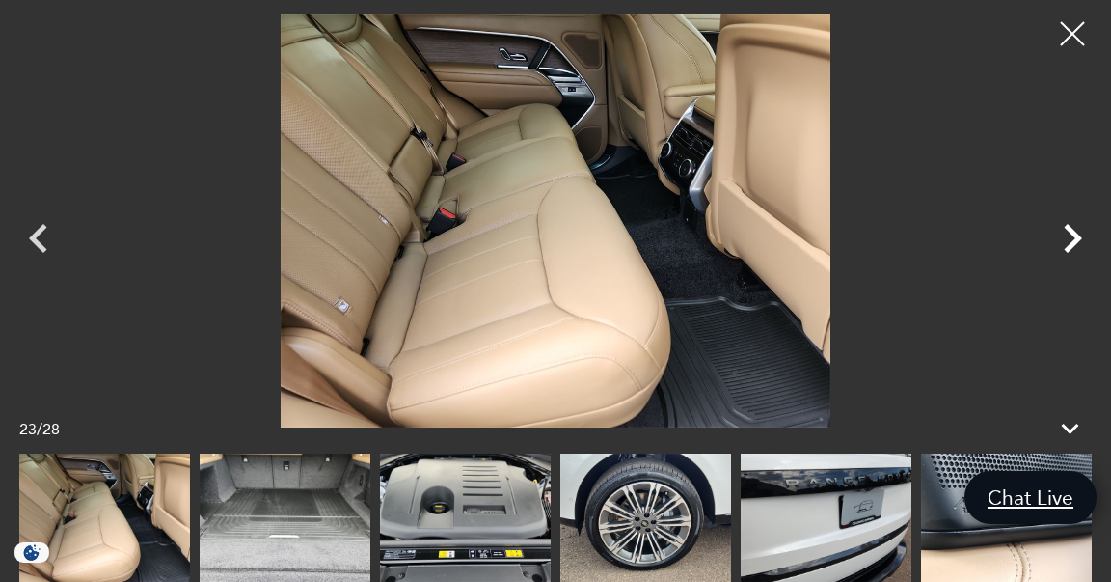
click at [1073, 240] on icon "Next" at bounding box center [1073, 238] width 18 height 29
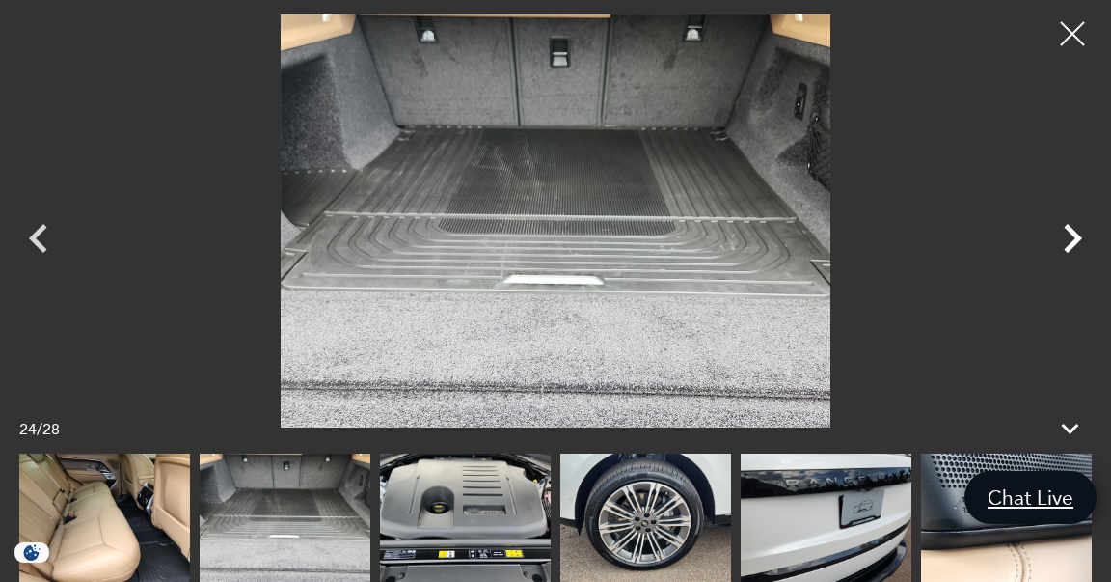
click at [1073, 240] on icon "Next" at bounding box center [1073, 238] width 18 height 29
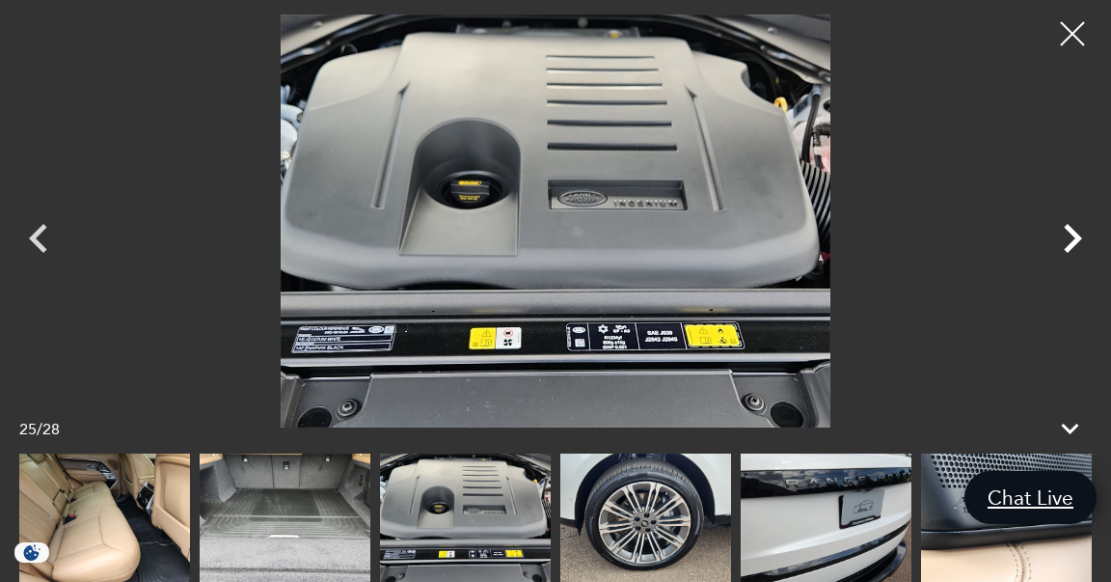
click at [1073, 240] on icon "Next" at bounding box center [1073, 238] width 18 height 29
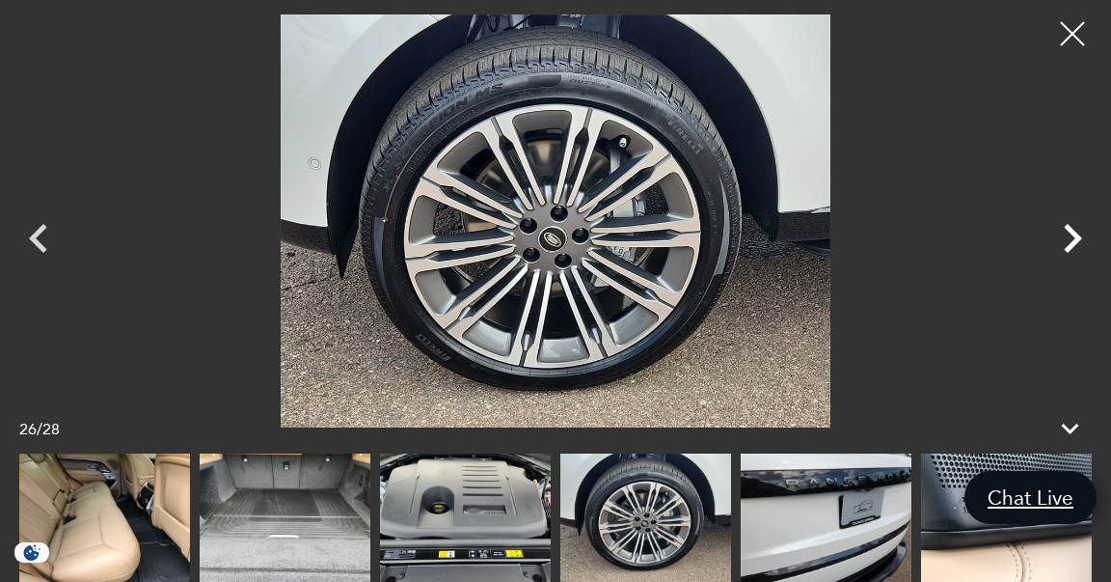
click at [1073, 240] on icon "Next" at bounding box center [1073, 238] width 18 height 29
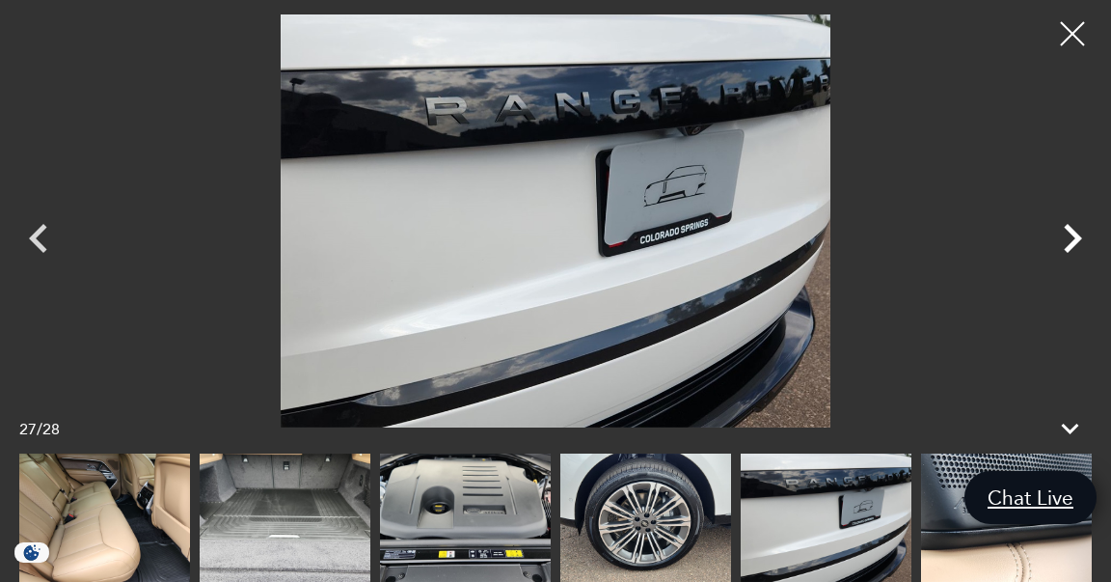
click at [1073, 240] on icon "Next" at bounding box center [1073, 238] width 18 height 29
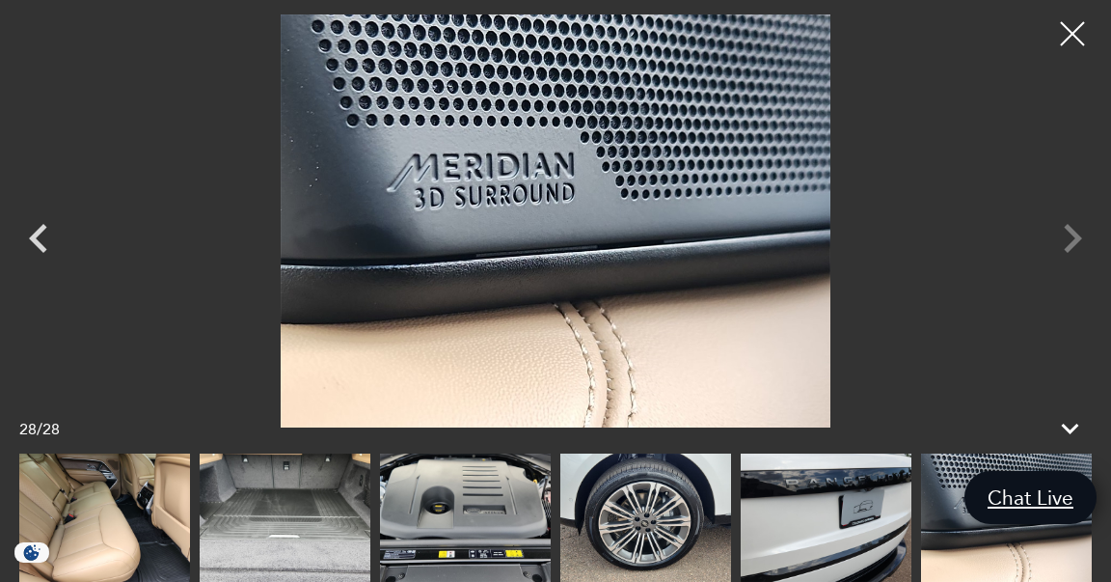
click at [1073, 240] on div at bounding box center [555, 220] width 1111 height 413
click at [1066, 51] on div at bounding box center [1072, 34] width 51 height 51
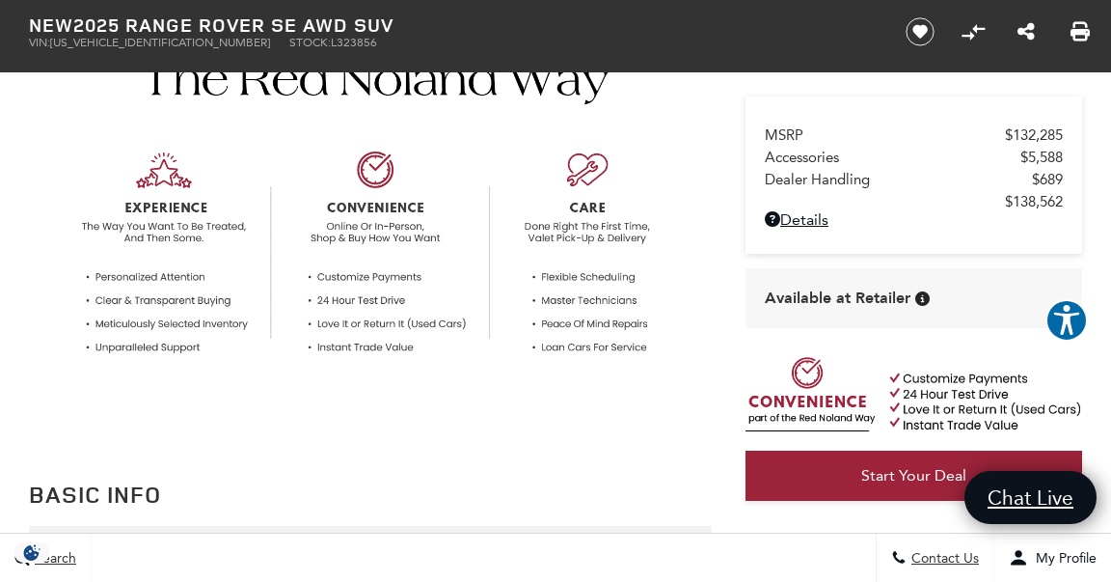
scroll to position [605, 0]
